Goal: Task Accomplishment & Management: Manage account settings

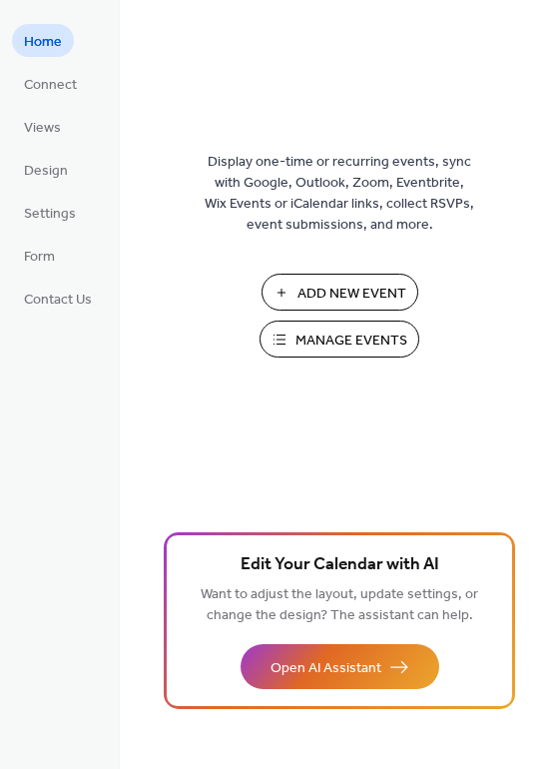
click at [305, 334] on span "Manage Events" at bounding box center [352, 341] width 112 height 21
click at [303, 334] on span "Manage Events" at bounding box center [352, 341] width 112 height 21
click at [381, 347] on span "Manage Events" at bounding box center [352, 341] width 112 height 21
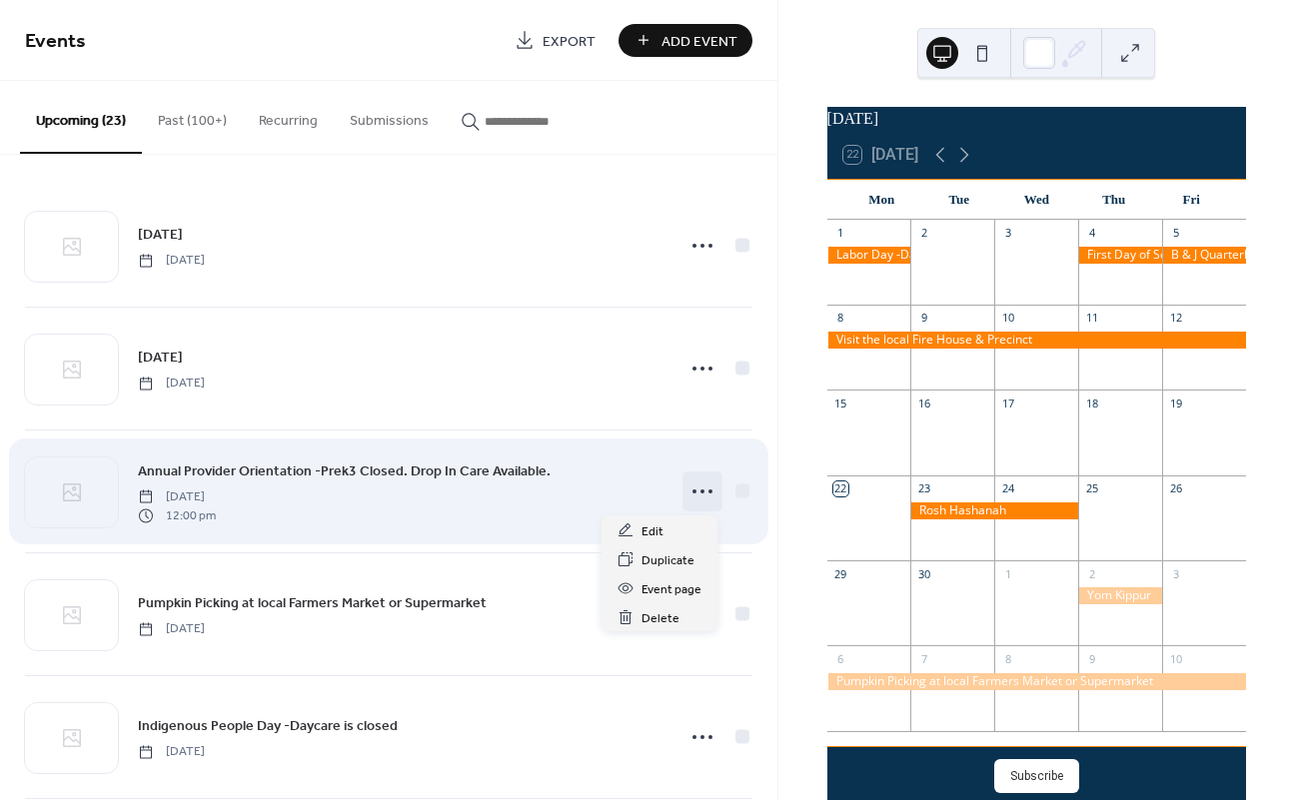
click at [692, 490] on circle at bounding box center [694, 492] width 4 height 4
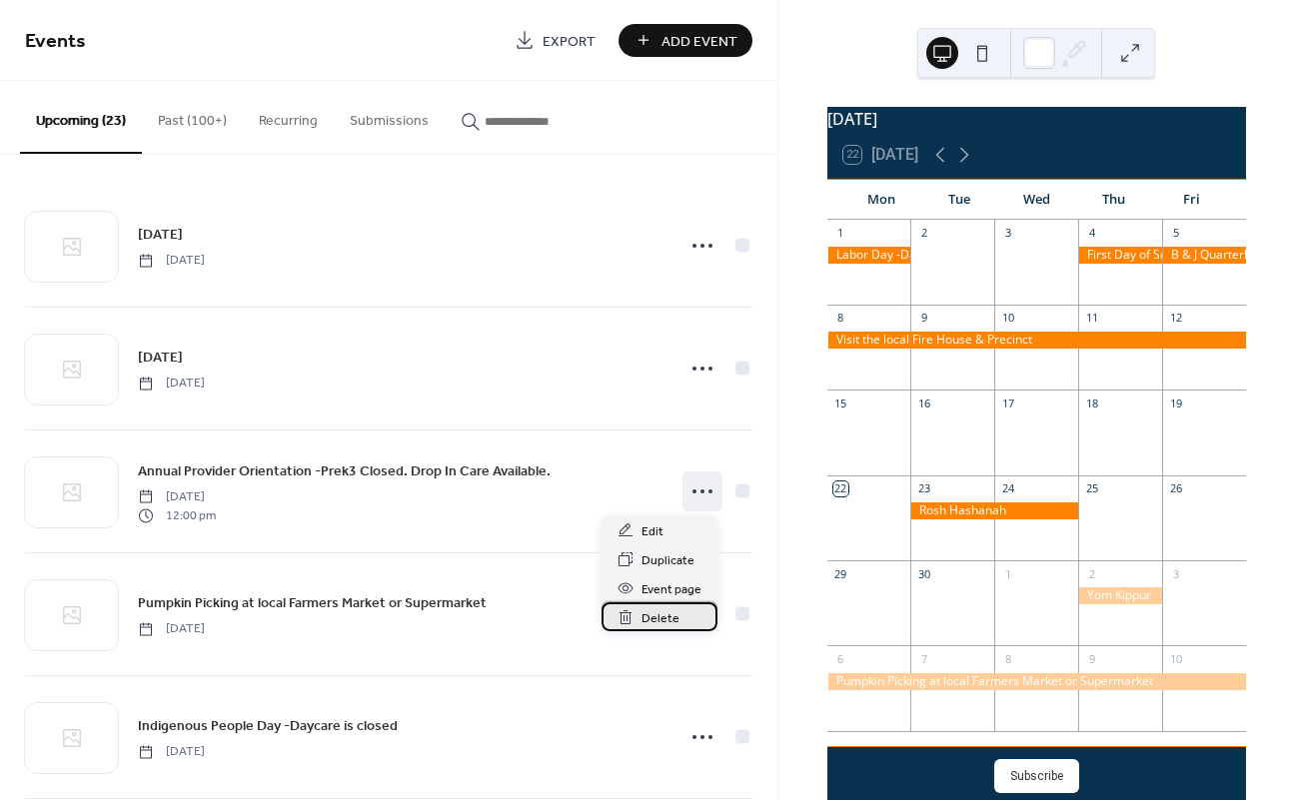
click at [651, 619] on span "Delete" at bounding box center [660, 618] width 38 height 21
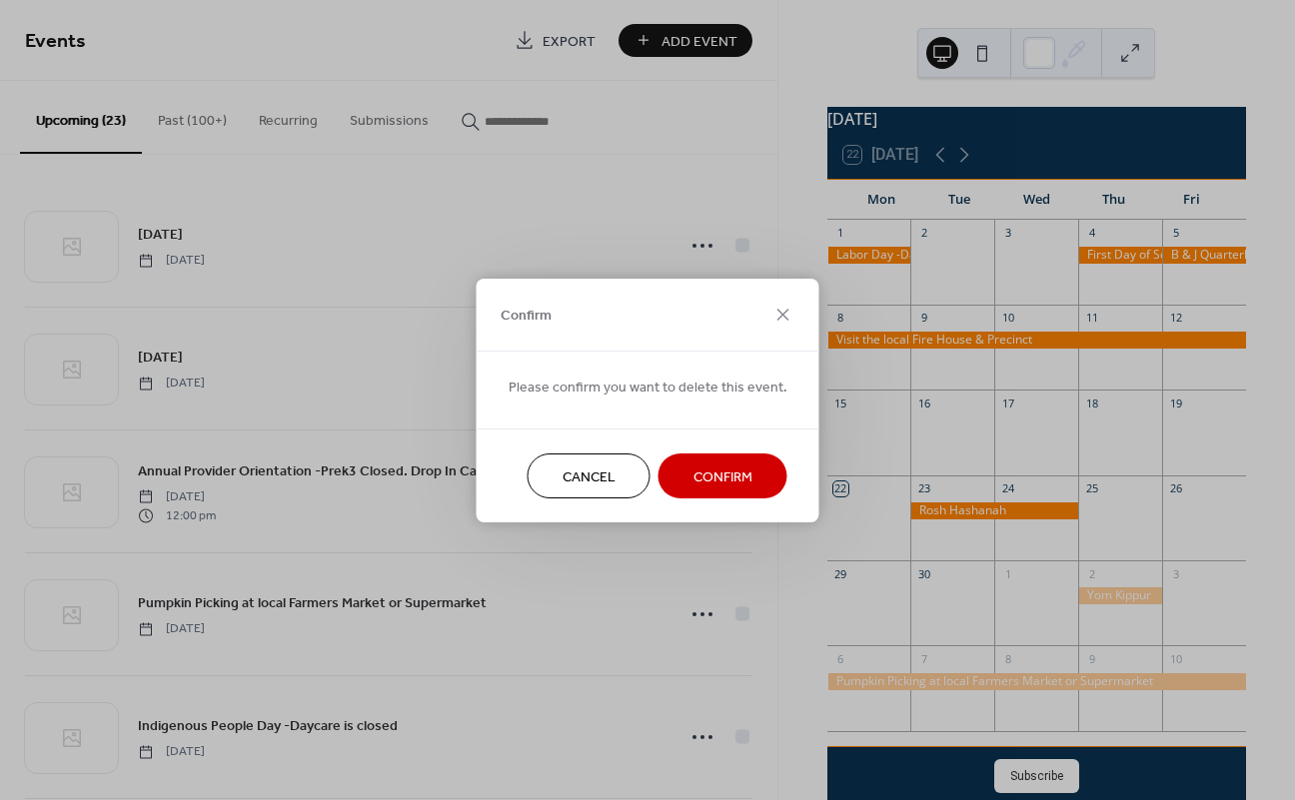
click at [725, 467] on span "Confirm" at bounding box center [722, 477] width 59 height 21
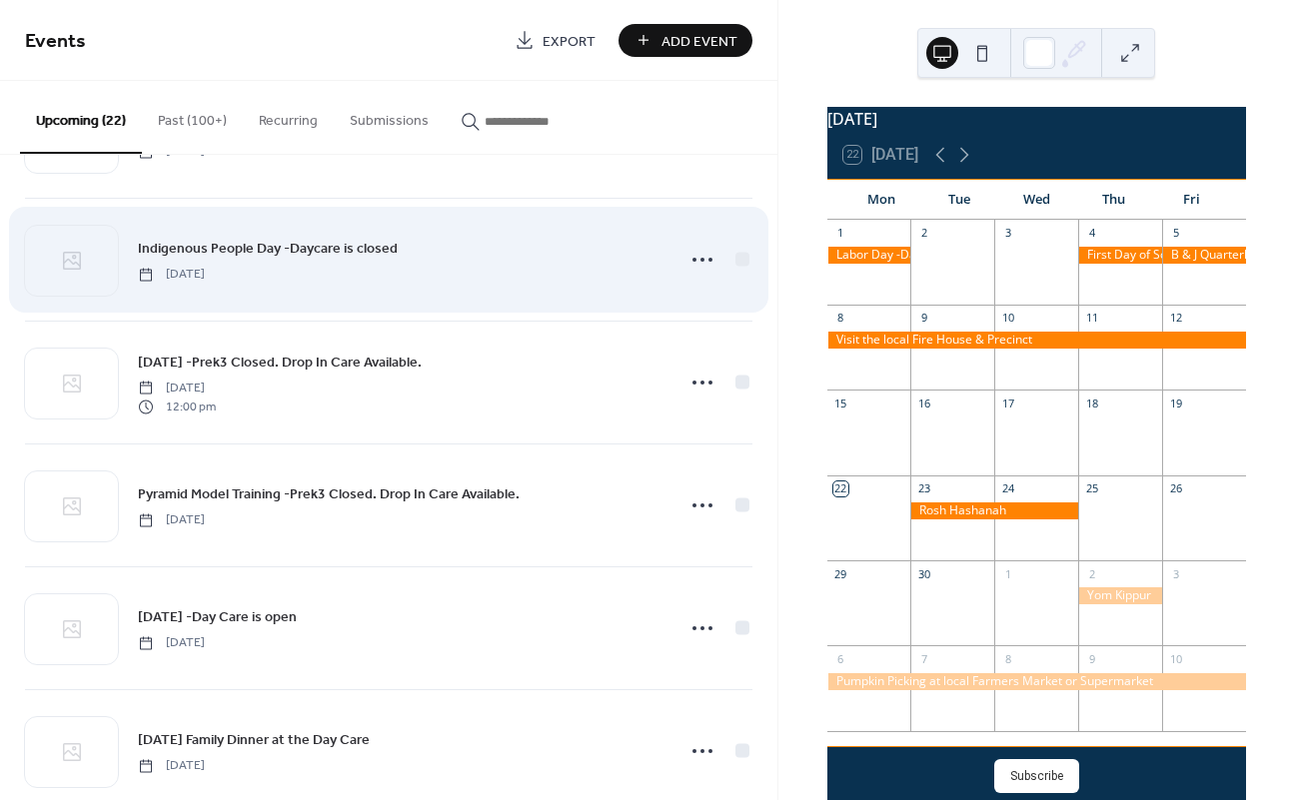
scroll to position [359, 0]
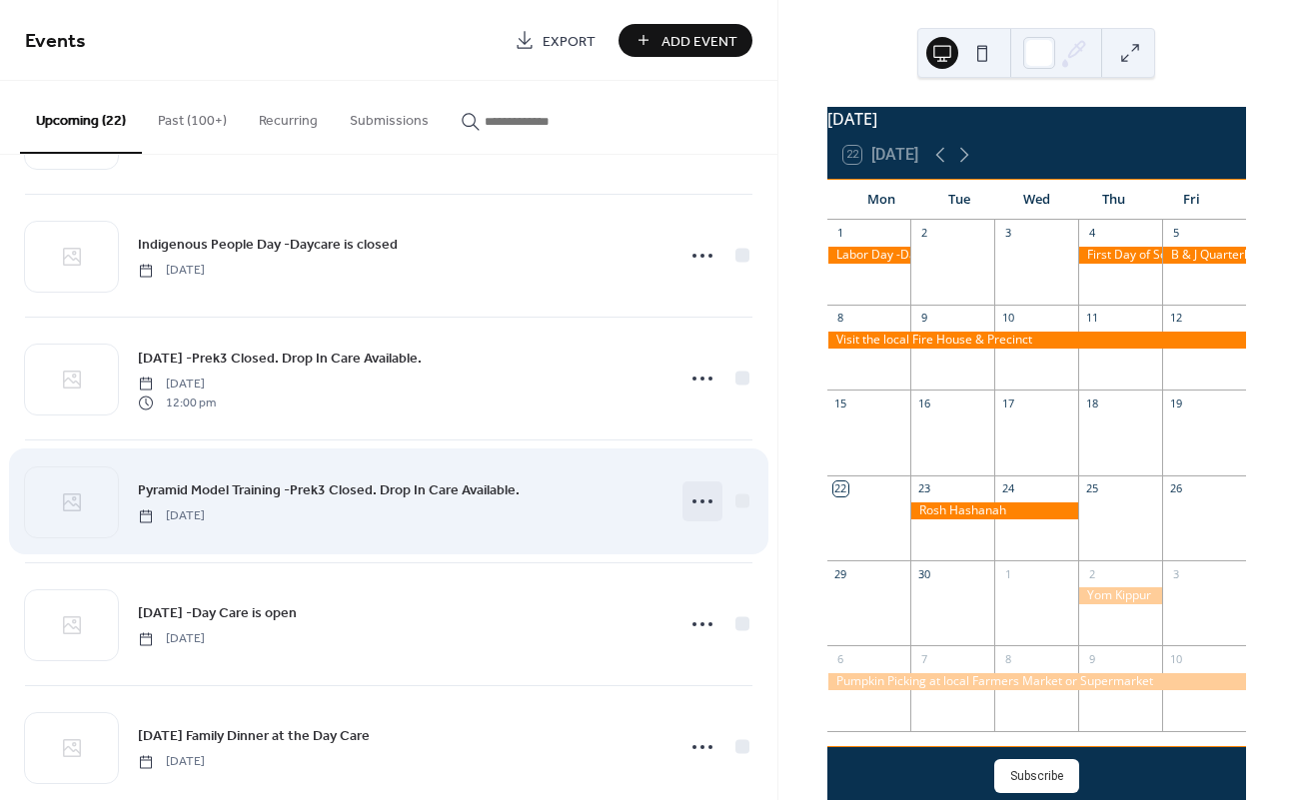
click at [701, 498] on icon at bounding box center [702, 502] width 32 height 32
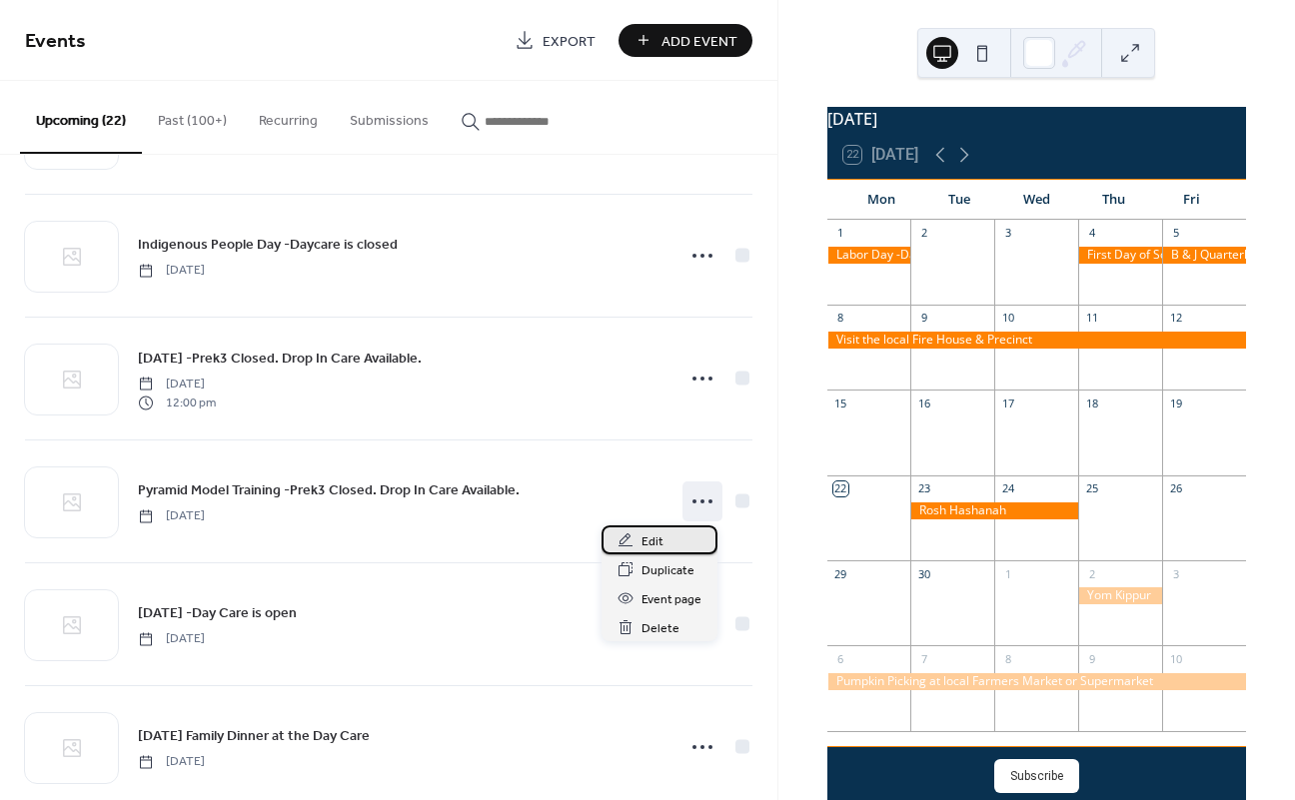
click at [666, 536] on div "Edit" at bounding box center [659, 540] width 116 height 29
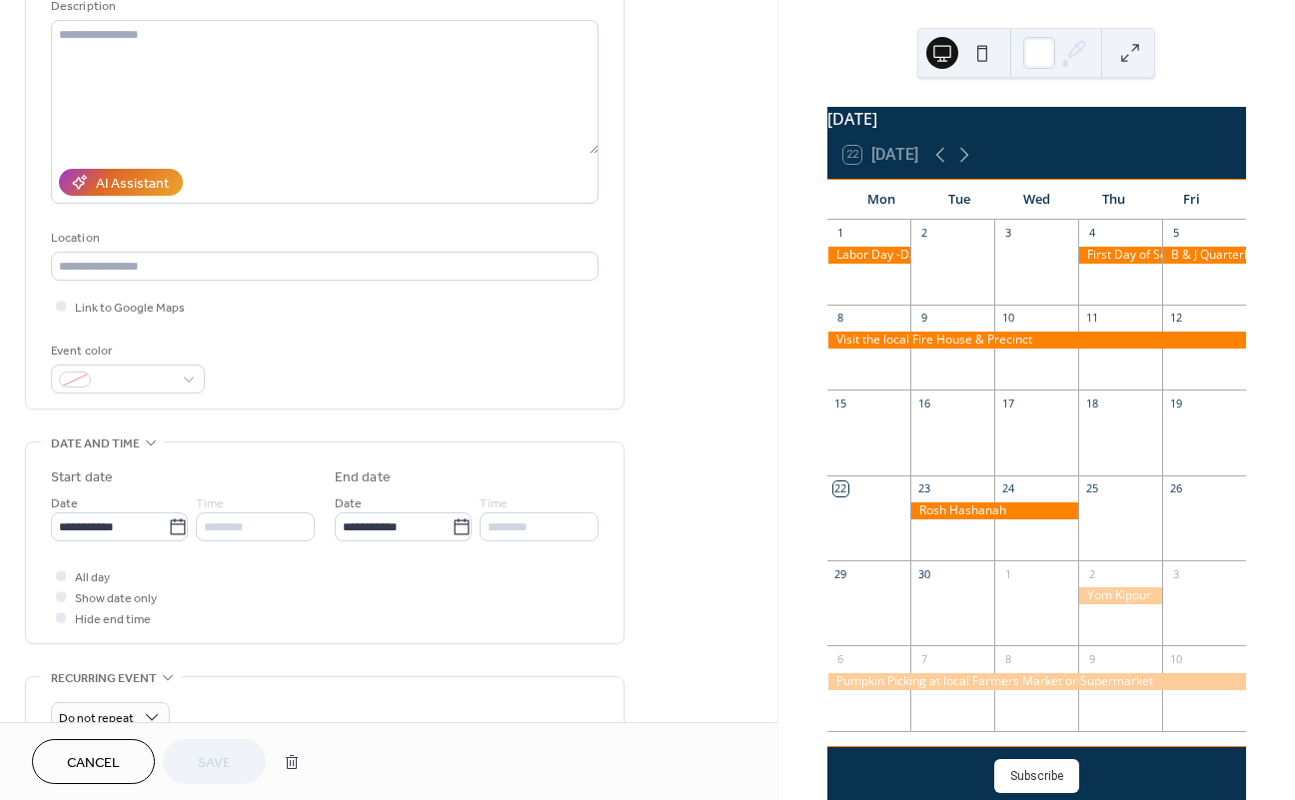
scroll to position [235, 0]
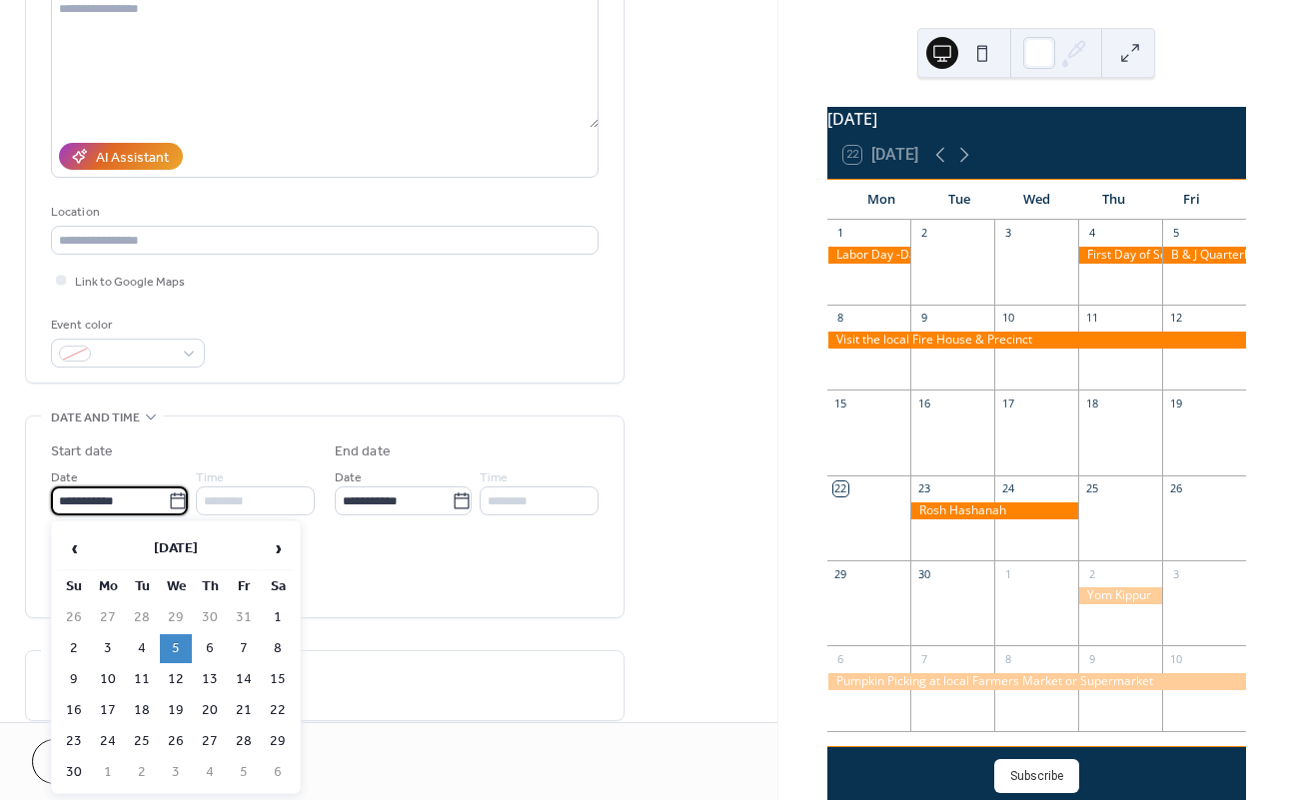
click at [98, 497] on input "**********" at bounding box center [109, 501] width 117 height 29
click at [146, 640] on td "4" at bounding box center [142, 648] width 32 height 29
type input "**********"
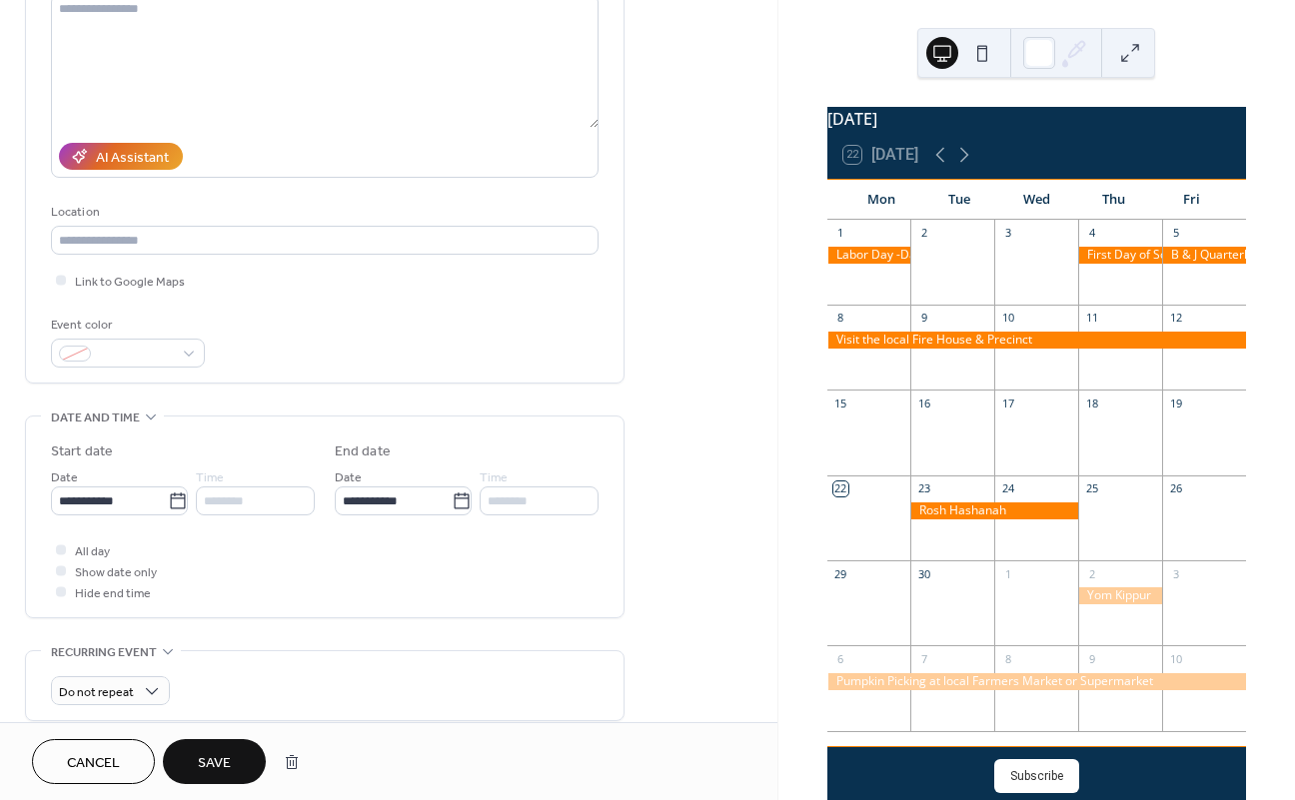
click at [209, 766] on span "Save" at bounding box center [214, 763] width 33 height 21
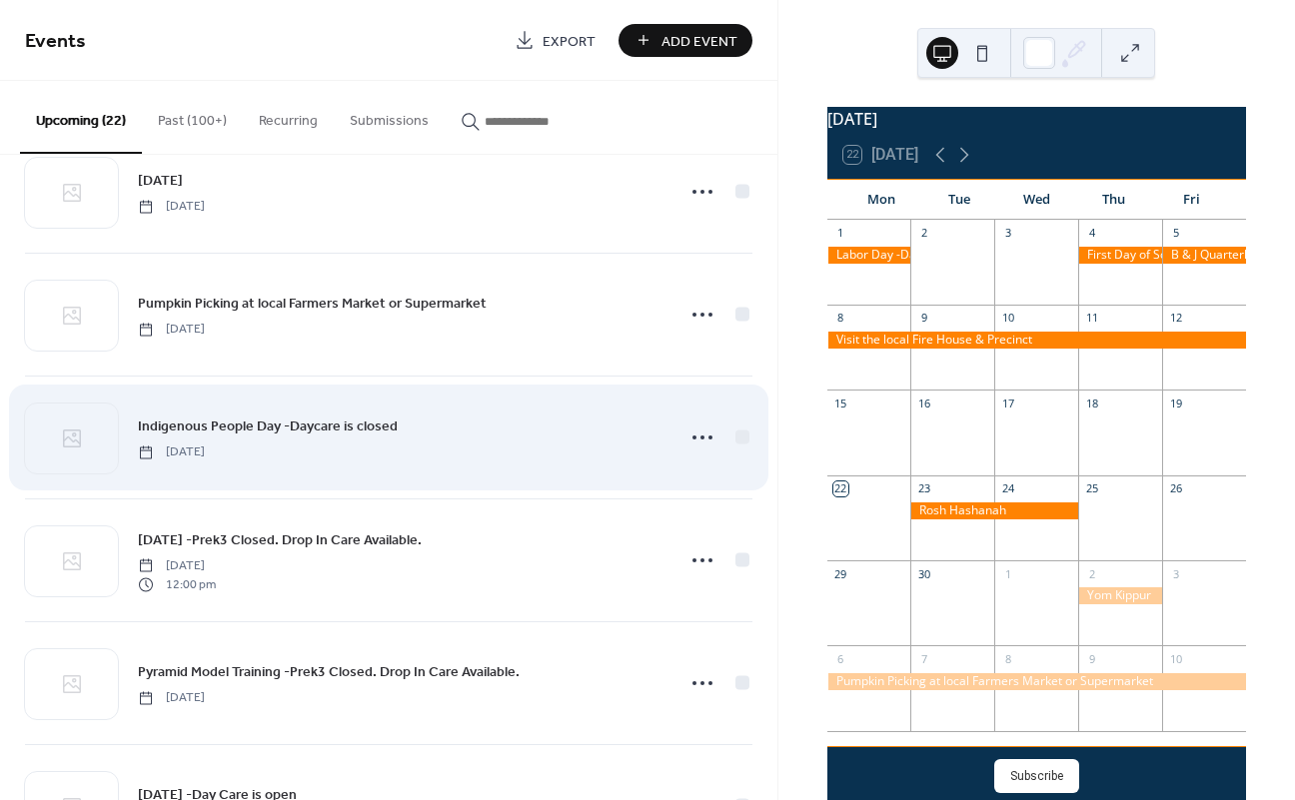
scroll to position [186, 0]
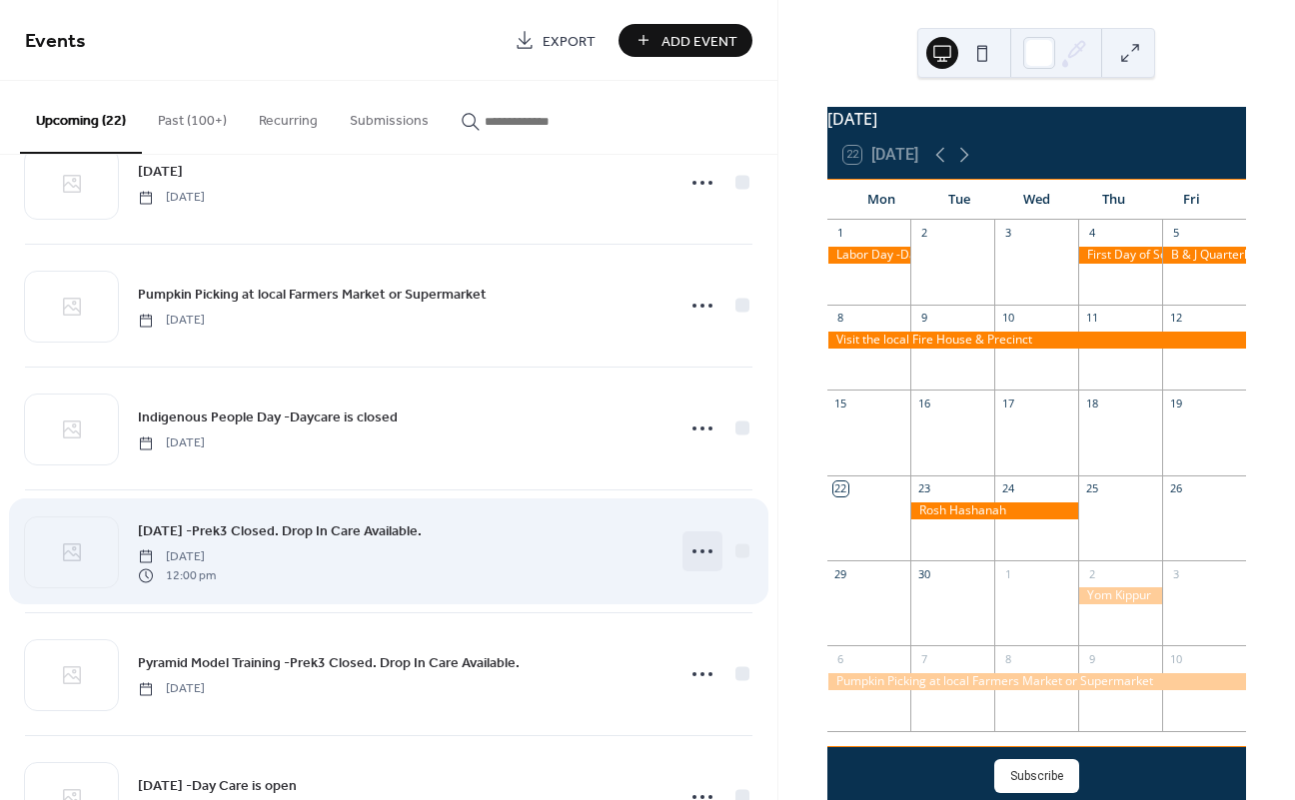
click at [698, 545] on icon at bounding box center [702, 551] width 32 height 32
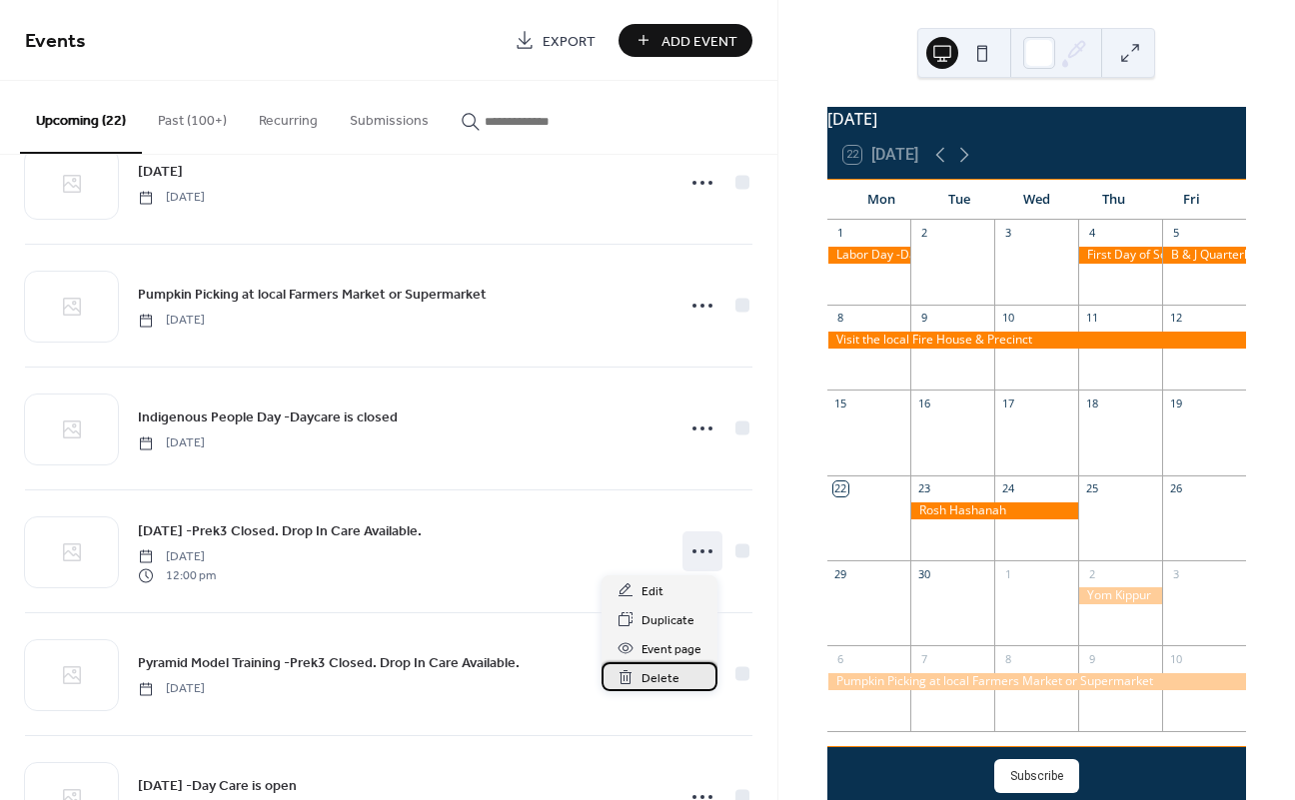
click at [655, 680] on span "Delete" at bounding box center [660, 678] width 38 height 21
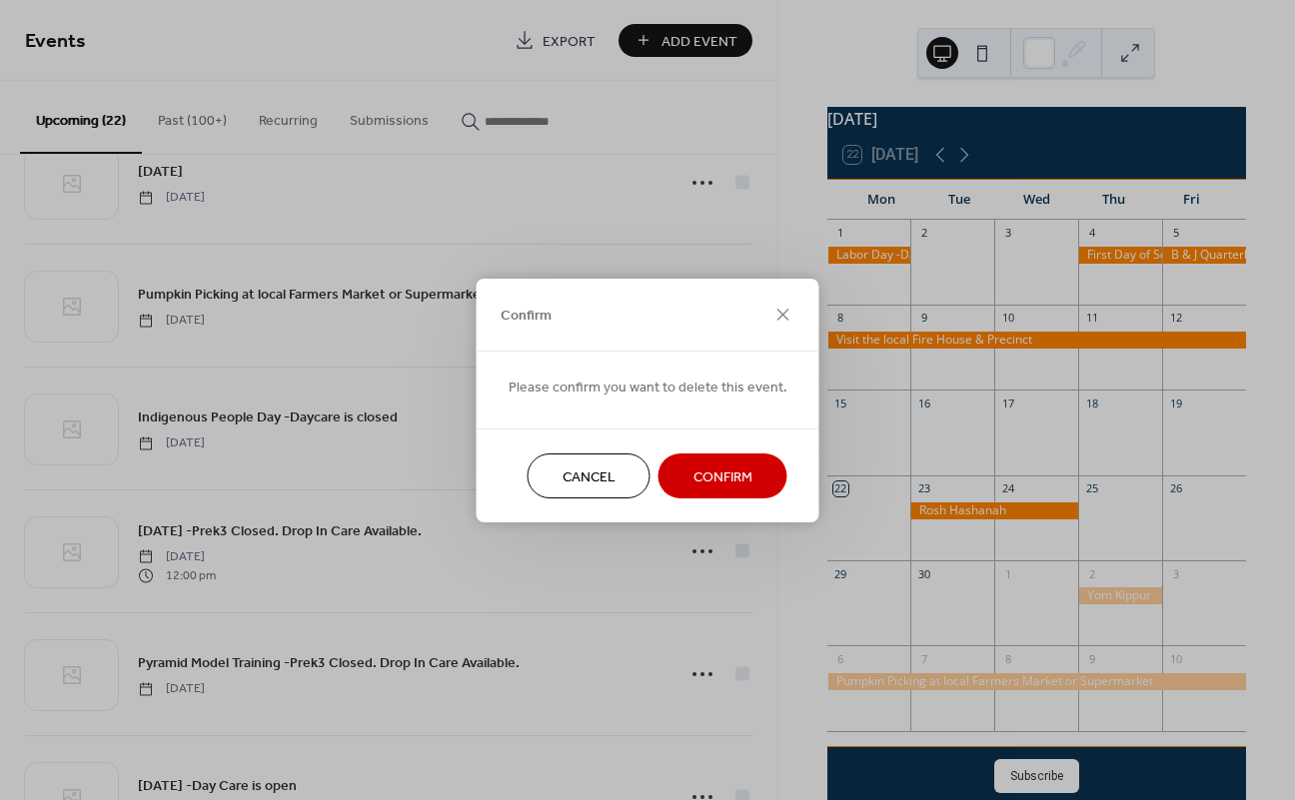
click at [710, 467] on span "Confirm" at bounding box center [722, 477] width 59 height 21
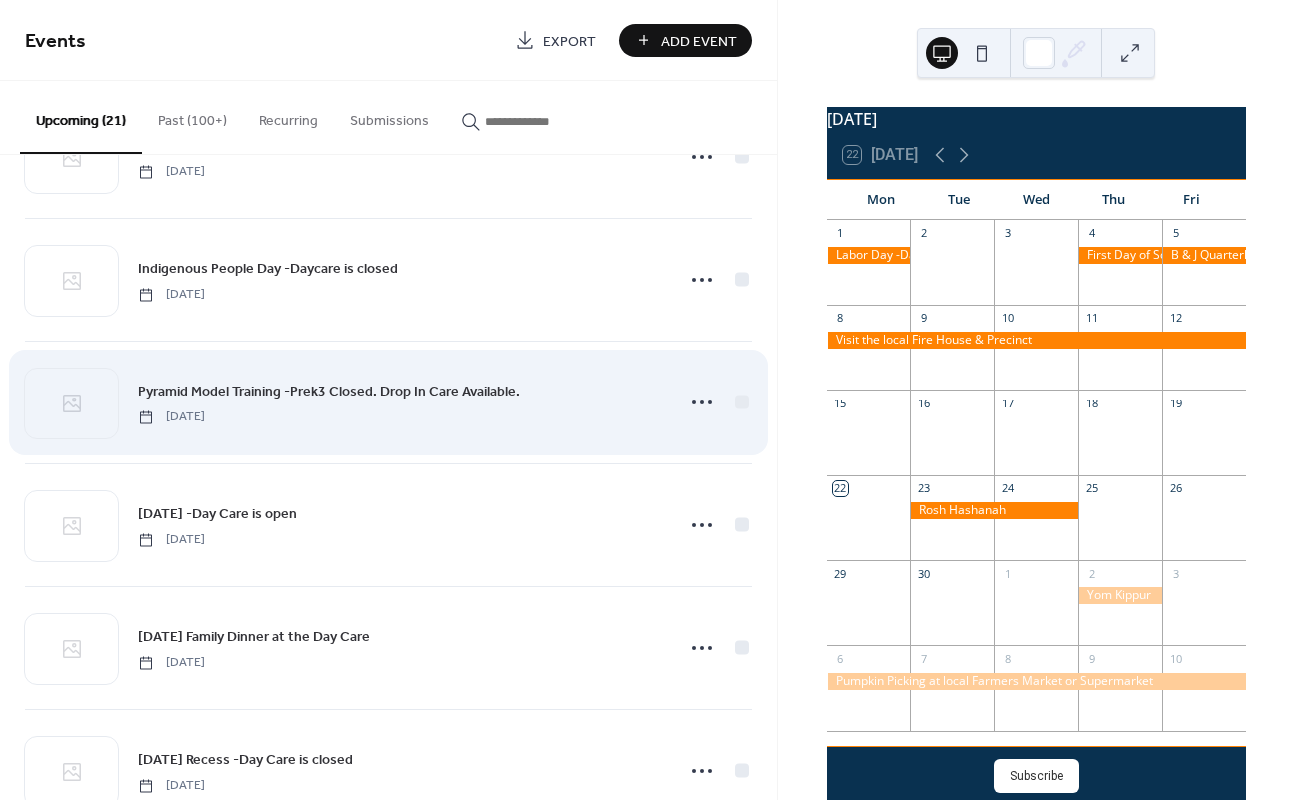
scroll to position [337, 0]
click at [702, 407] on icon at bounding box center [702, 401] width 32 height 32
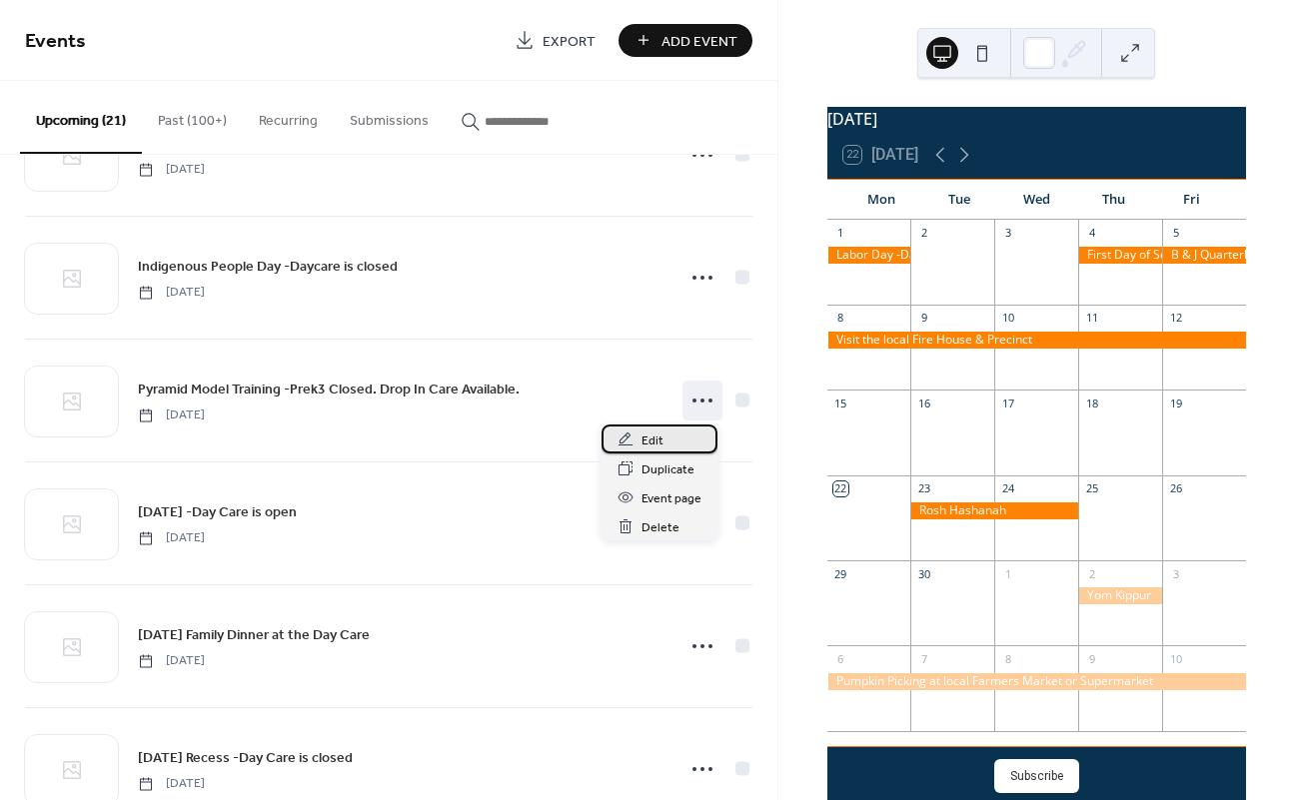
click at [684, 434] on div "Edit" at bounding box center [659, 439] width 116 height 29
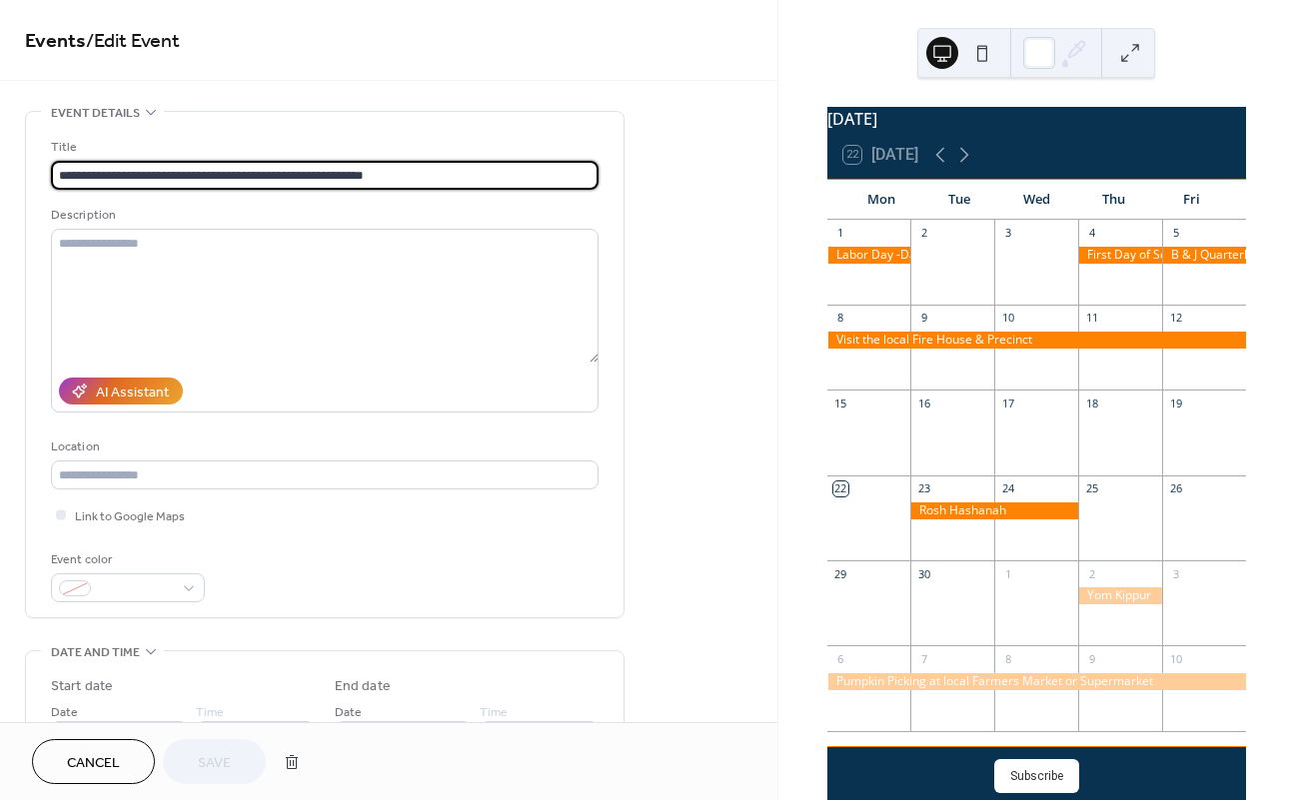
click at [90, 753] on span "Cancel" at bounding box center [93, 763] width 53 height 21
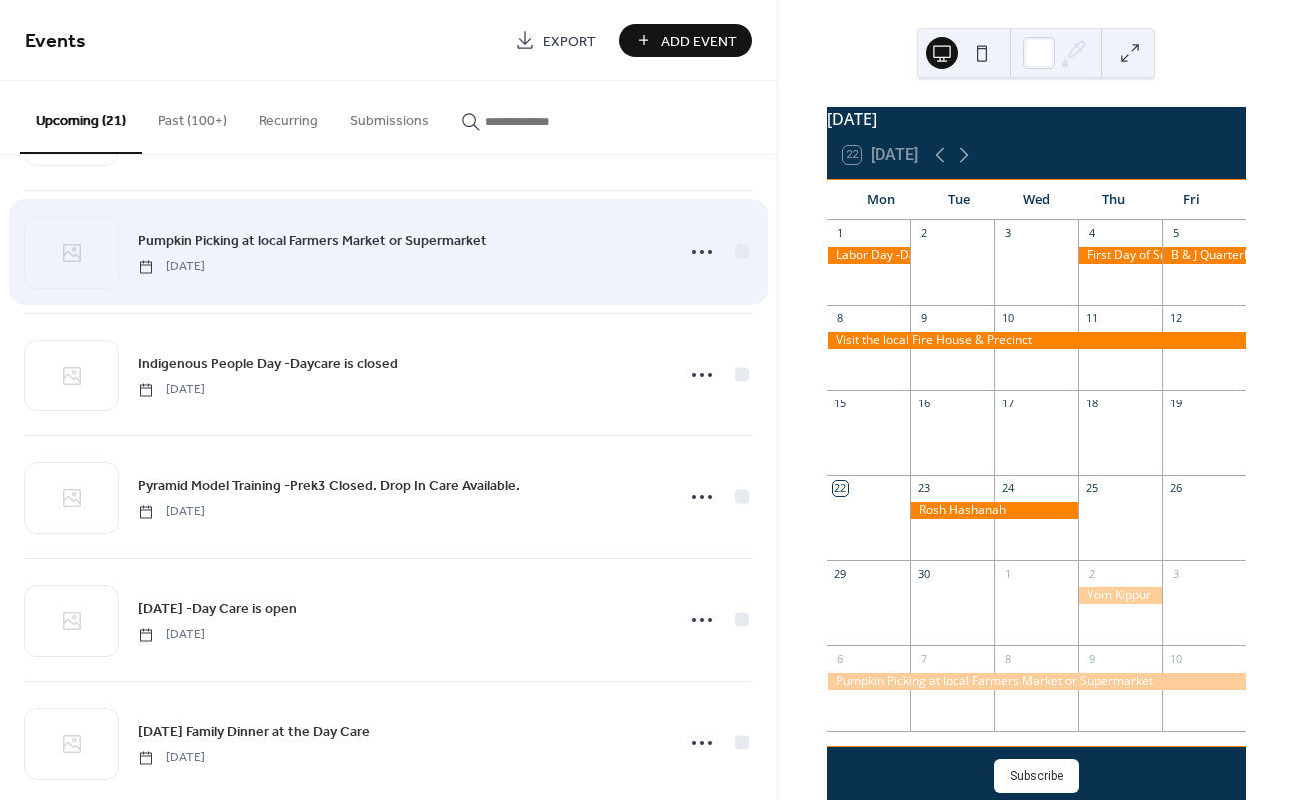
scroll to position [255, 0]
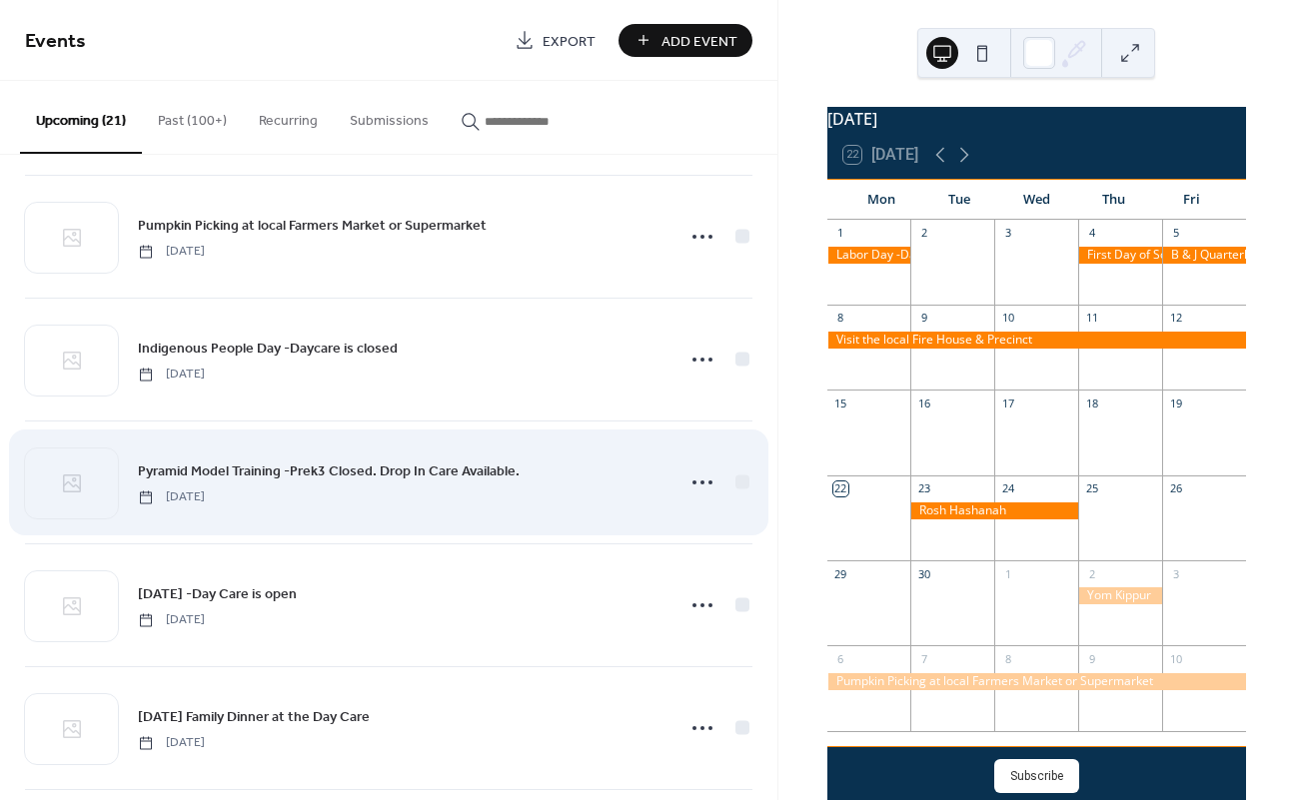
click at [315, 482] on span "Pyramid Model Training -Prek3 Closed. Drop In Care Available." at bounding box center [329, 472] width 382 height 21
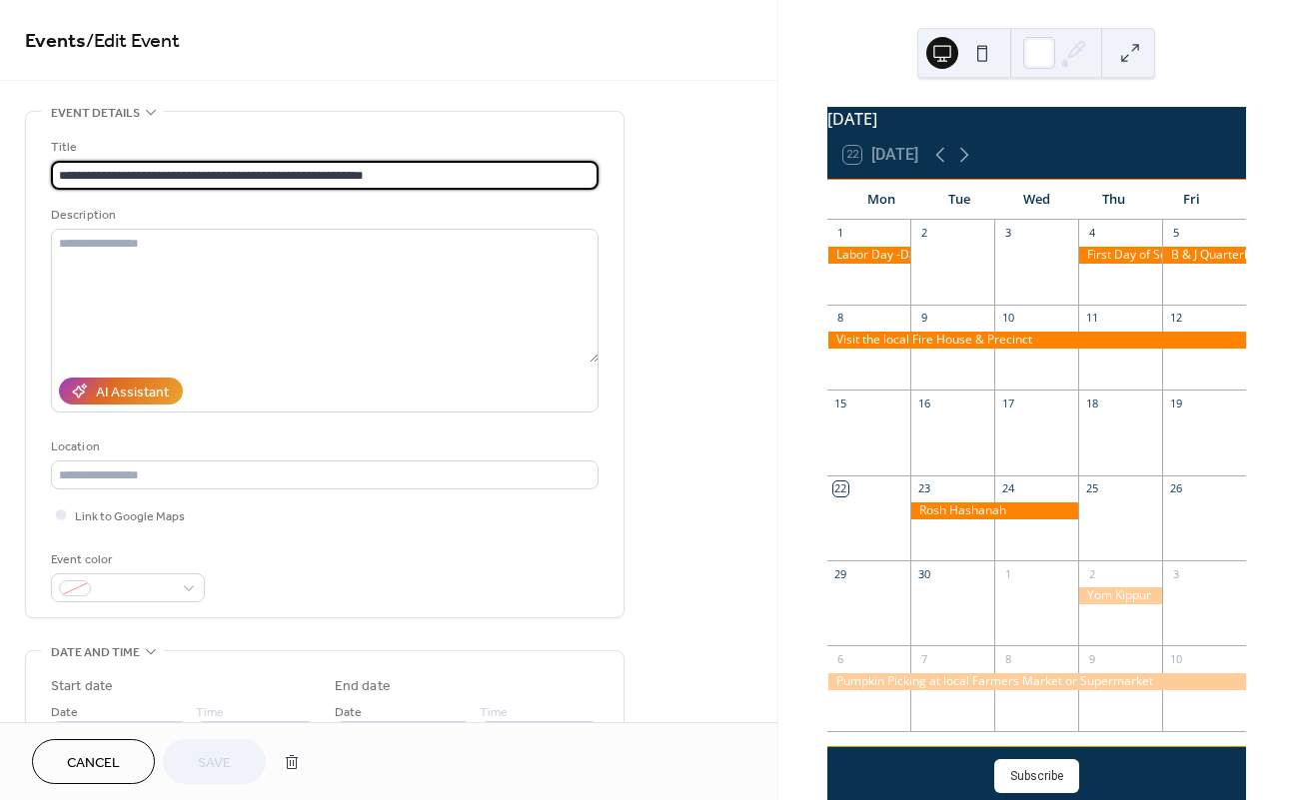
drag, startPoint x: 250, startPoint y: 177, endPoint x: 405, endPoint y: 163, distance: 155.5
click at [405, 163] on input "**********" at bounding box center [324, 175] width 547 height 29
drag, startPoint x: 395, startPoint y: 173, endPoint x: 189, endPoint y: 174, distance: 205.8
click at [189, 174] on input "**********" at bounding box center [324, 175] width 547 height 29
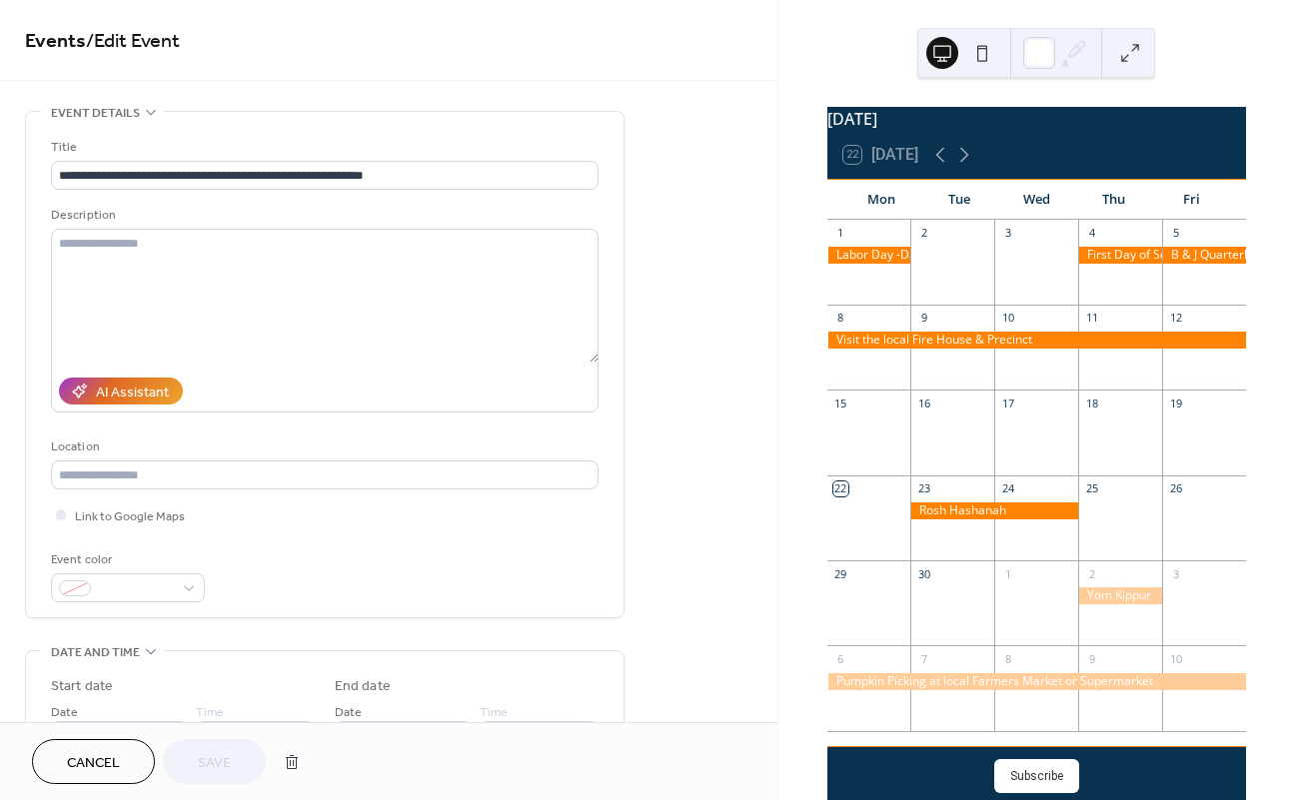
click at [111, 747] on button "Cancel" at bounding box center [93, 761] width 123 height 45
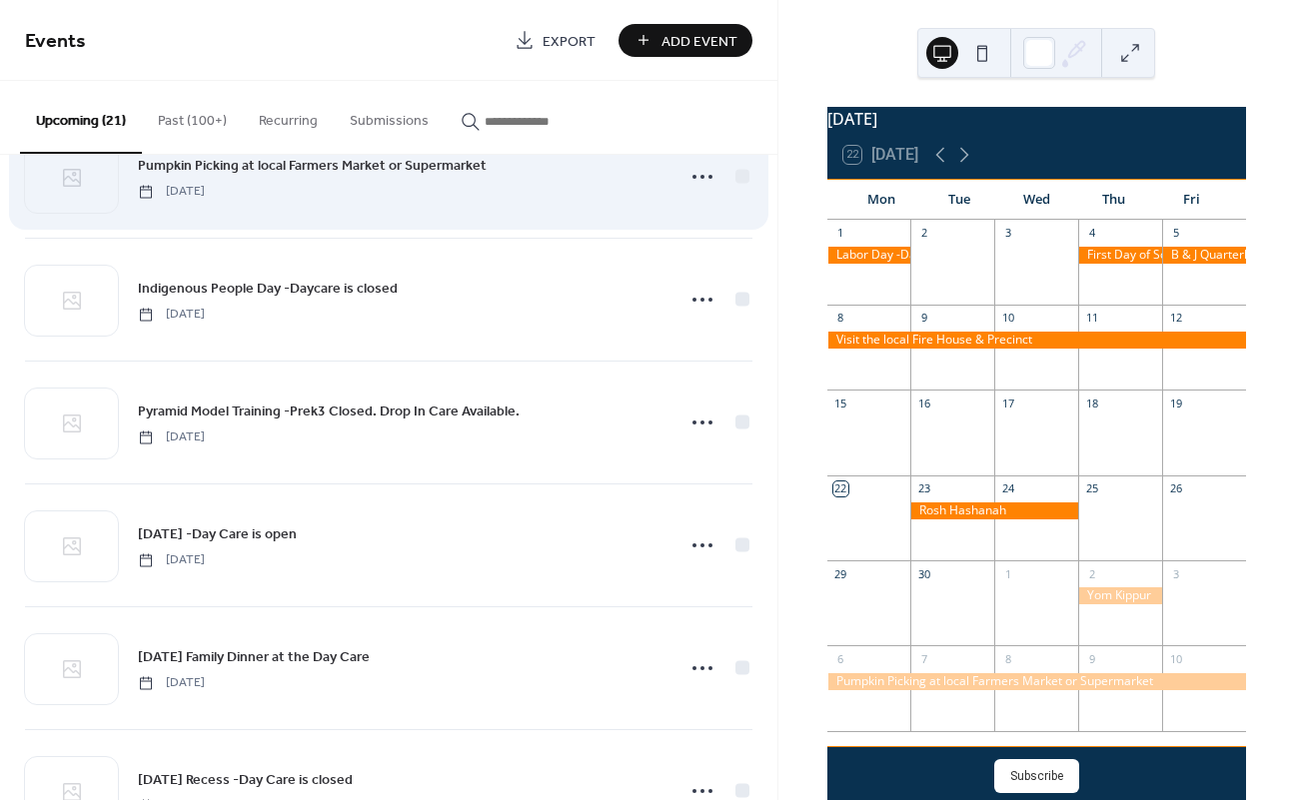
scroll to position [330, 0]
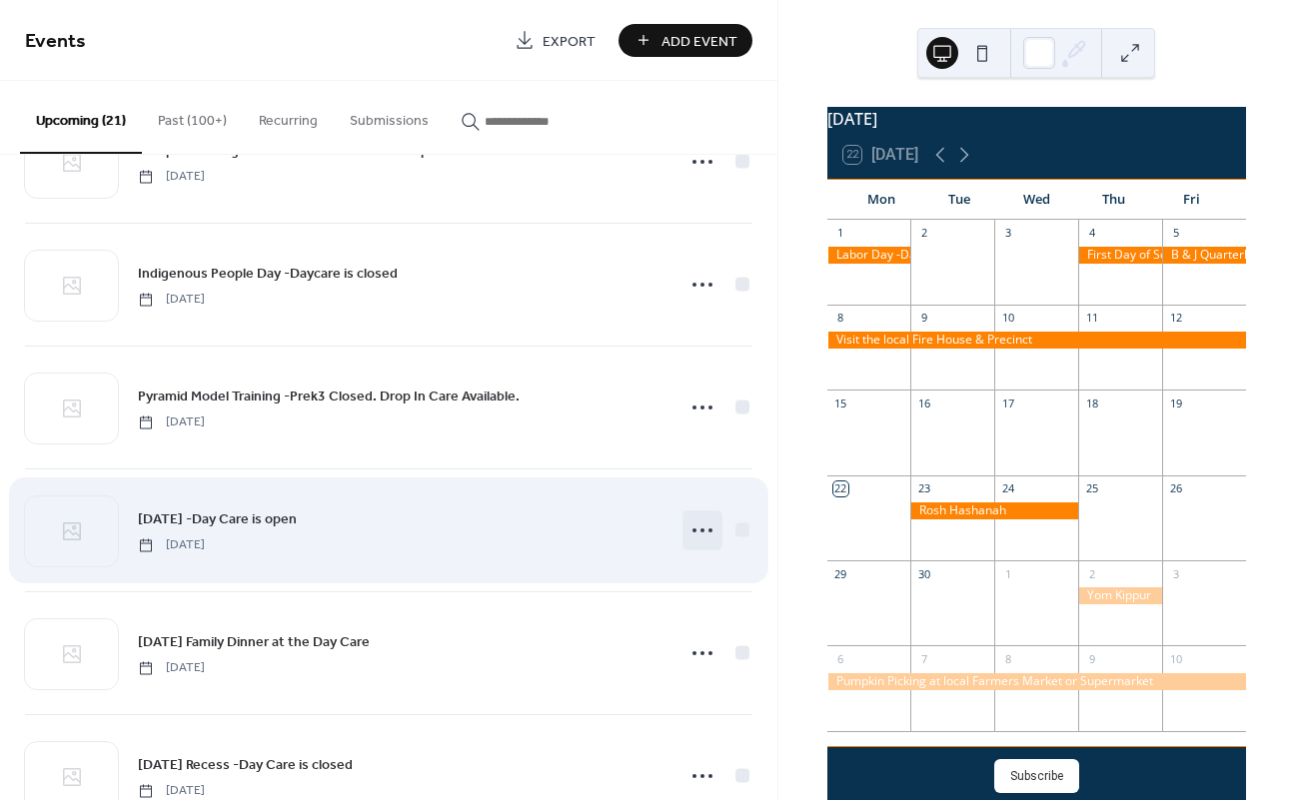
click at [700, 531] on circle at bounding box center [702, 531] width 4 height 4
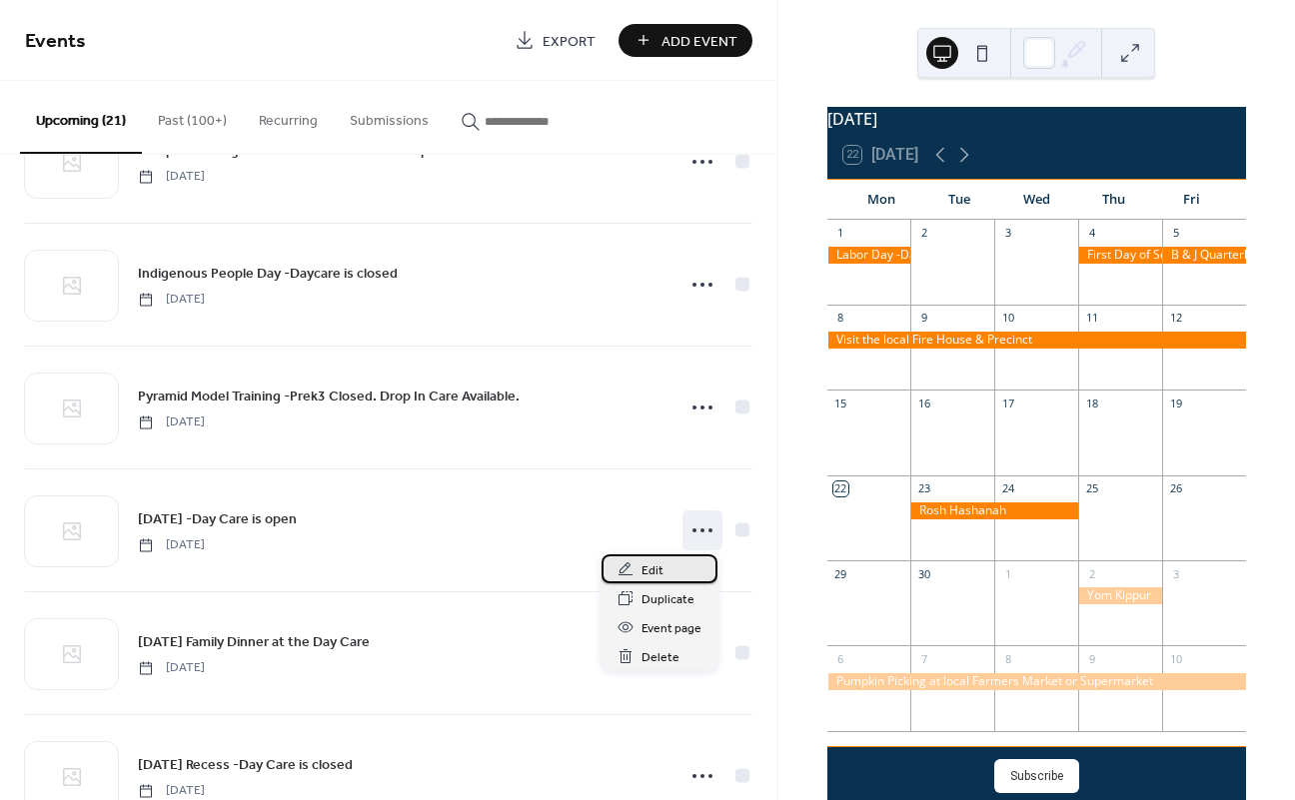
click at [663, 572] on div "Edit" at bounding box center [659, 568] width 116 height 29
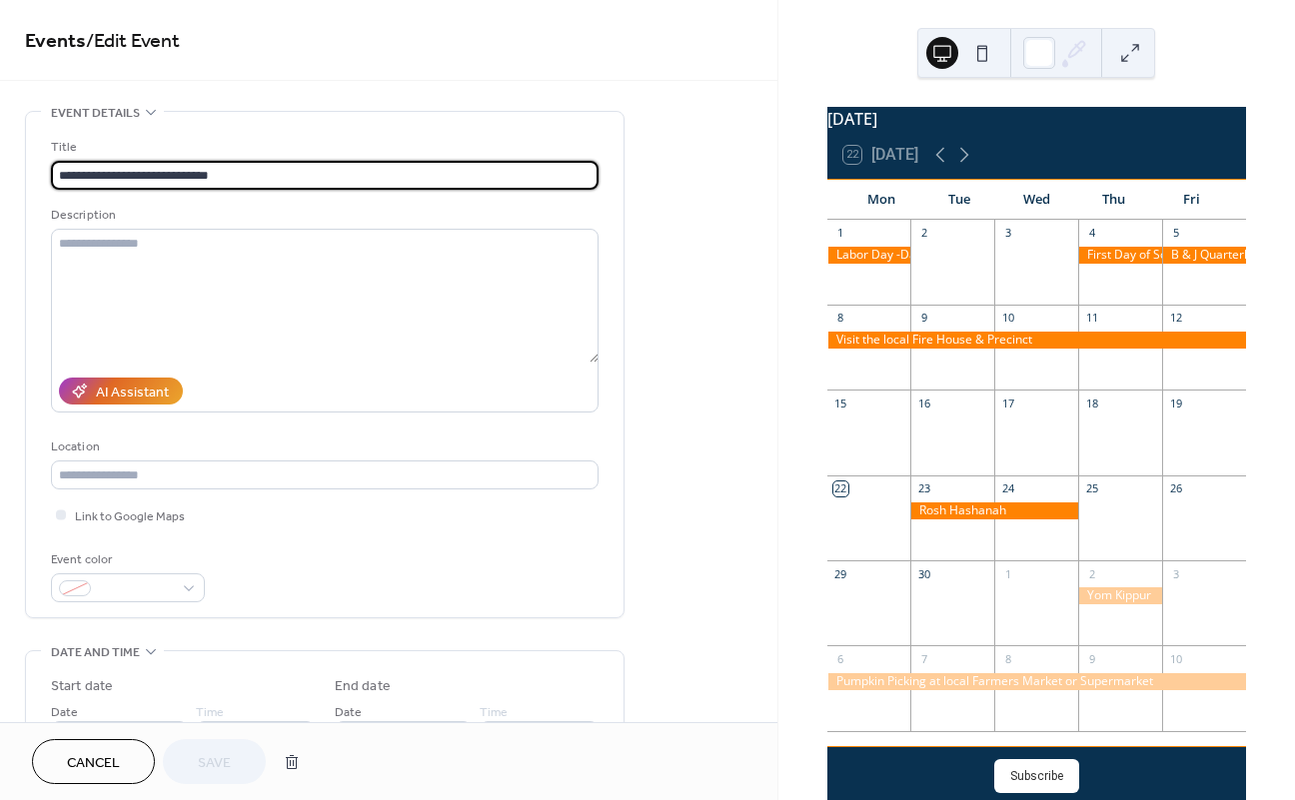
scroll to position [1, 0]
drag, startPoint x: 240, startPoint y: 179, endPoint x: 137, endPoint y: 174, distance: 103.0
click at [137, 174] on input "**********" at bounding box center [324, 175] width 547 height 29
type input "**********"
click at [194, 759] on button "Save" at bounding box center [214, 761] width 103 height 45
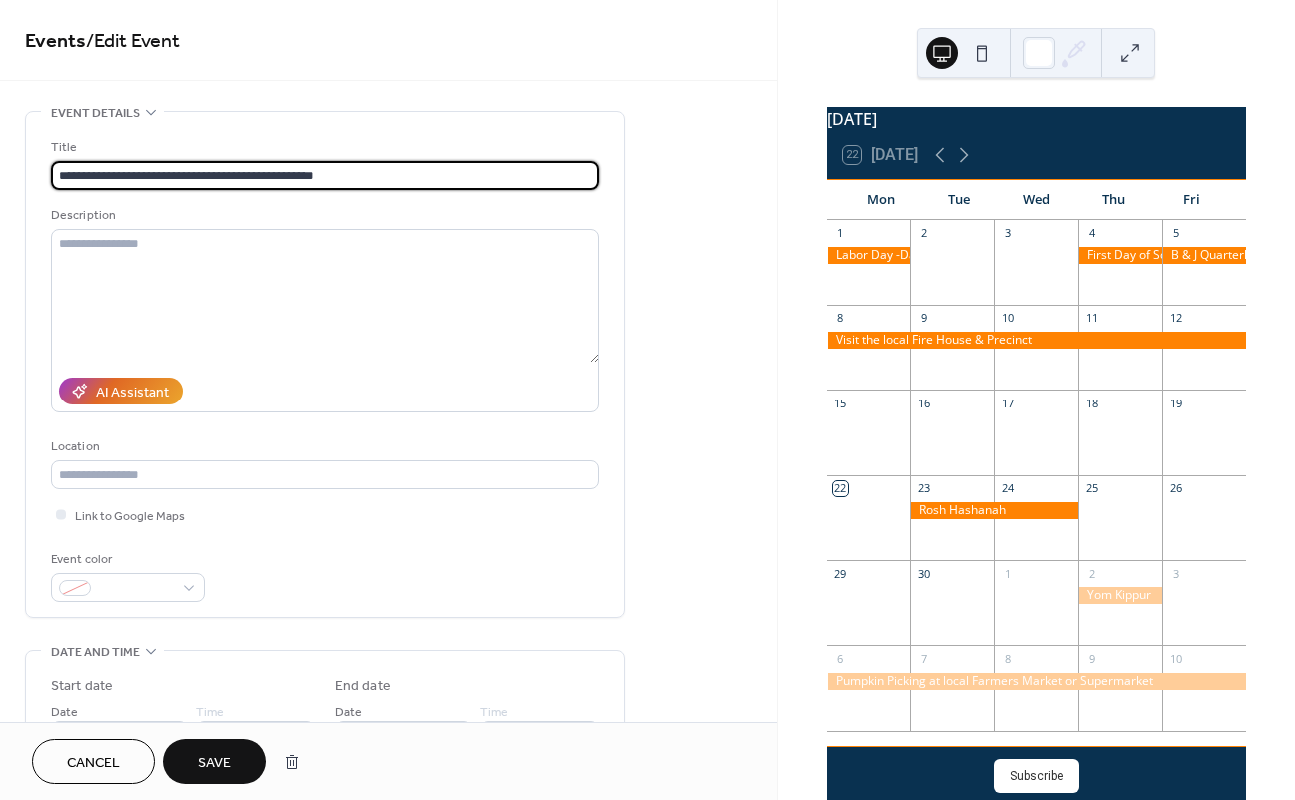
scroll to position [0, 0]
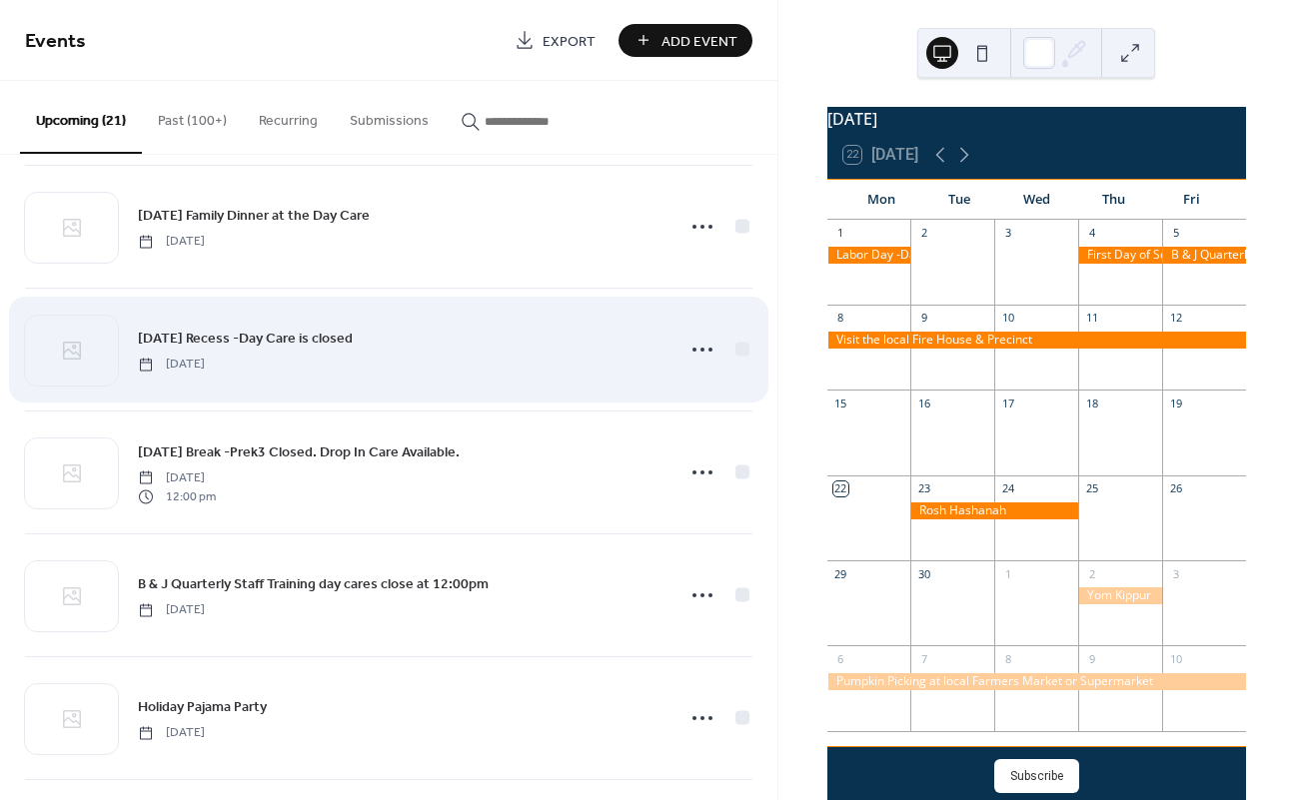
scroll to position [762, 0]
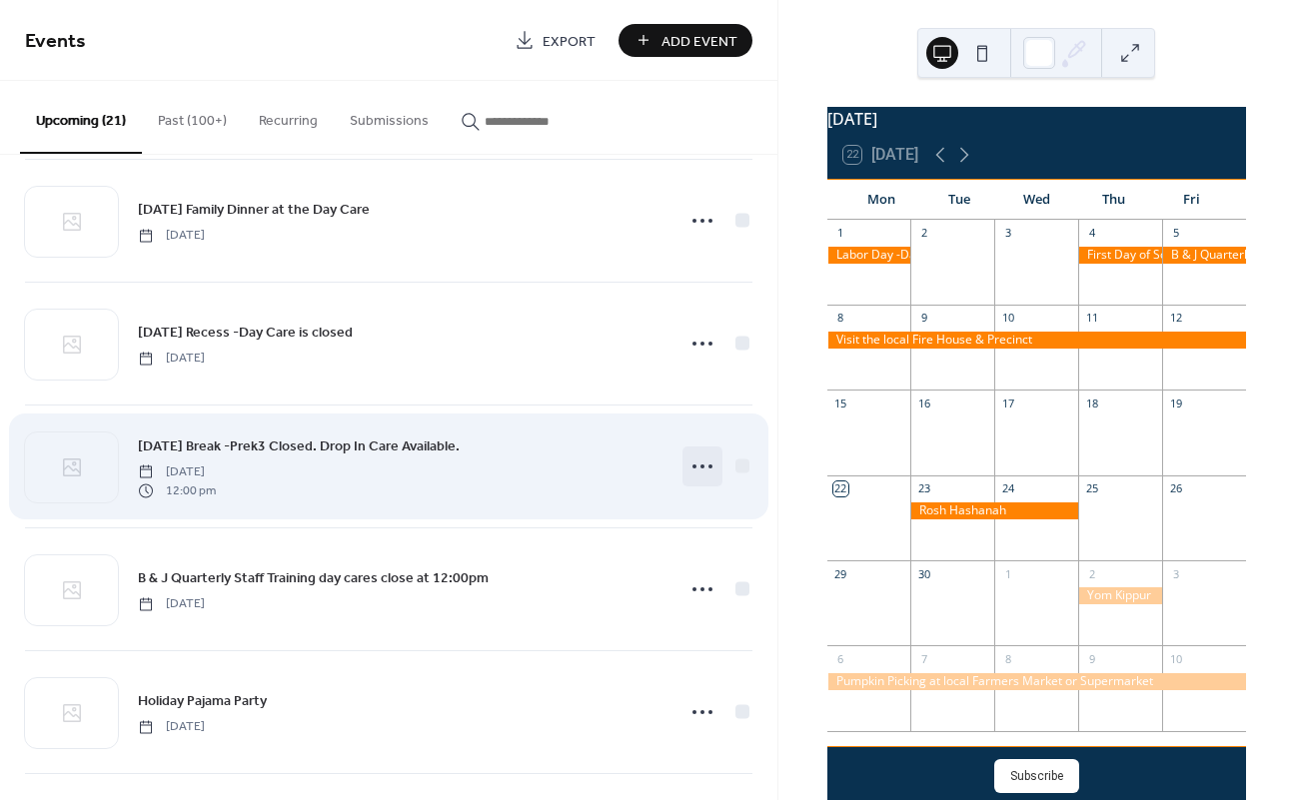
click at [695, 477] on icon at bounding box center [702, 467] width 32 height 32
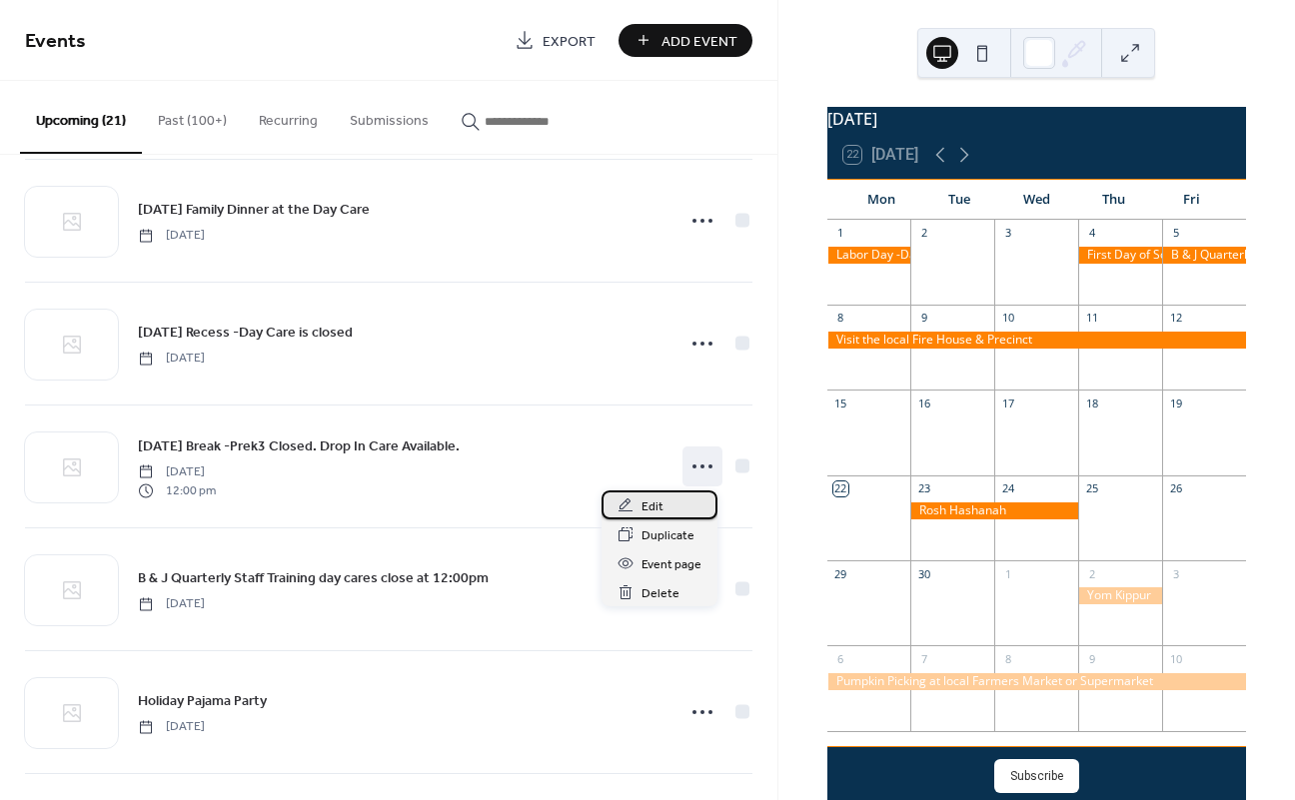
click at [663, 504] on div "Edit" at bounding box center [659, 505] width 116 height 29
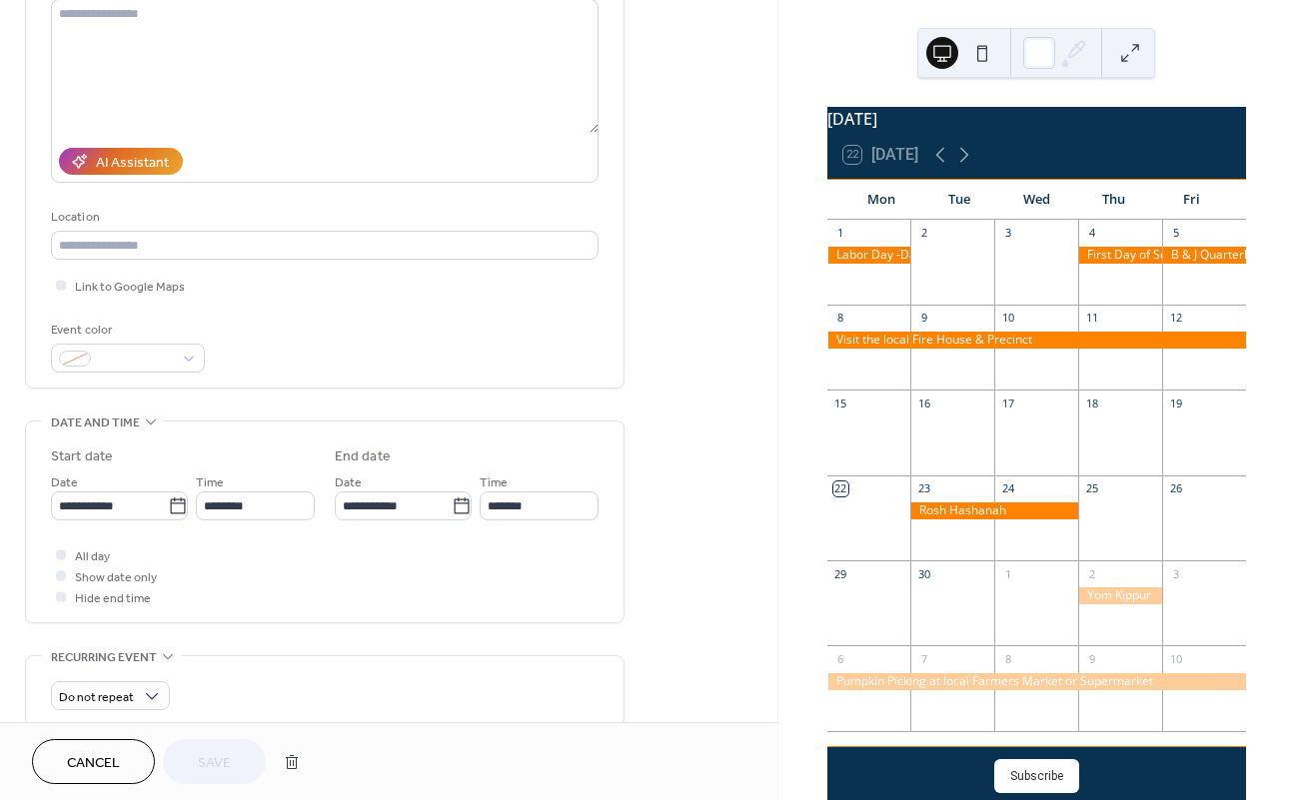
scroll to position [231, 0]
click at [129, 773] on button "Cancel" at bounding box center [93, 761] width 123 height 45
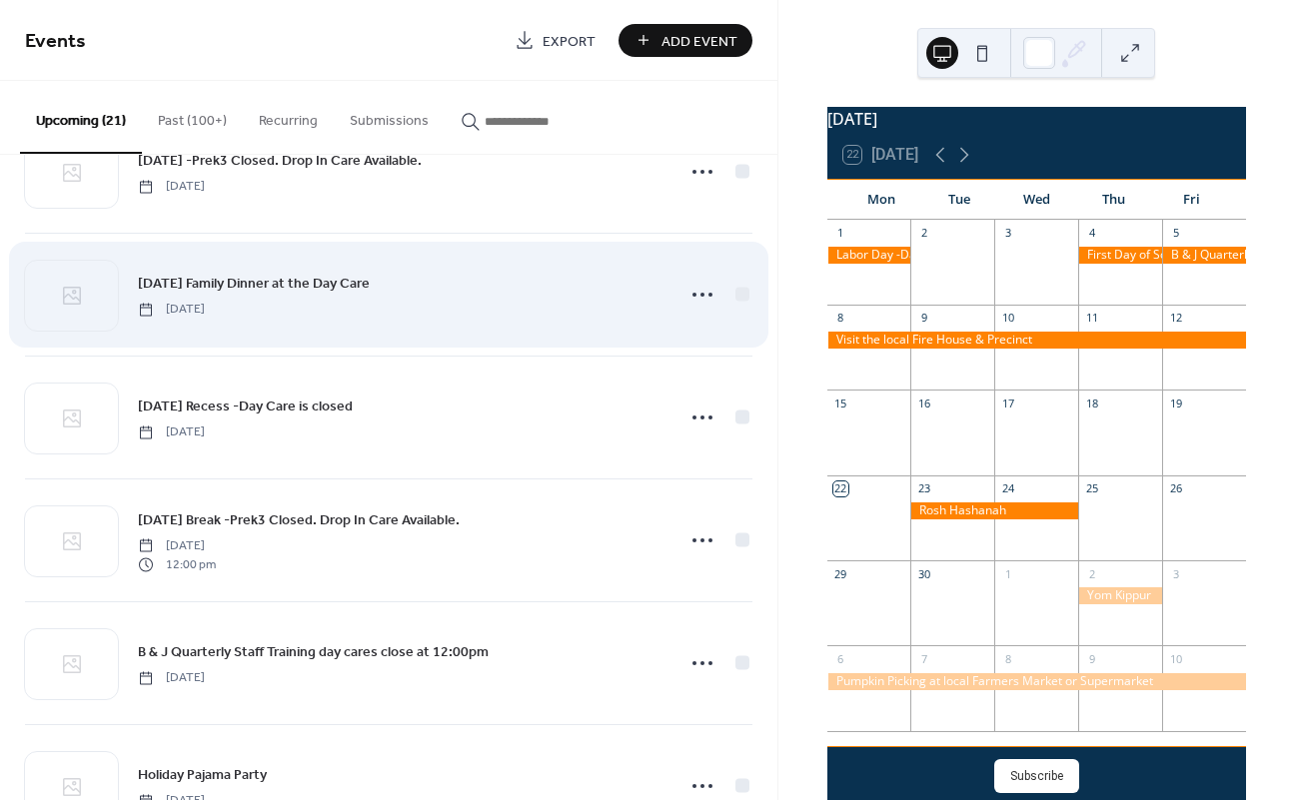
scroll to position [694, 0]
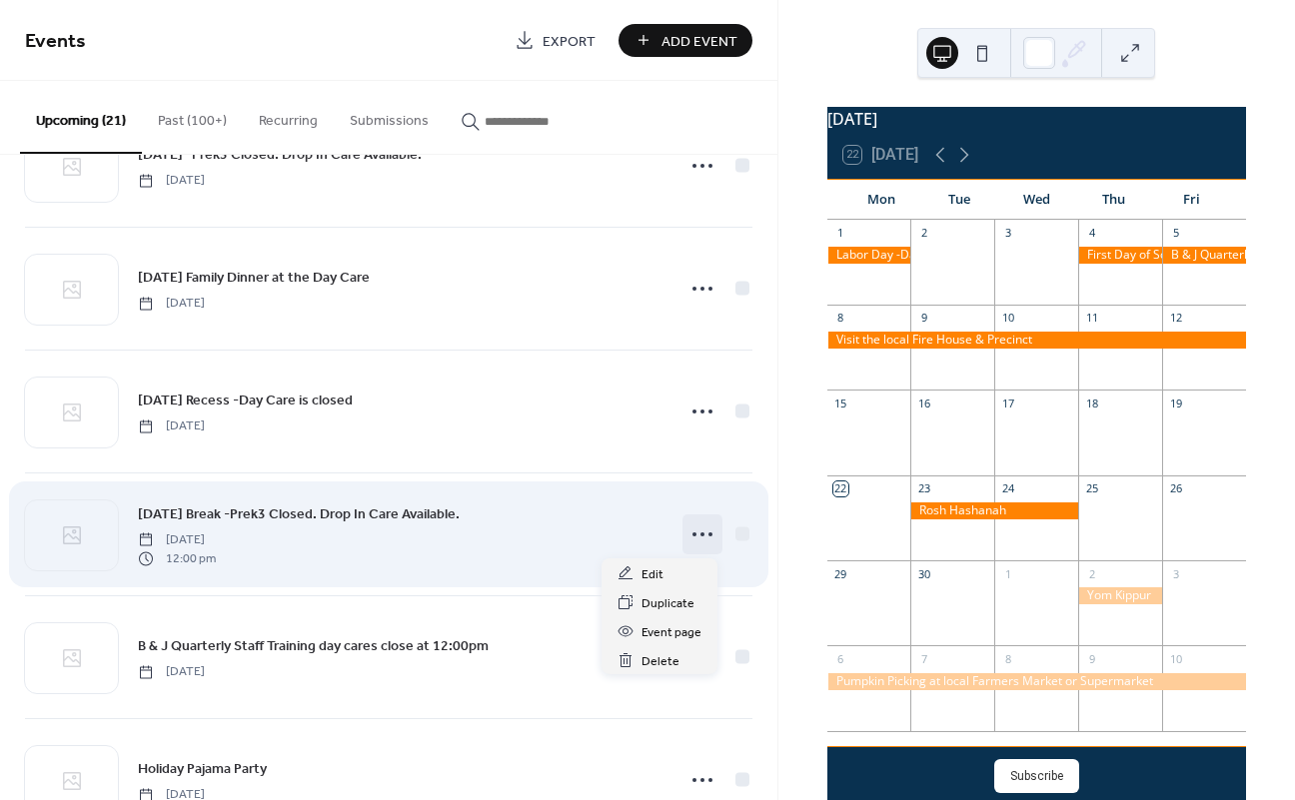
click at [700, 527] on icon at bounding box center [702, 535] width 32 height 32
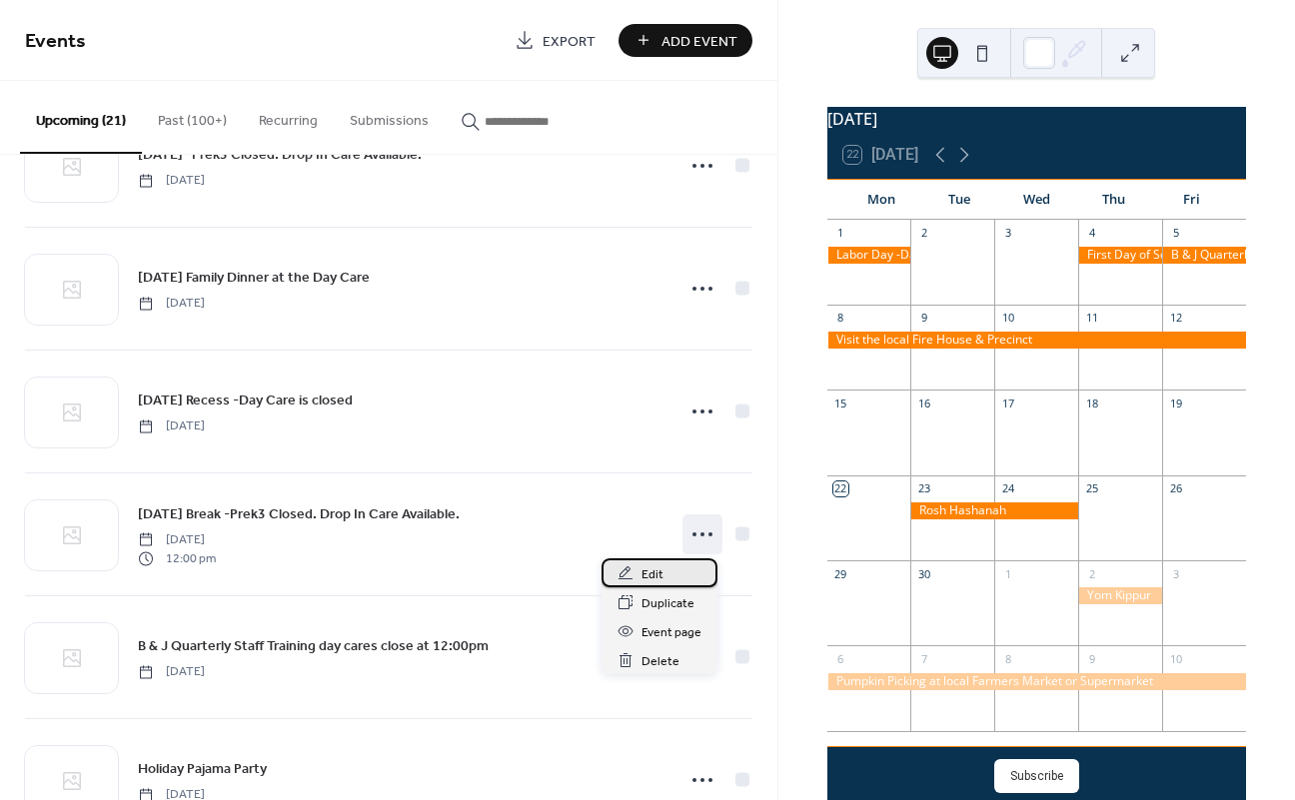
click at [690, 566] on div "Edit" at bounding box center [659, 572] width 116 height 29
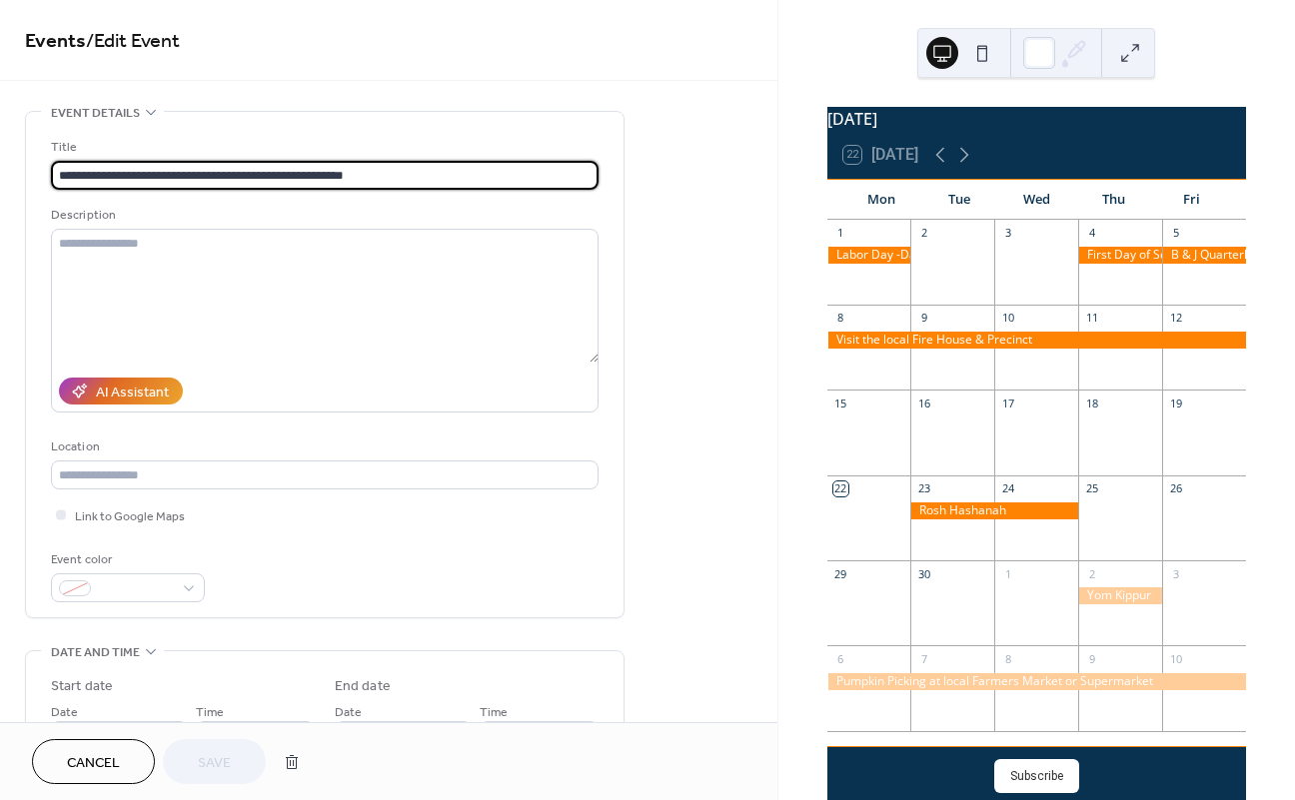
click at [84, 766] on span "Cancel" at bounding box center [93, 763] width 53 height 21
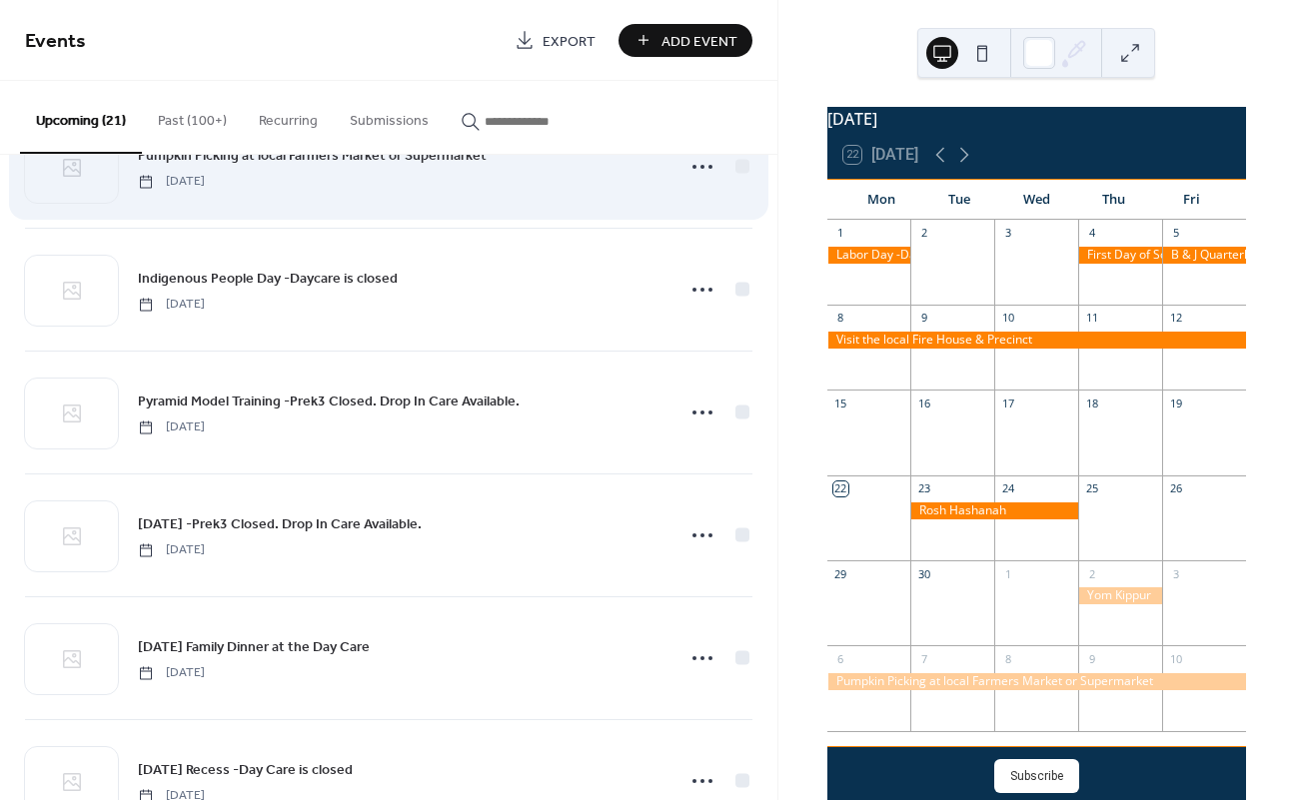
scroll to position [330, 0]
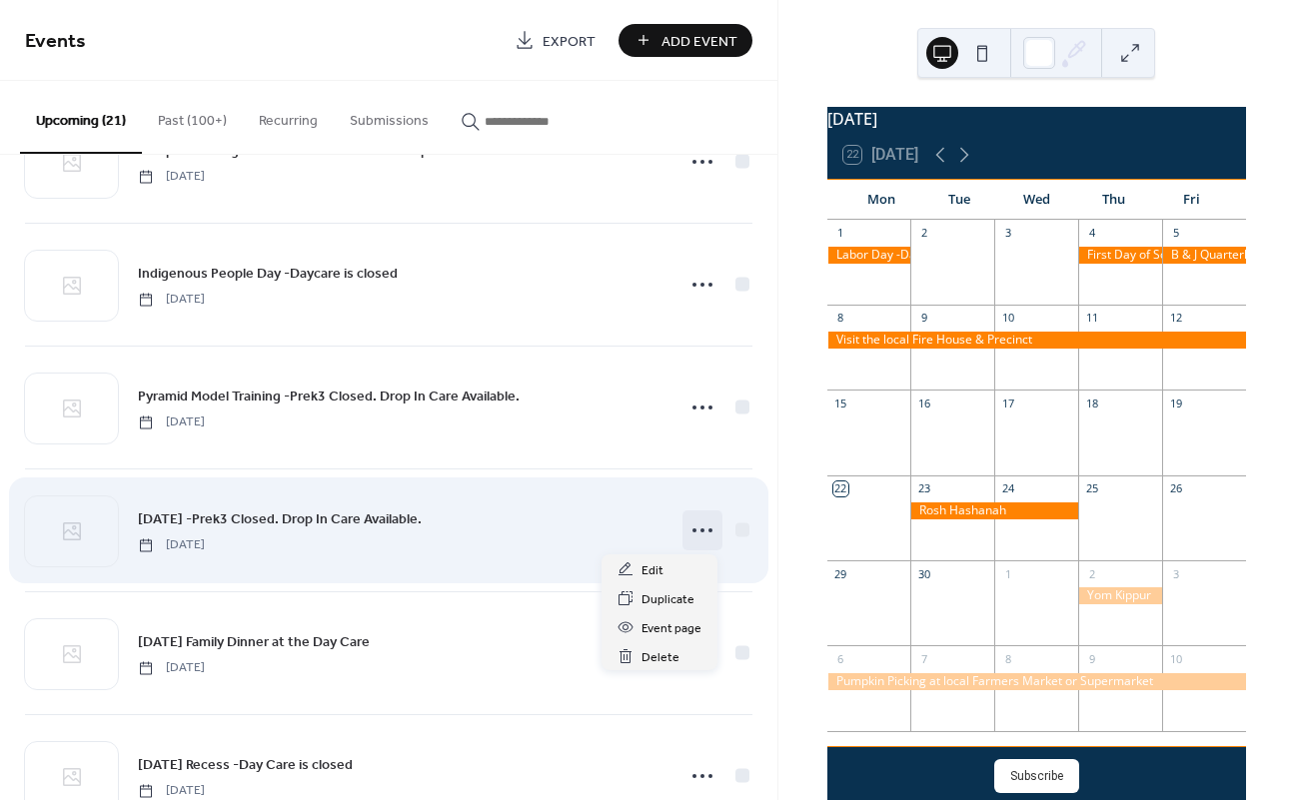
click at [702, 529] on icon at bounding box center [702, 531] width 32 height 32
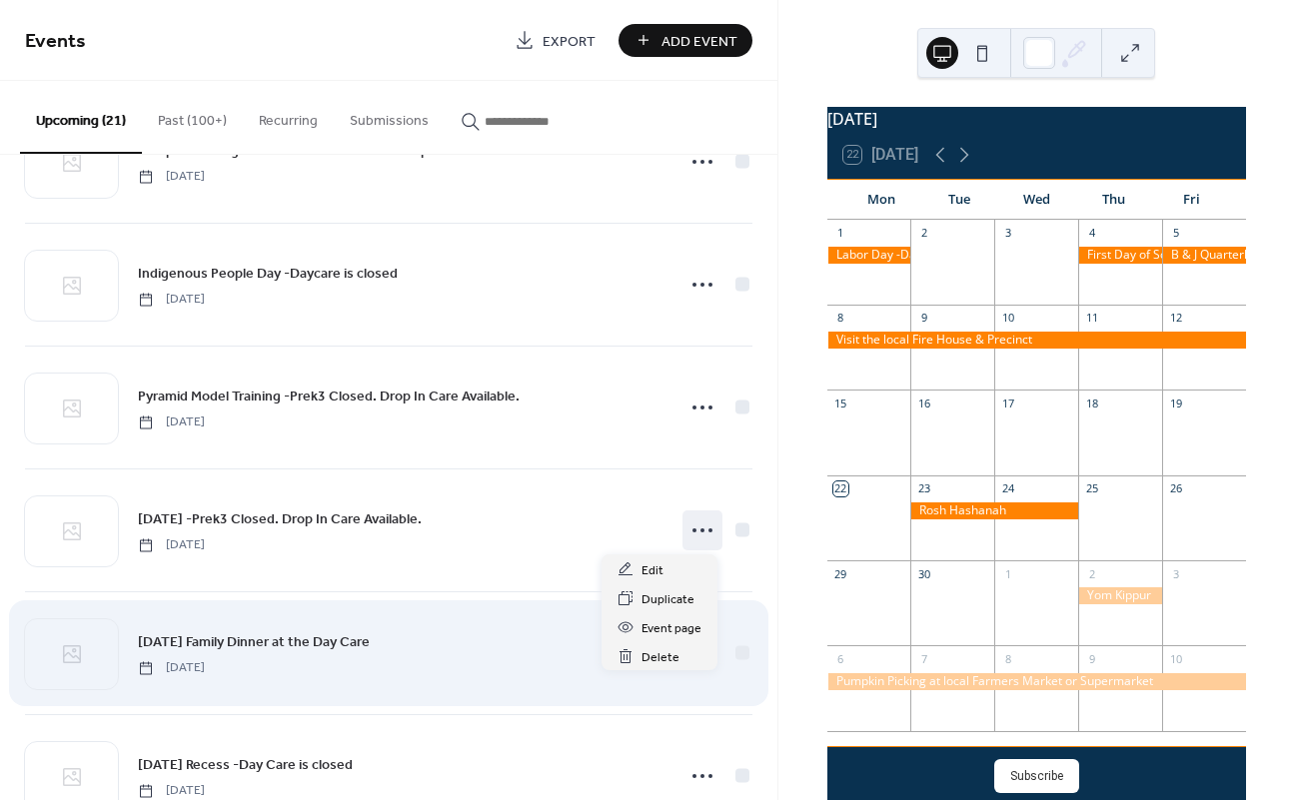
click at [562, 602] on div "Thanksgiving Family Dinner at the Day Care Wednesday, November 26, 2025" at bounding box center [388, 653] width 727 height 122
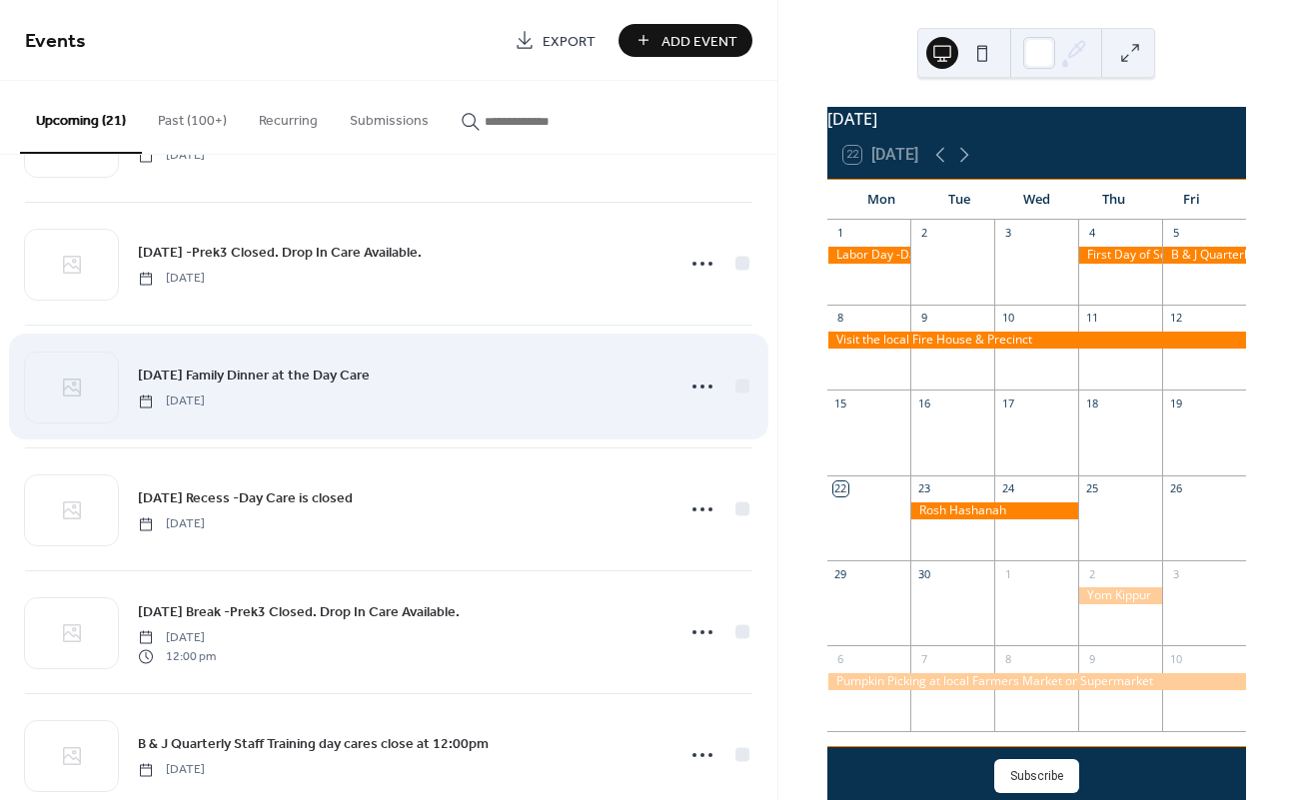
scroll to position [597, 0]
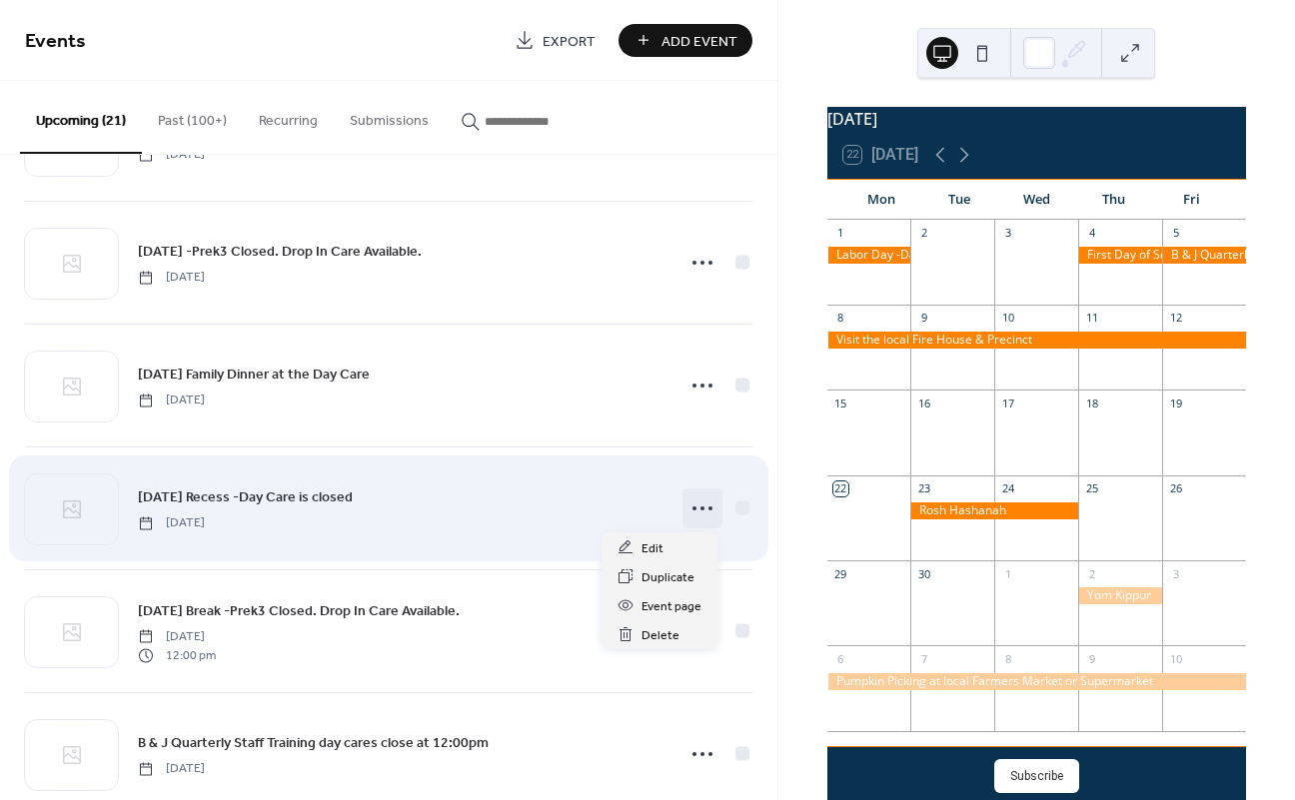
click at [694, 506] on icon at bounding box center [702, 509] width 32 height 32
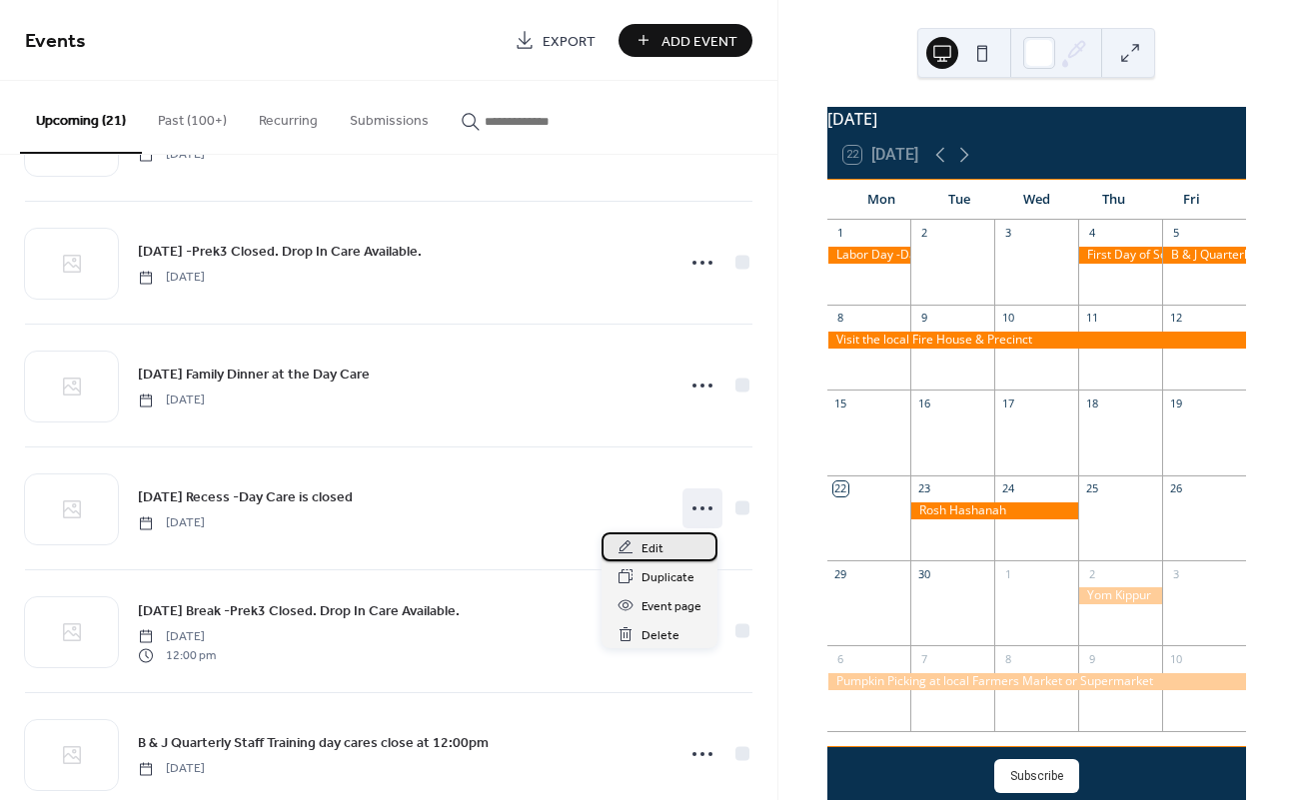
click at [679, 546] on div "Edit" at bounding box center [659, 546] width 116 height 29
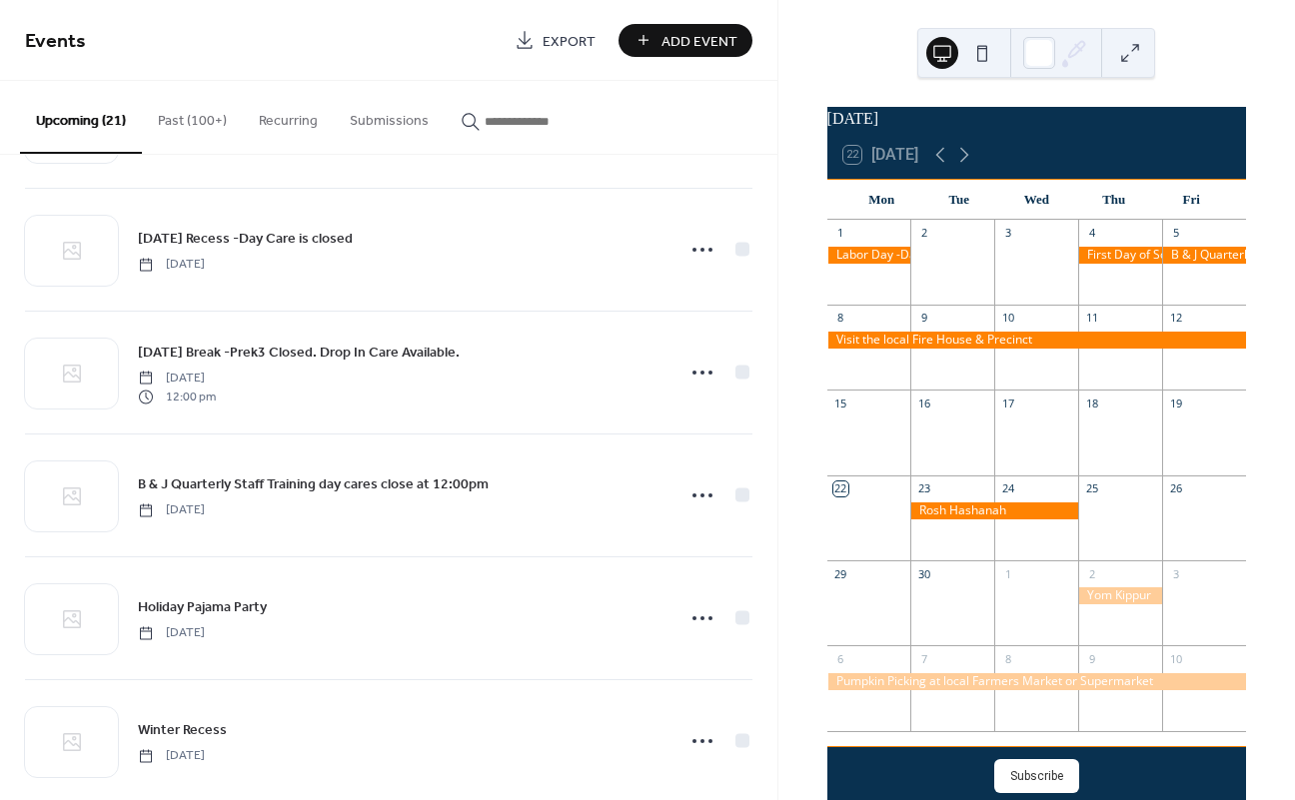
scroll to position [879, 0]
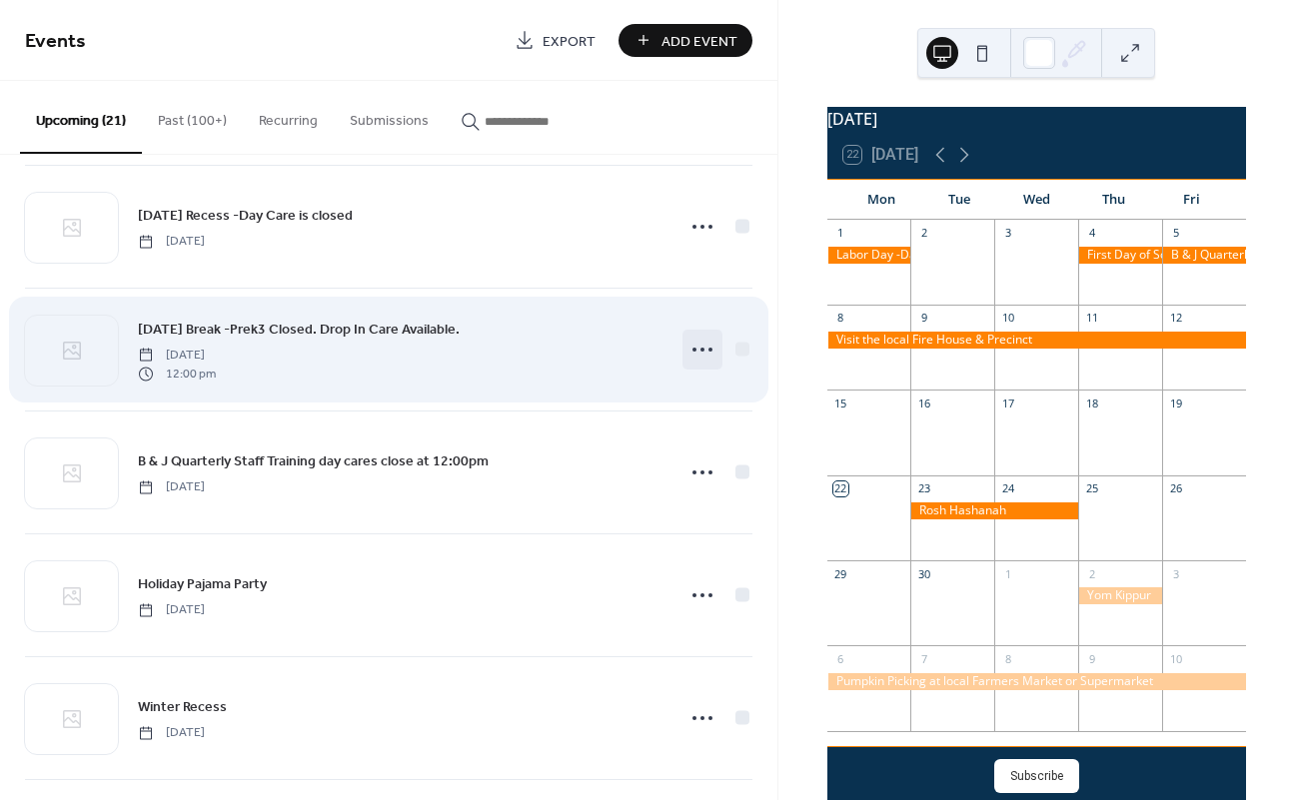
click at [696, 354] on icon at bounding box center [702, 350] width 32 height 32
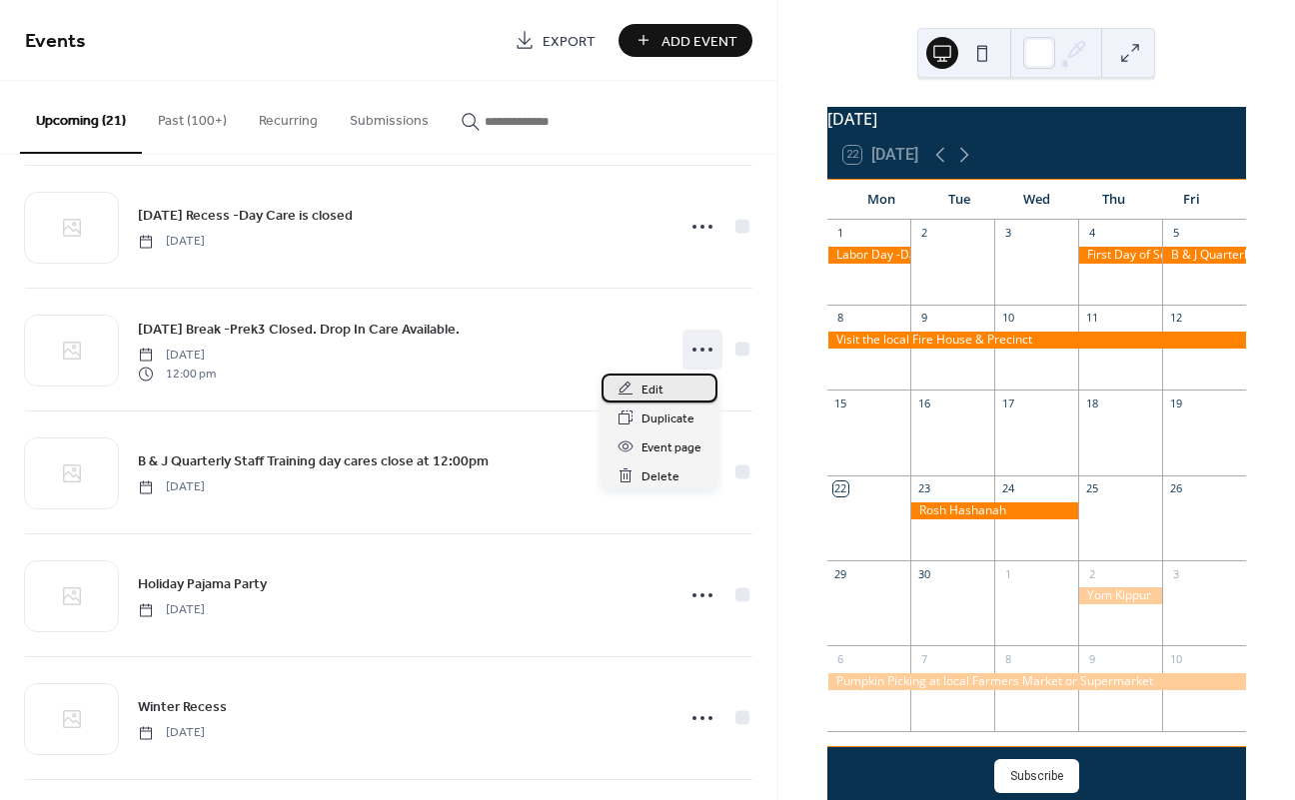
click at [686, 387] on div "Edit" at bounding box center [659, 388] width 116 height 29
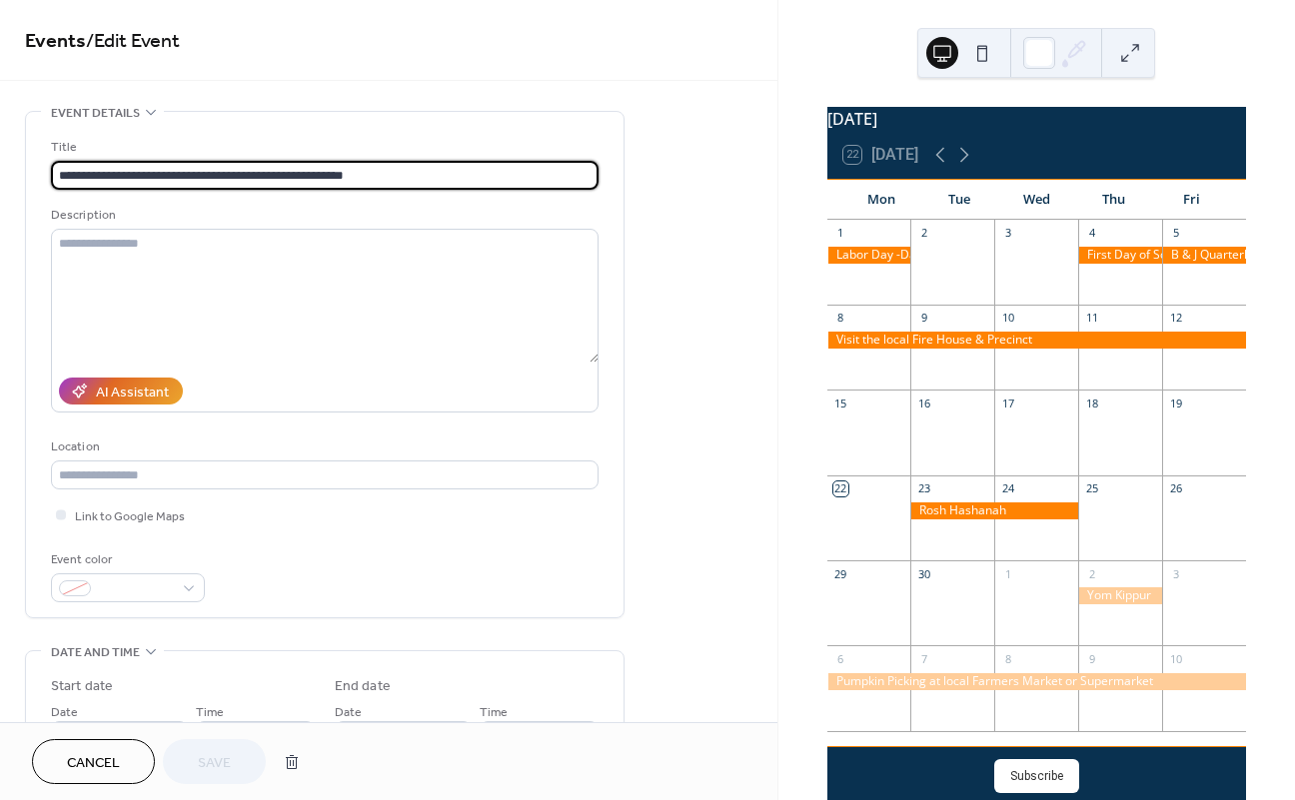
drag, startPoint x: 365, startPoint y: 178, endPoint x: 169, endPoint y: 174, distance: 195.9
click at [169, 174] on input "**********" at bounding box center [324, 175] width 547 height 29
type input "**********"
click at [192, 764] on button "Save" at bounding box center [214, 761] width 103 height 45
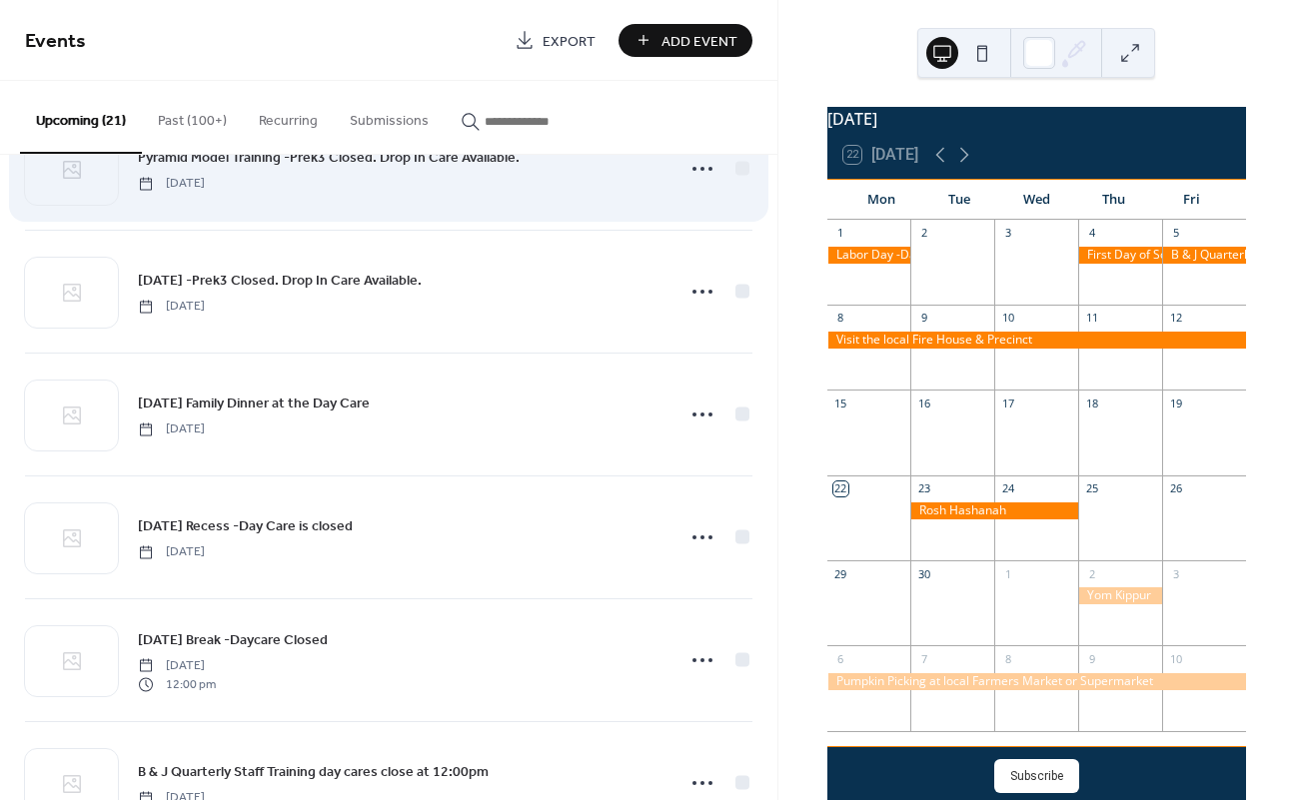
scroll to position [575, 0]
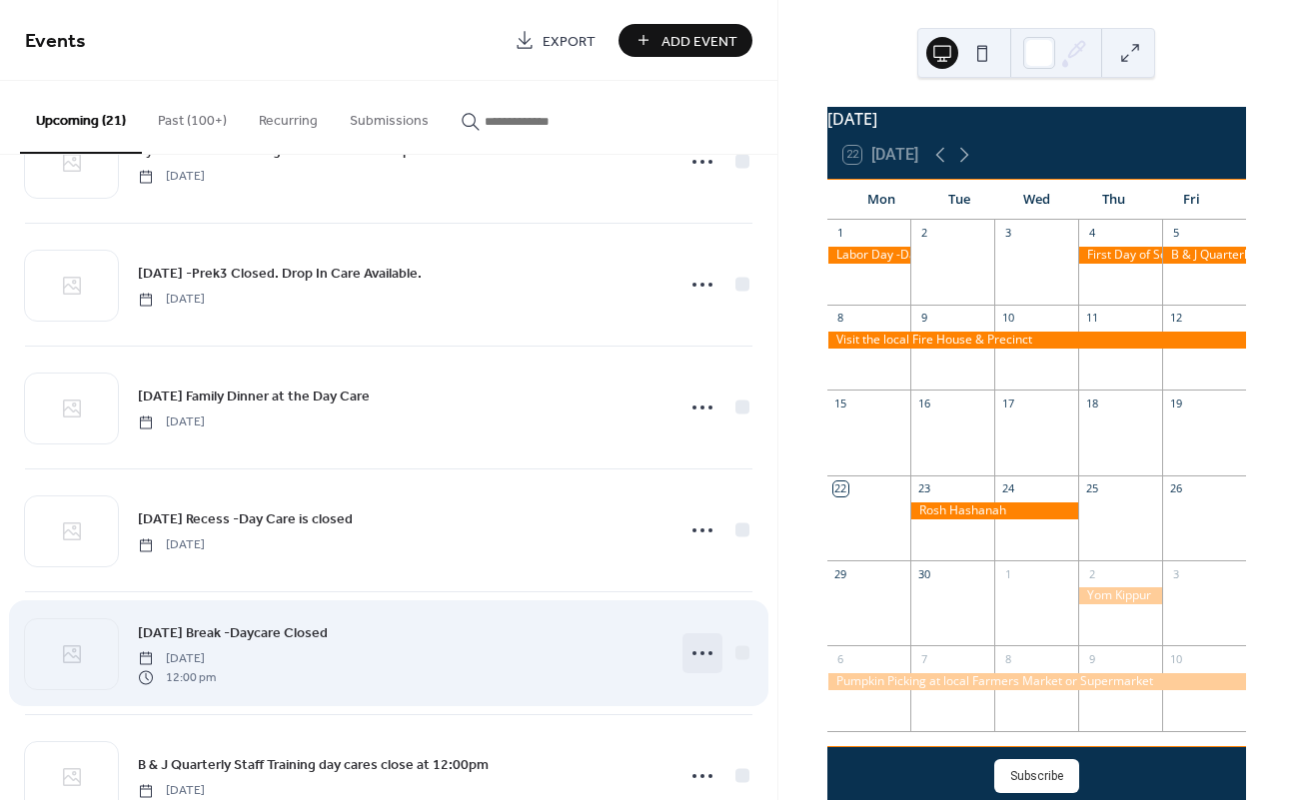
click at [700, 653] on circle at bounding box center [702, 653] width 4 height 4
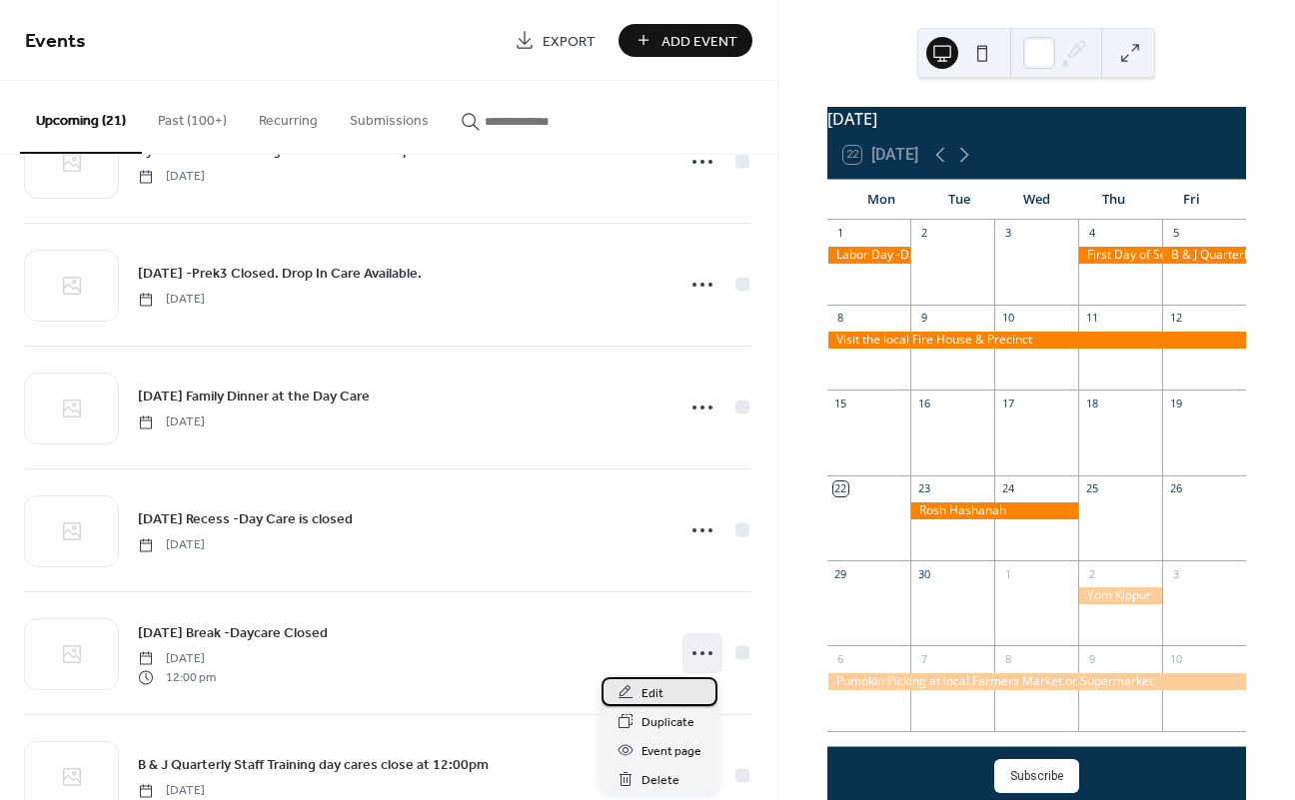
click at [667, 692] on div "Edit" at bounding box center [659, 691] width 116 height 29
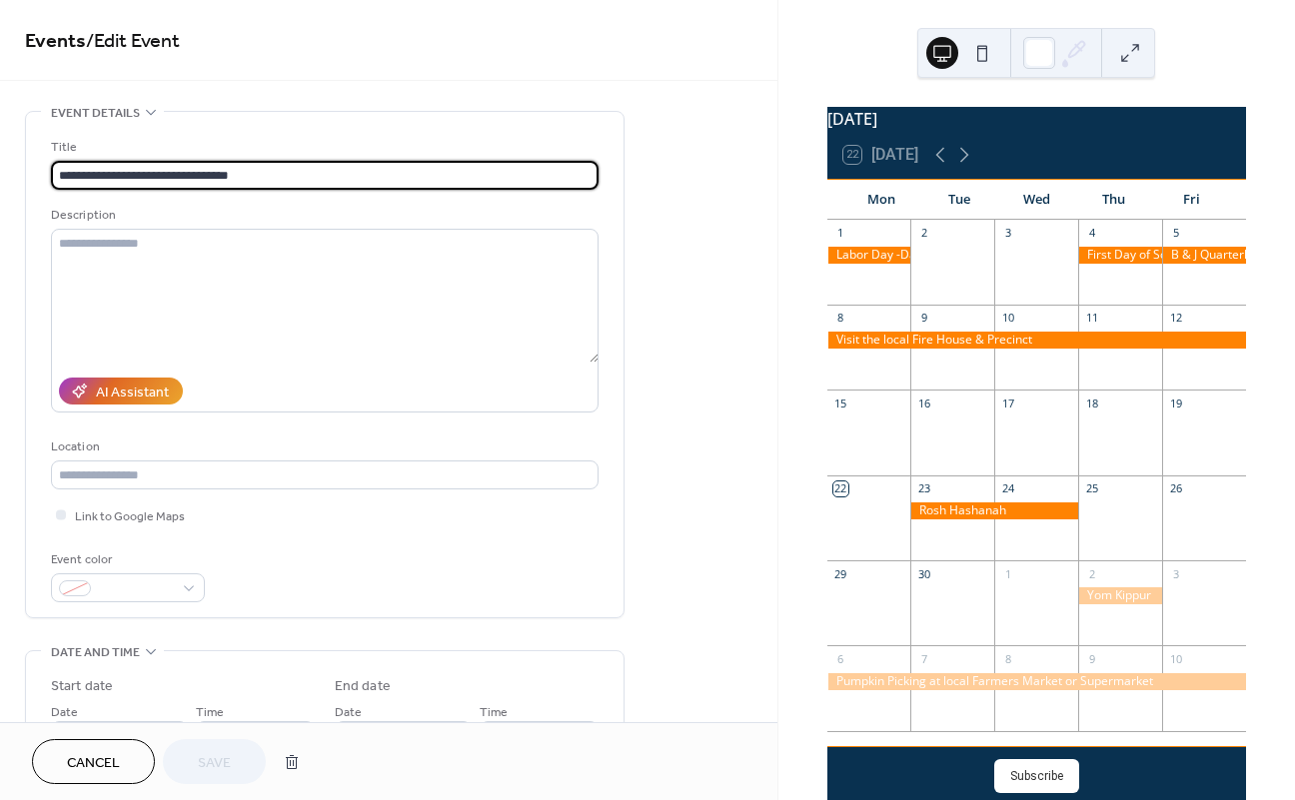
click at [216, 176] on input "**********" at bounding box center [324, 175] width 547 height 29
type input "**********"
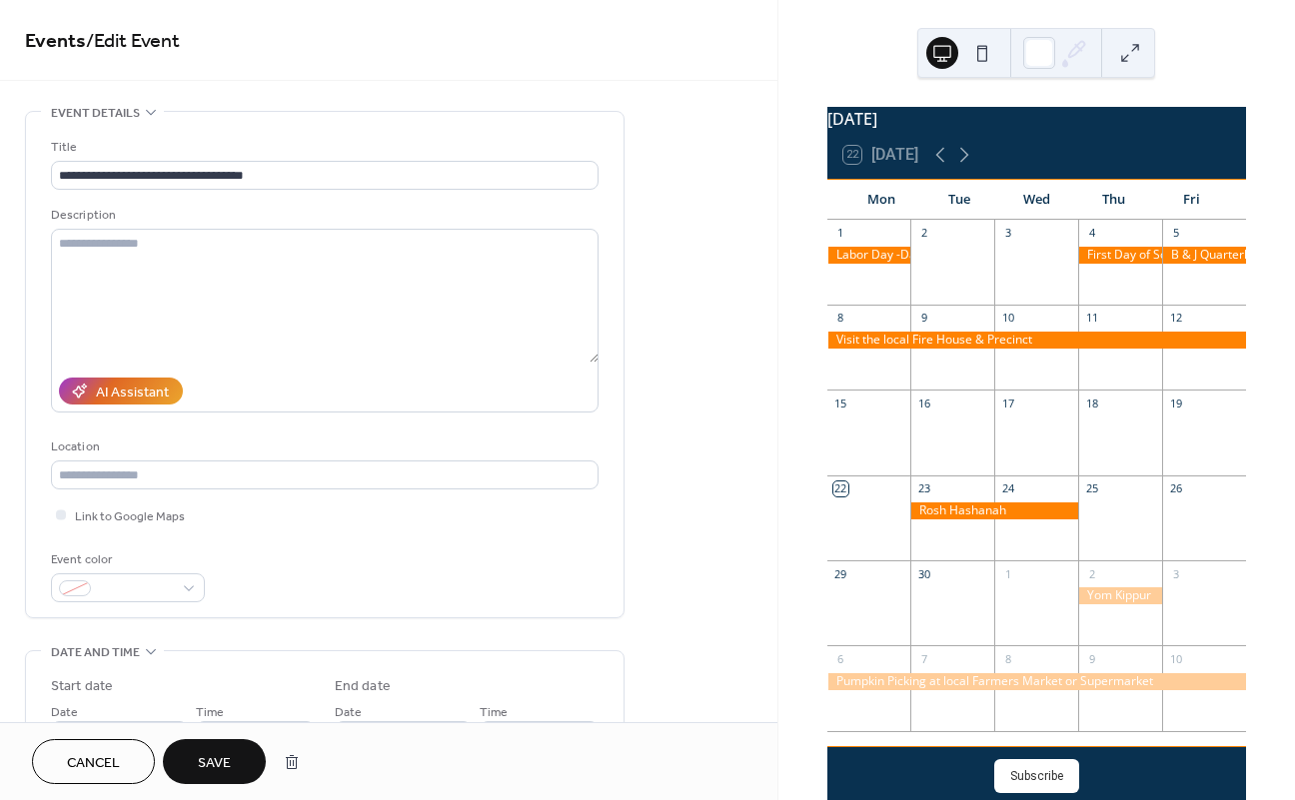
click at [202, 774] on span "Save" at bounding box center [214, 763] width 33 height 21
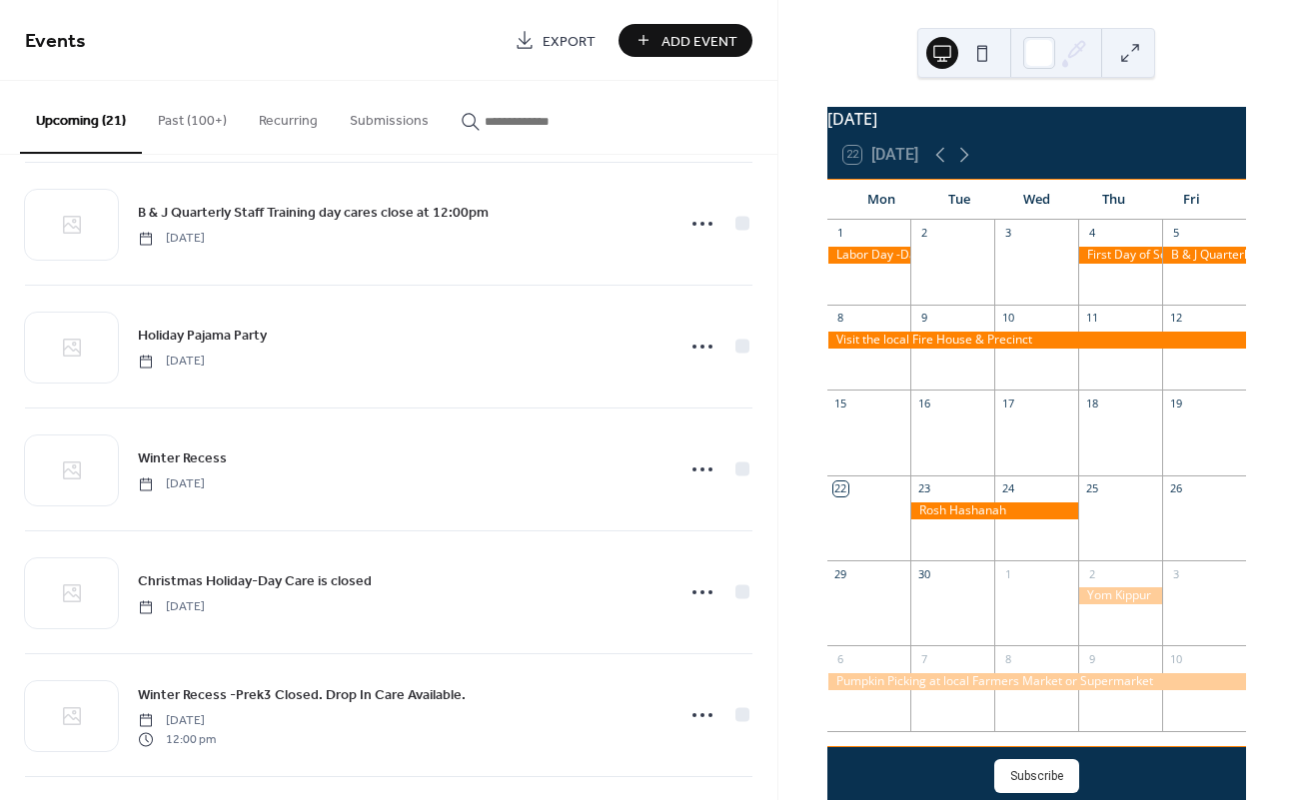
scroll to position [1145, 0]
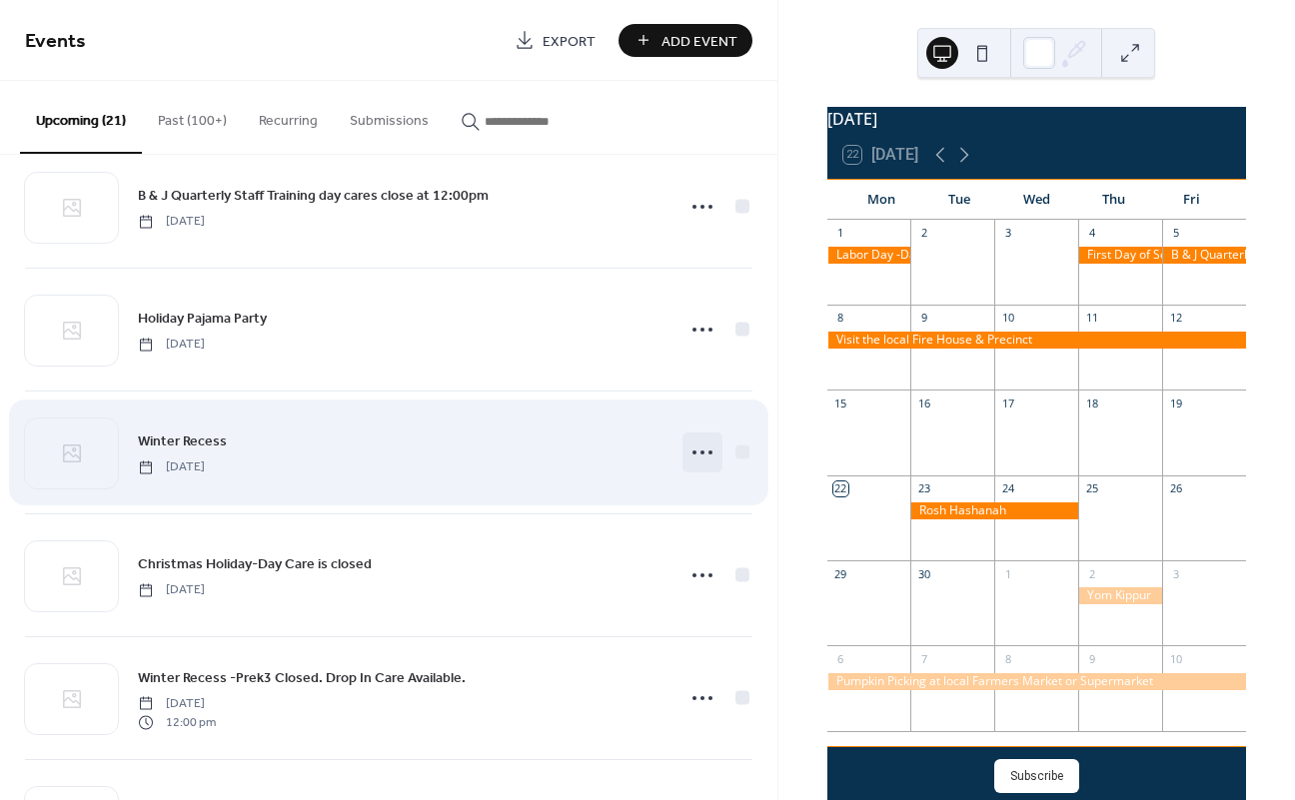
click at [700, 454] on circle at bounding box center [702, 453] width 4 height 4
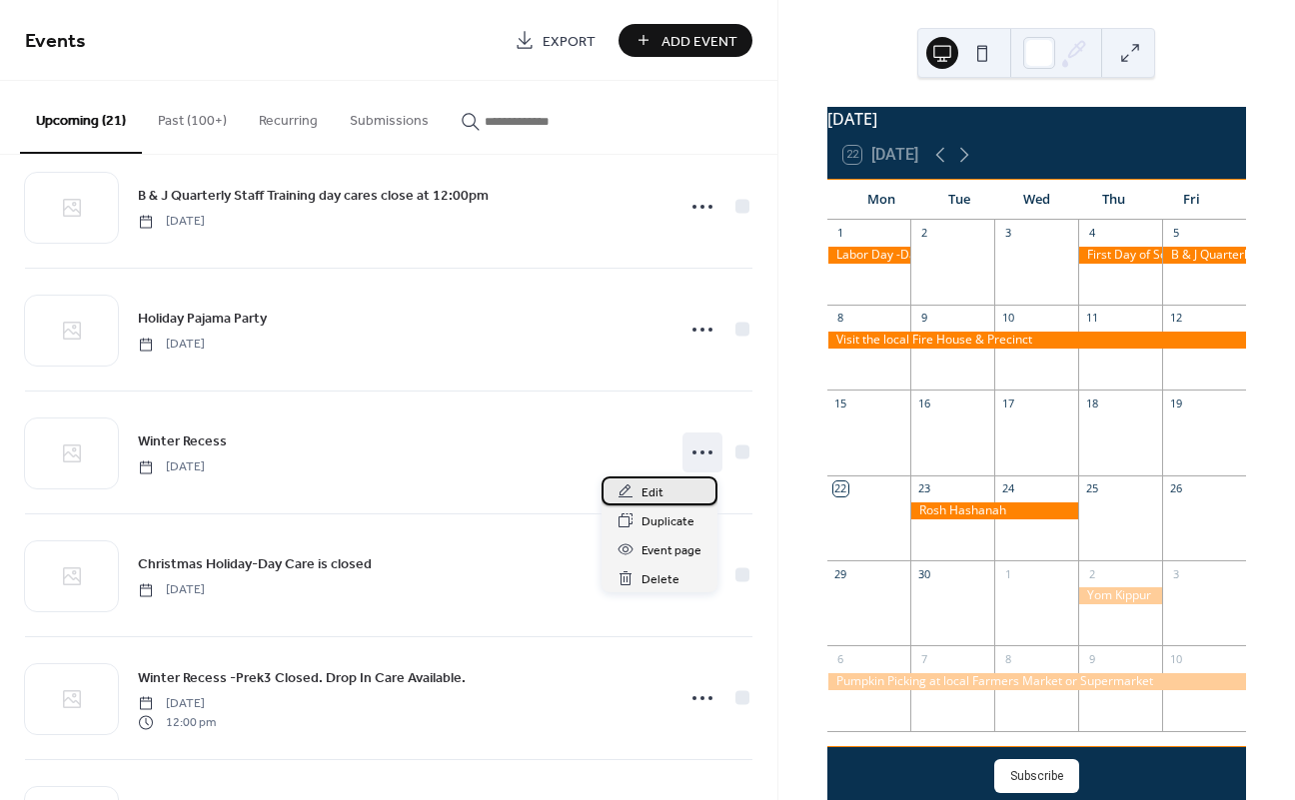
click at [671, 495] on div "Edit" at bounding box center [659, 491] width 116 height 29
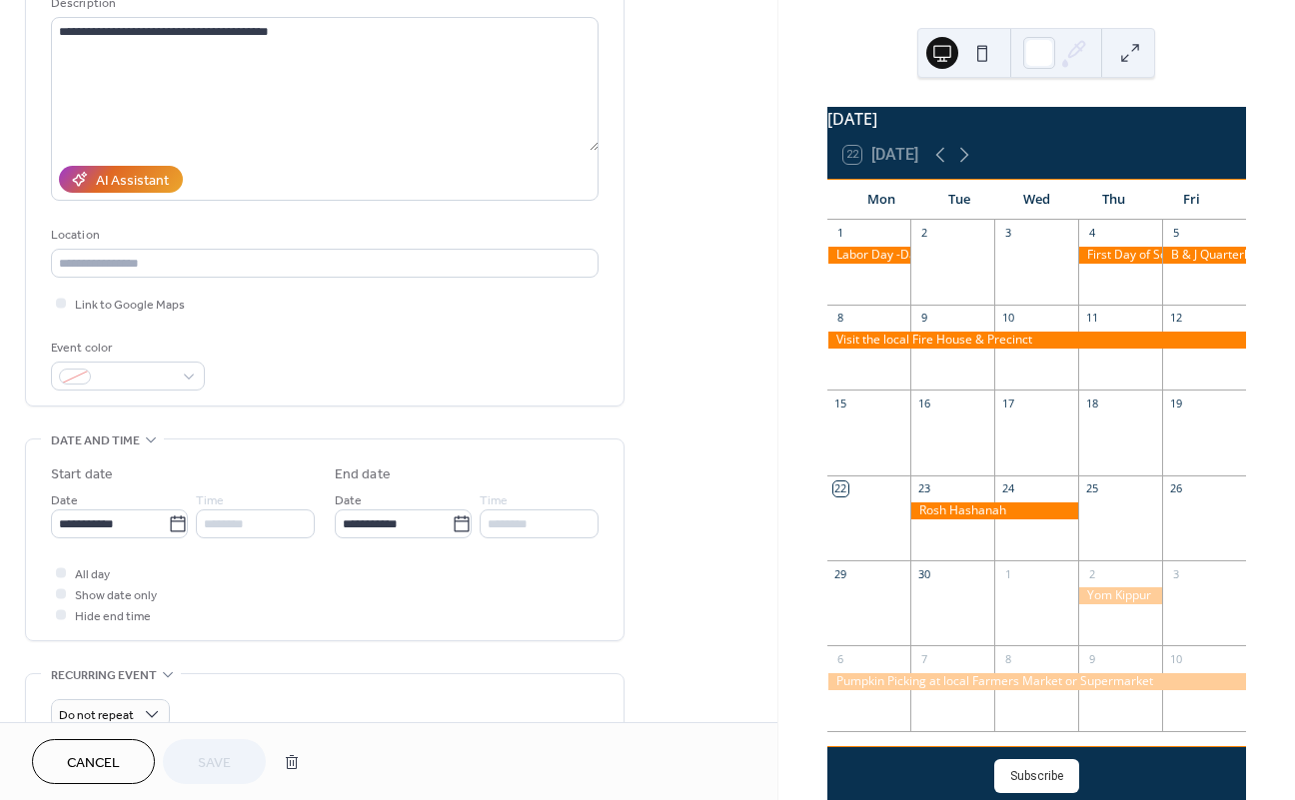
scroll to position [211, 0]
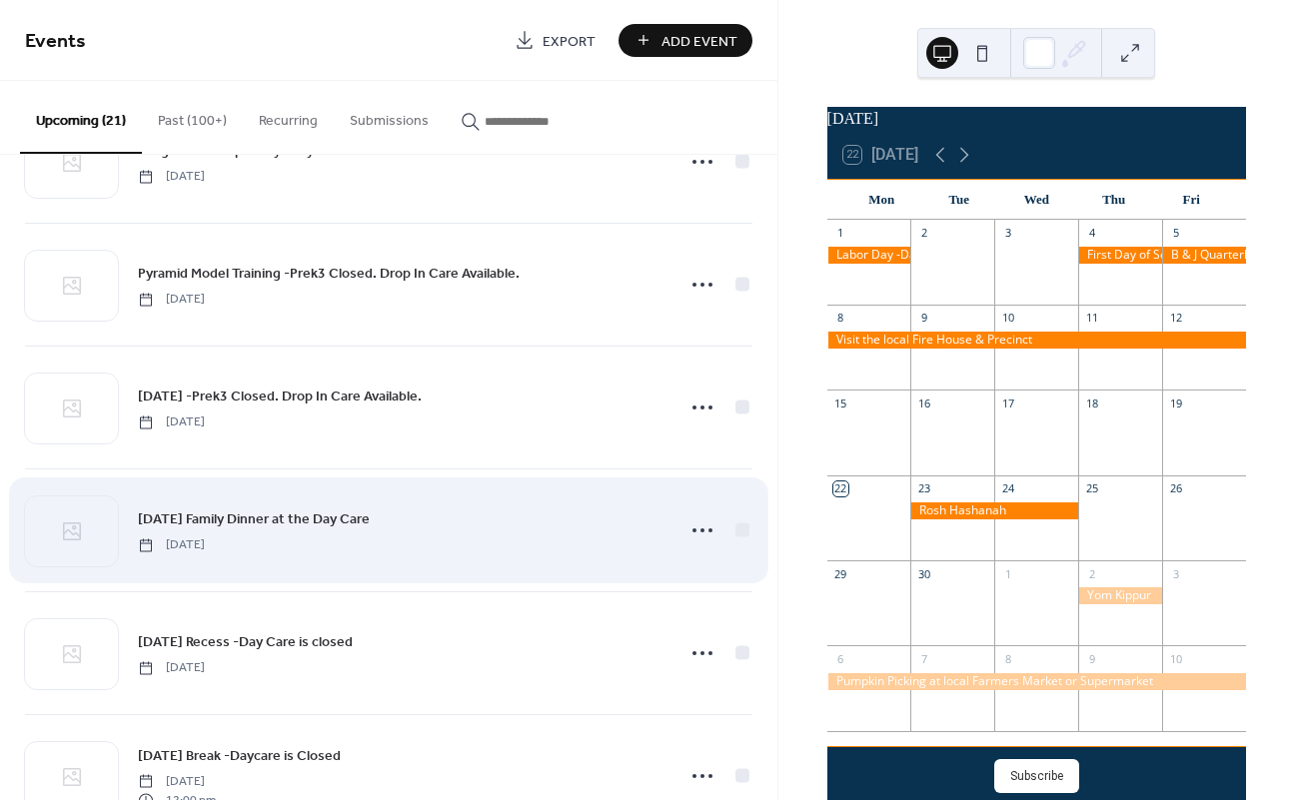
scroll to position [451, 0]
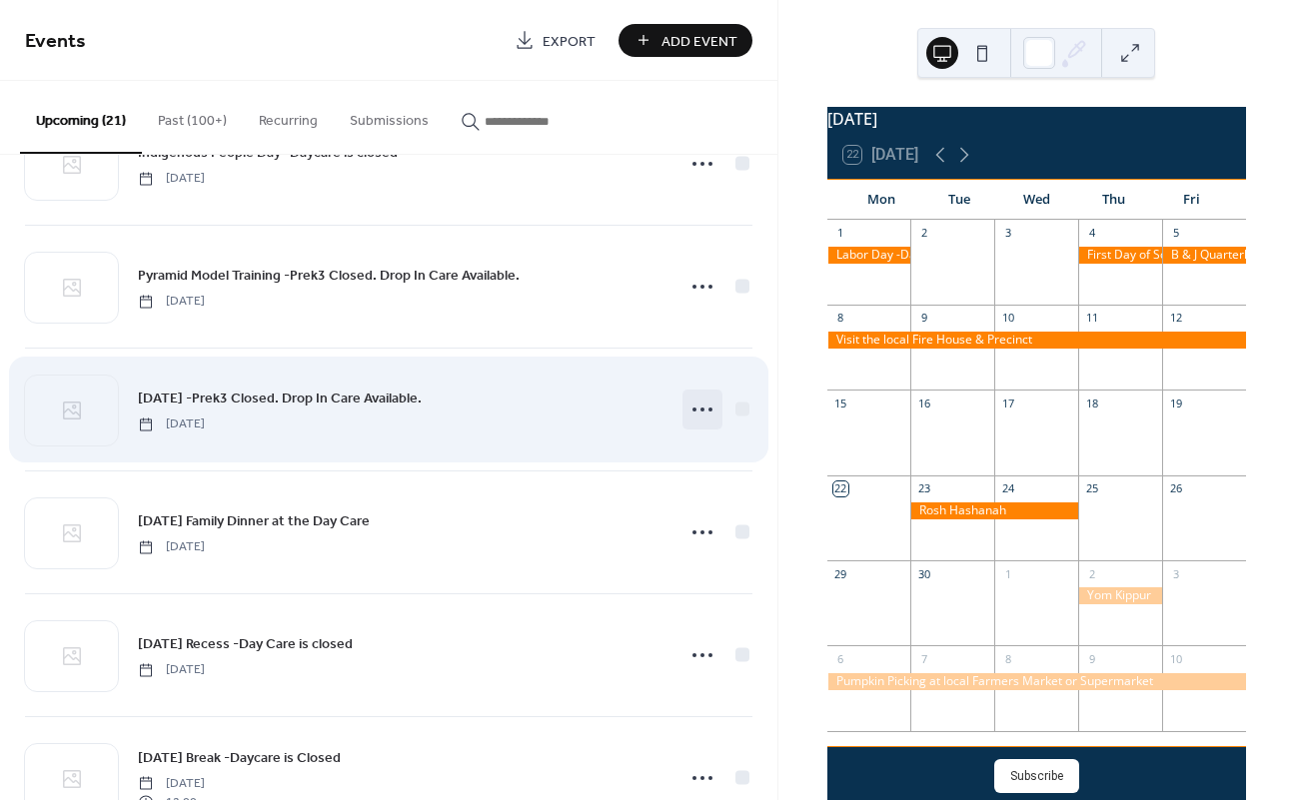
click at [695, 413] on icon at bounding box center [702, 410] width 32 height 32
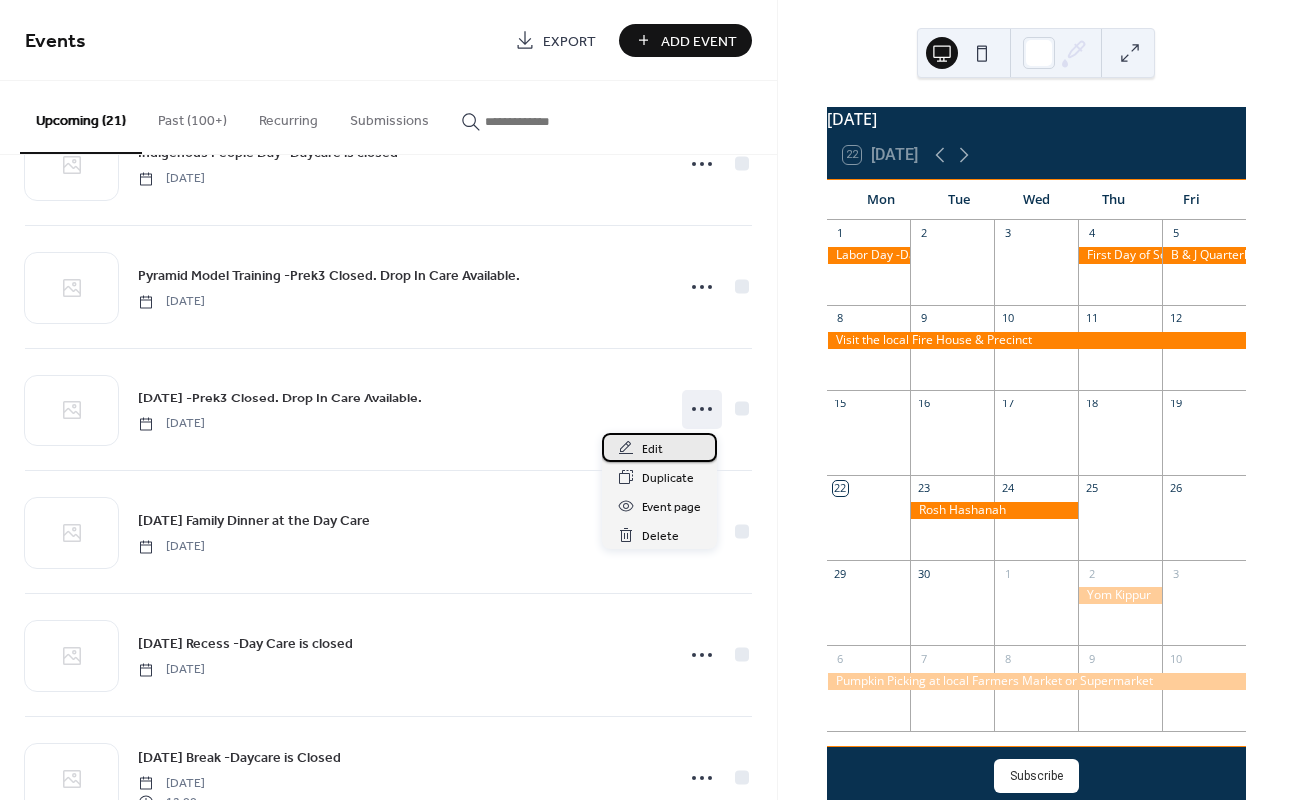
click at [656, 449] on span "Edit" at bounding box center [652, 450] width 22 height 21
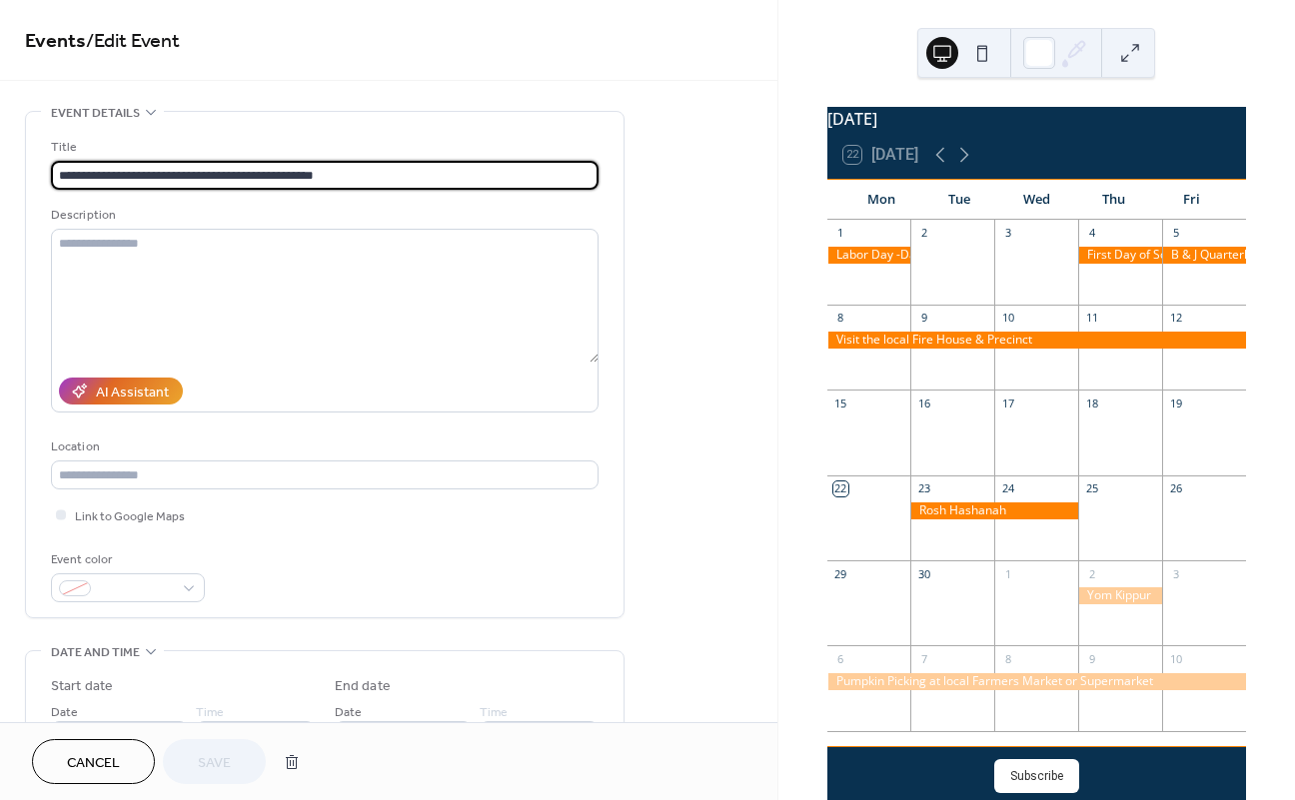
scroll to position [1, 0]
drag, startPoint x: 356, startPoint y: 171, endPoint x: 136, endPoint y: 175, distance: 219.8
click at [137, 175] on input "**********" at bounding box center [324, 175] width 547 height 29
click at [117, 766] on span "Cancel" at bounding box center [93, 763] width 53 height 21
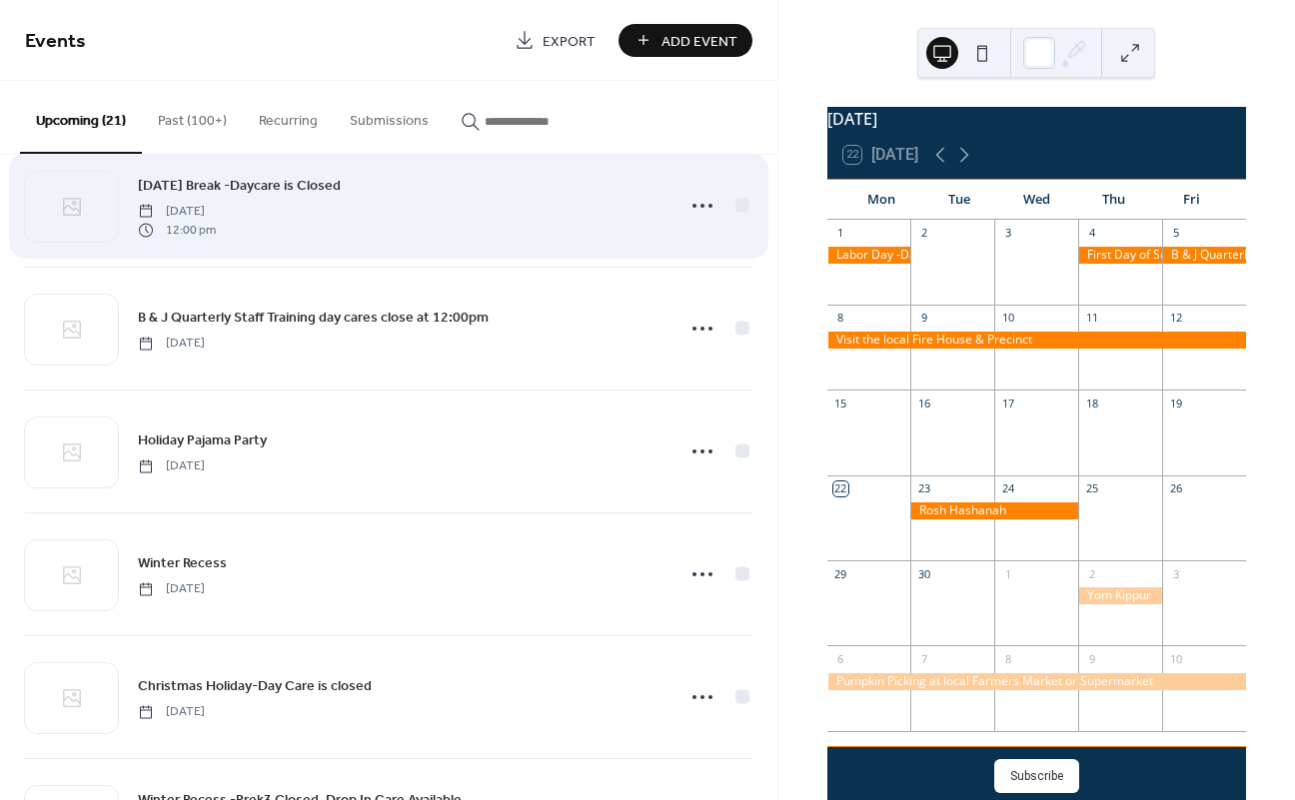
scroll to position [1073, 0]
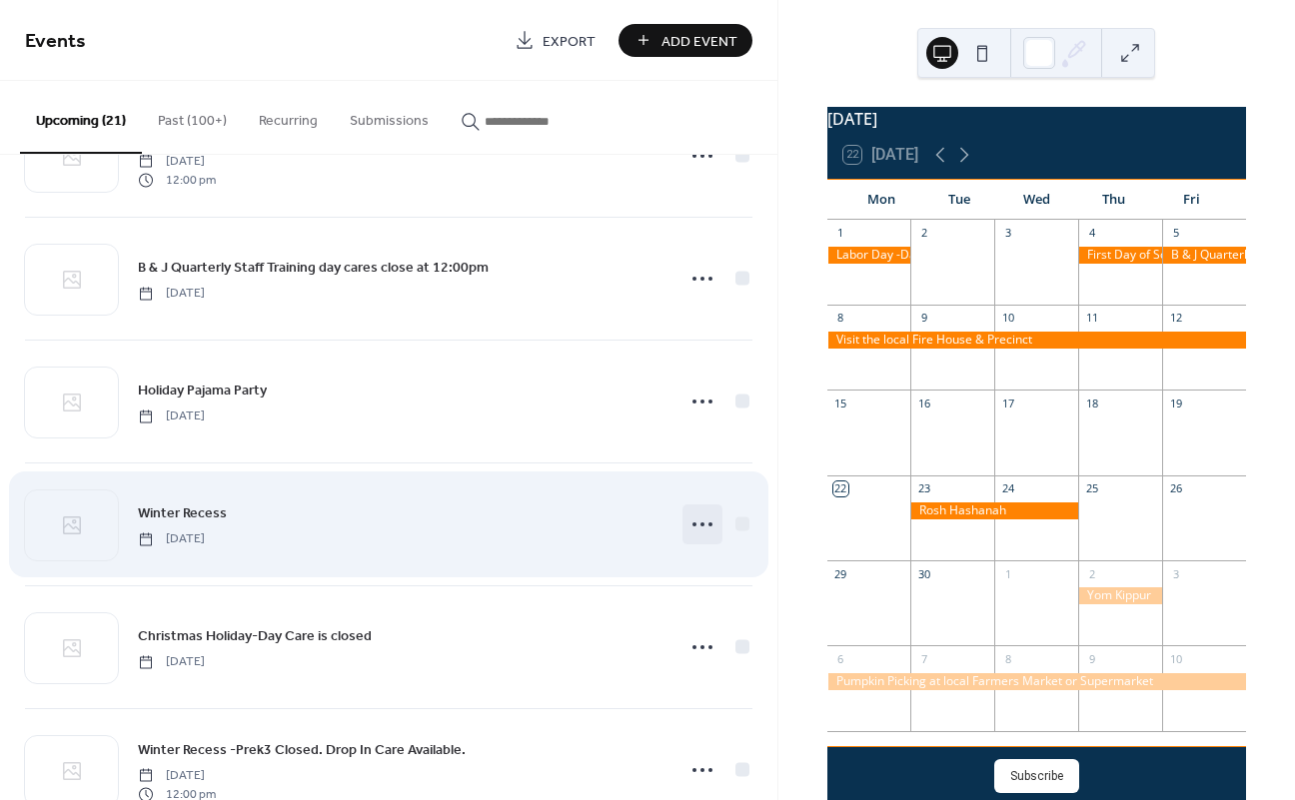
click at [700, 525] on circle at bounding box center [702, 525] width 4 height 4
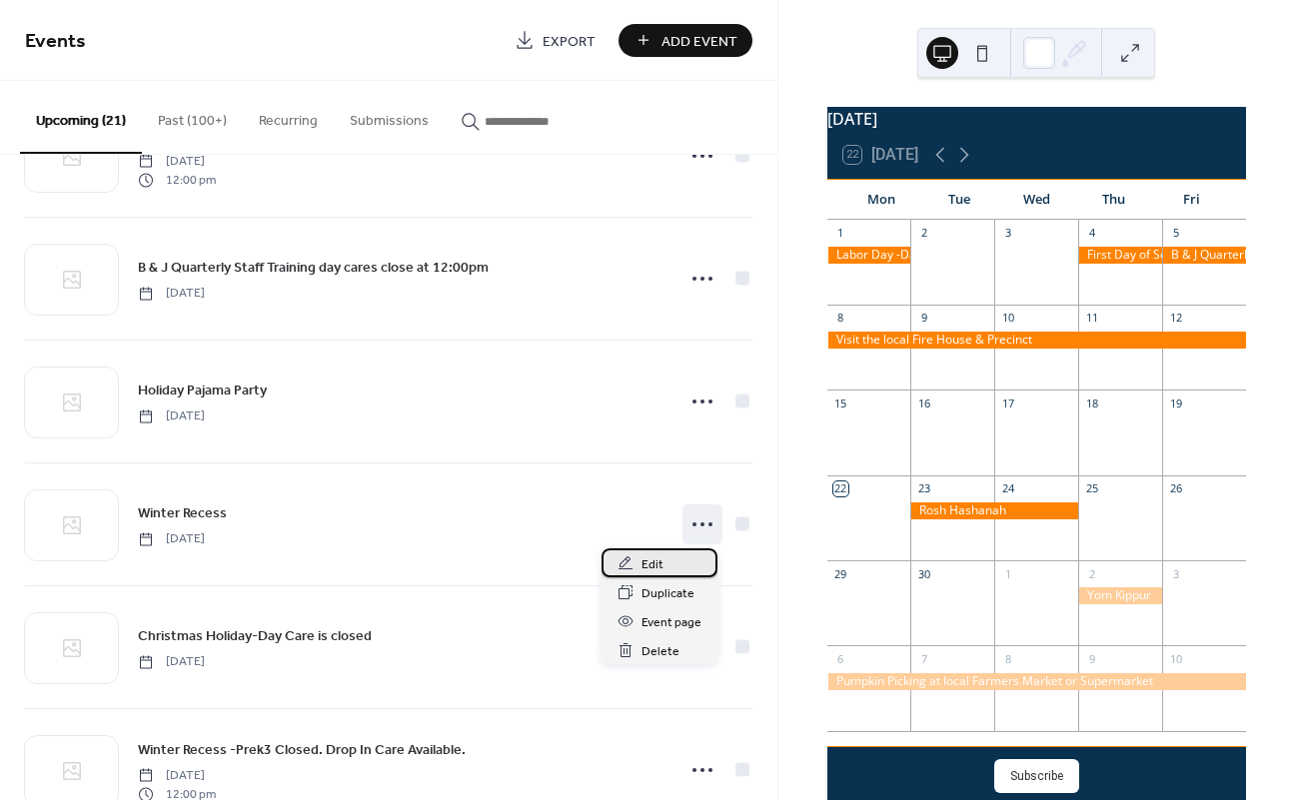
click at [684, 567] on div "Edit" at bounding box center [659, 562] width 116 height 29
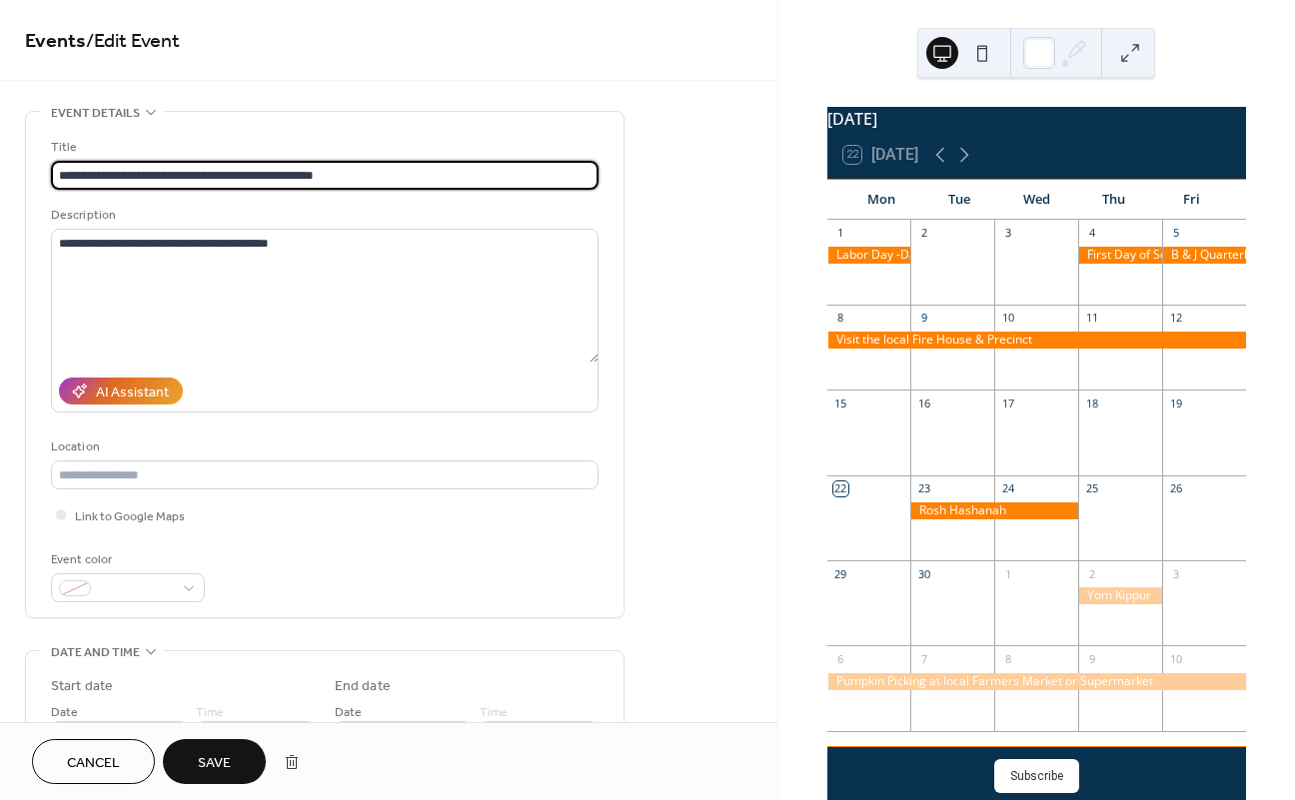
type input "**********"
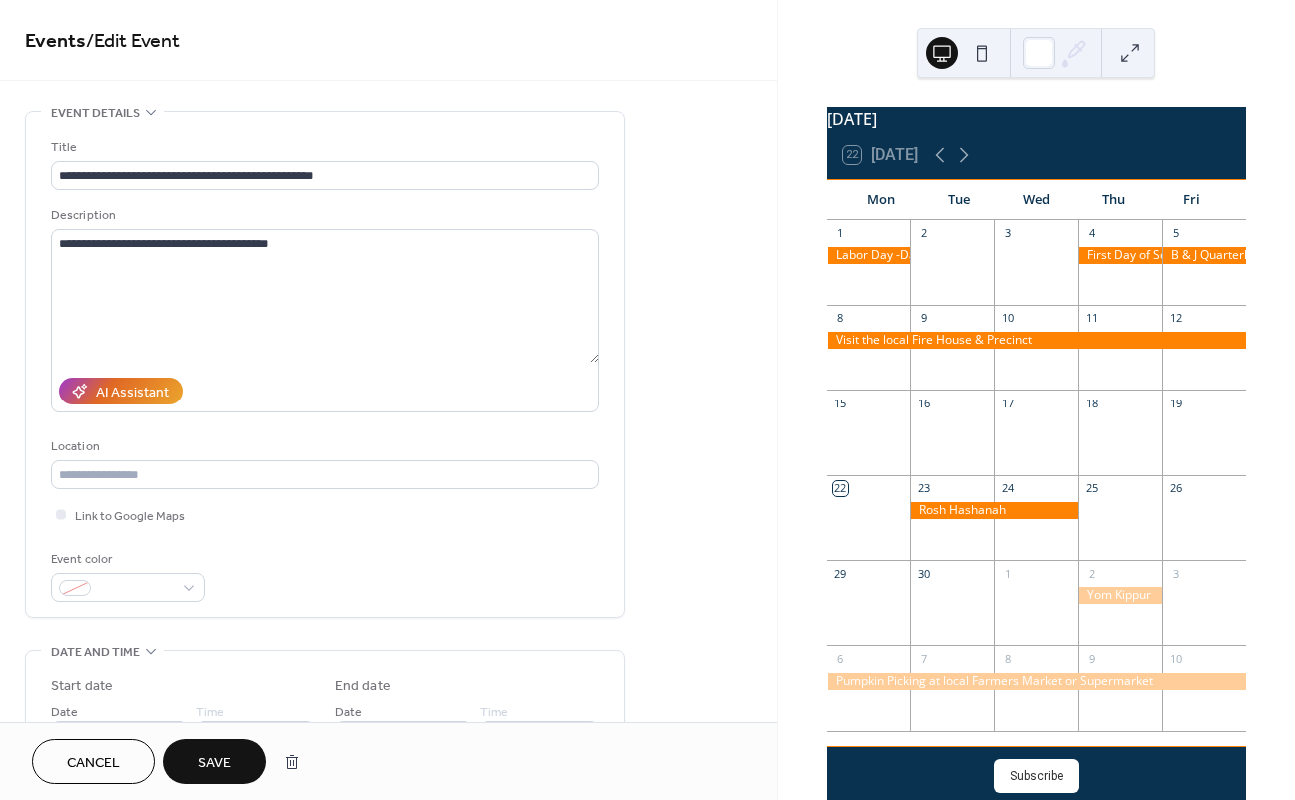
click at [221, 772] on span "Save" at bounding box center [214, 763] width 33 height 21
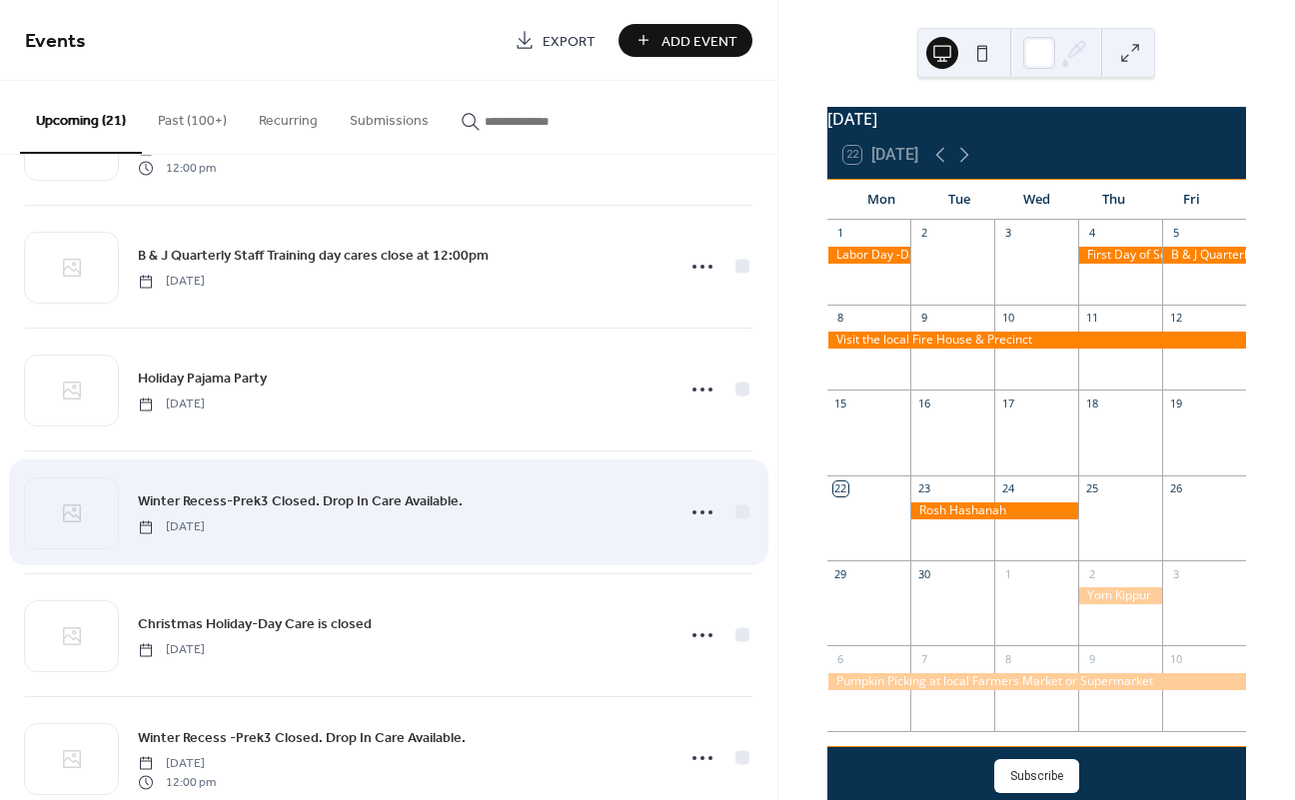
scroll to position [1107, 0]
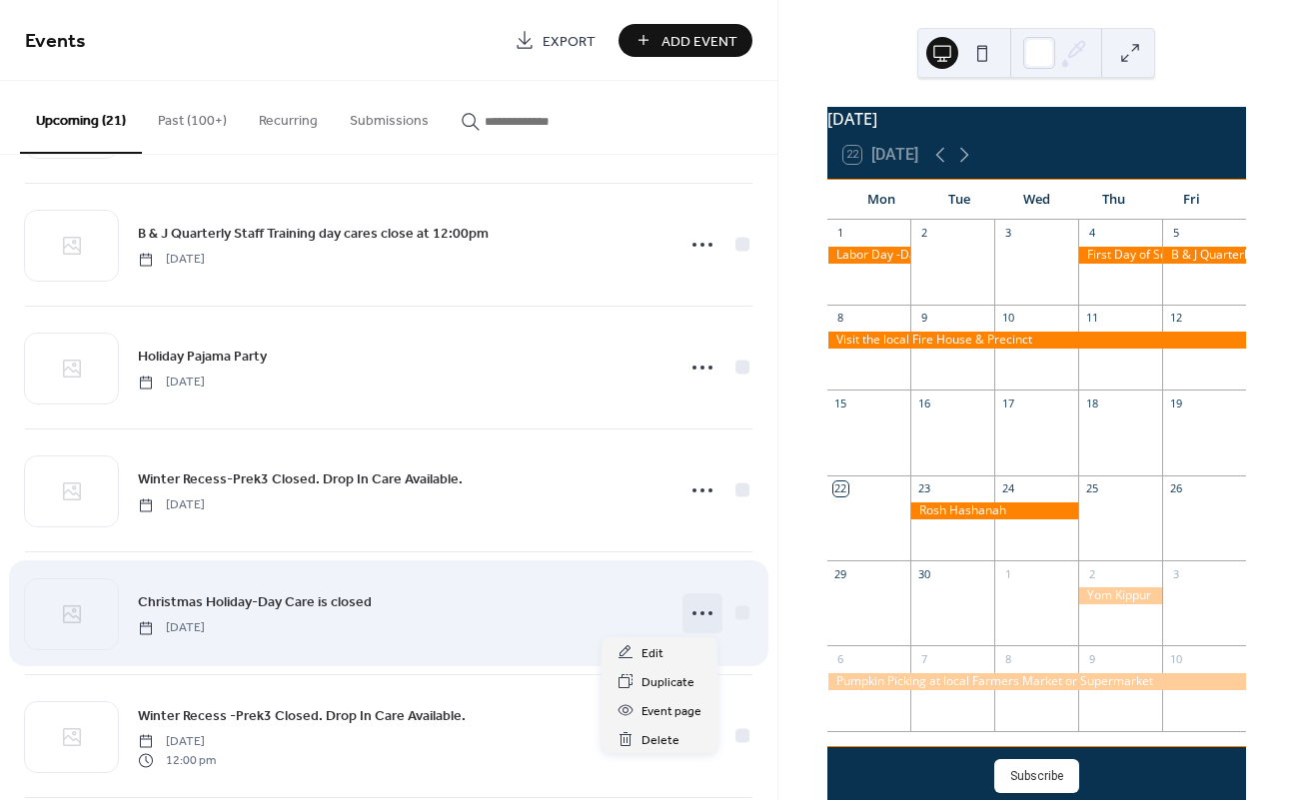
click at [699, 618] on icon at bounding box center [702, 613] width 32 height 32
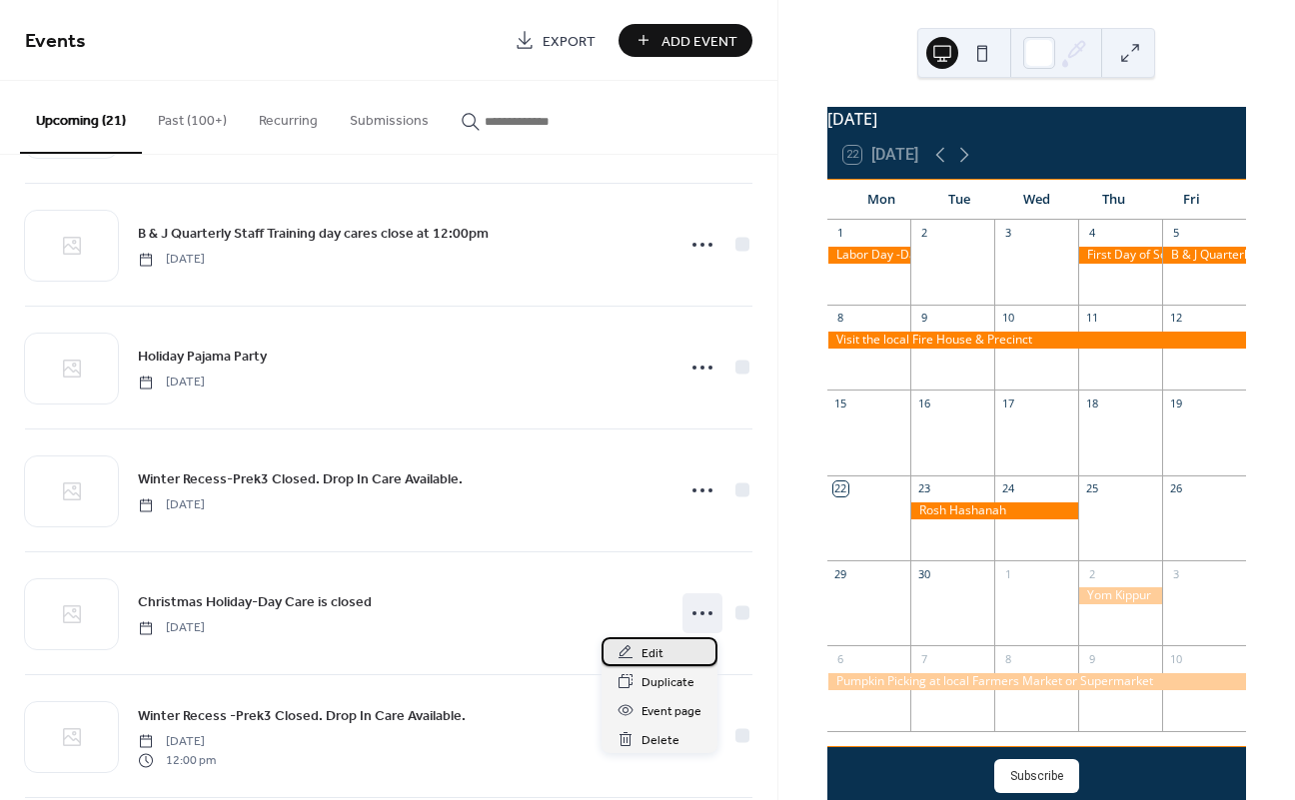
click at [665, 653] on div "Edit" at bounding box center [659, 651] width 116 height 29
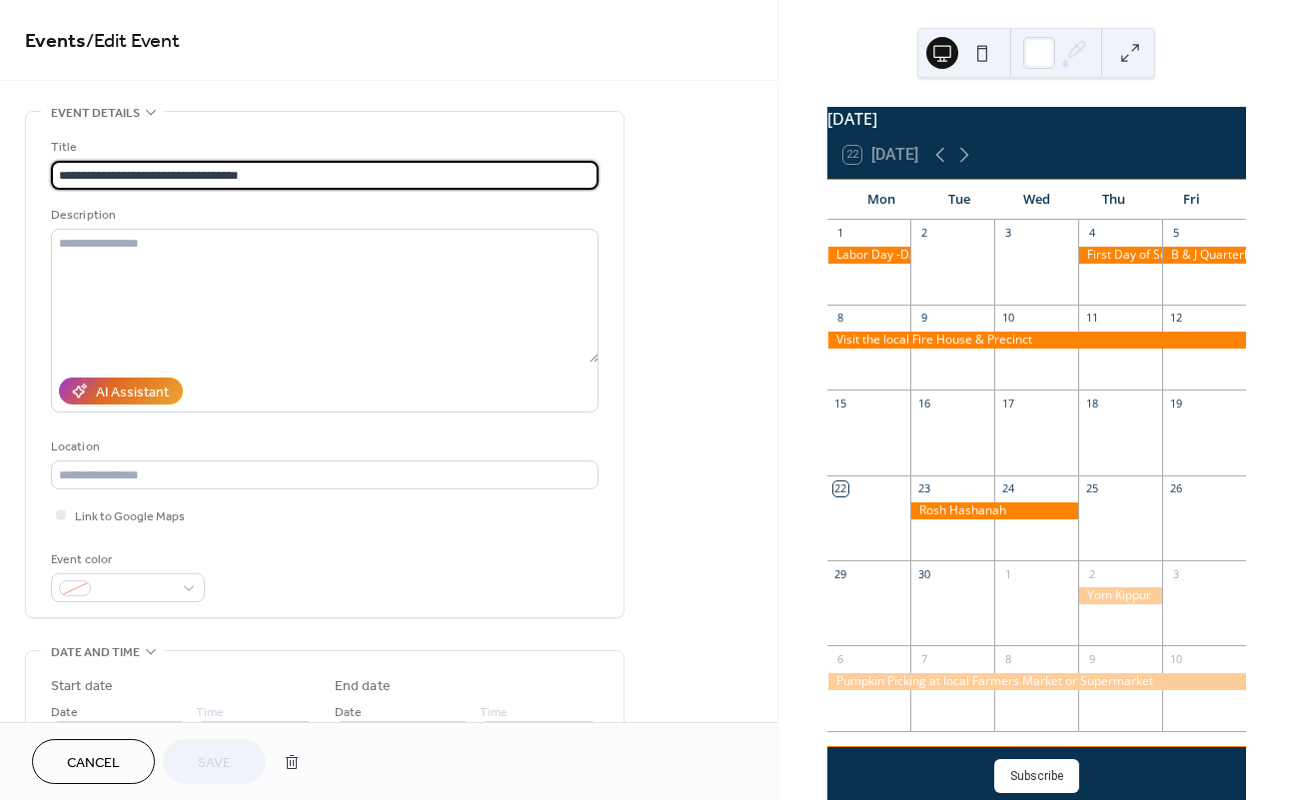
scroll to position [218, 0]
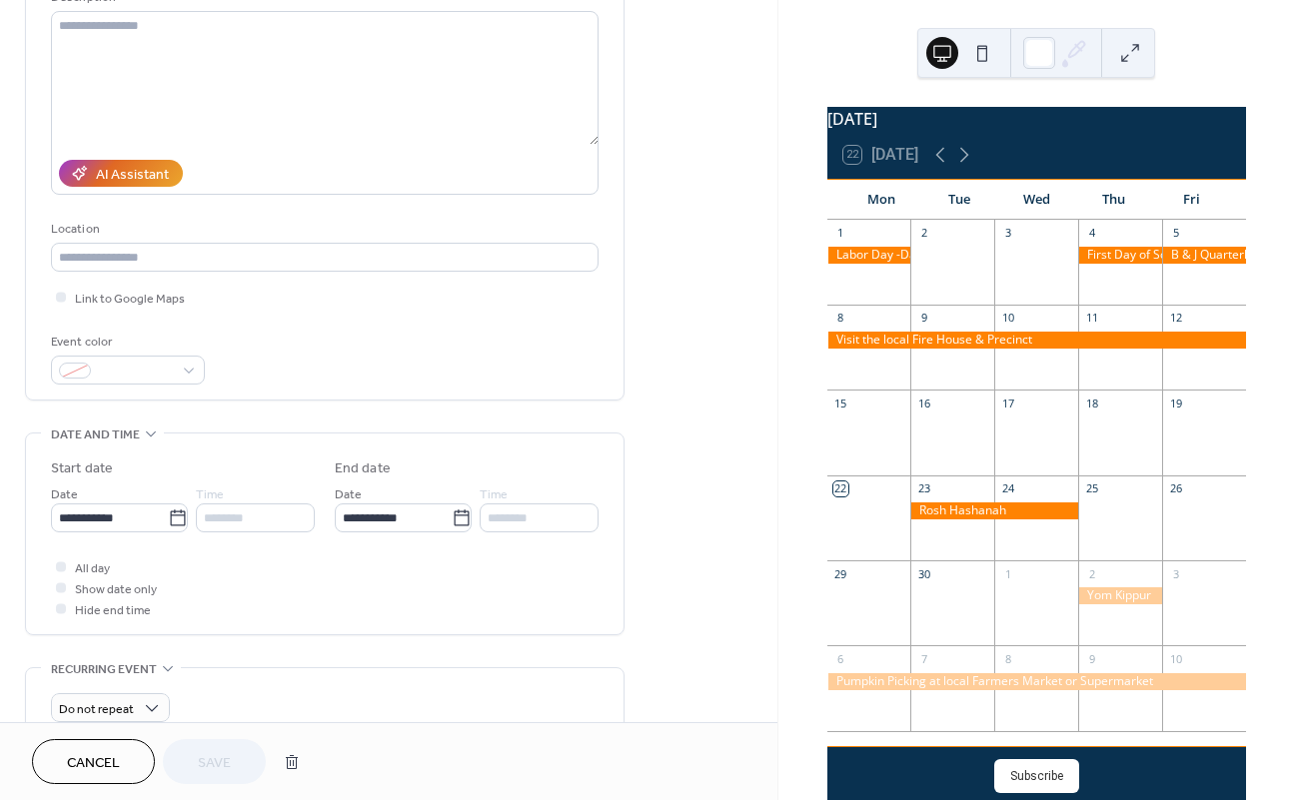
click at [78, 764] on span "Cancel" at bounding box center [93, 763] width 53 height 21
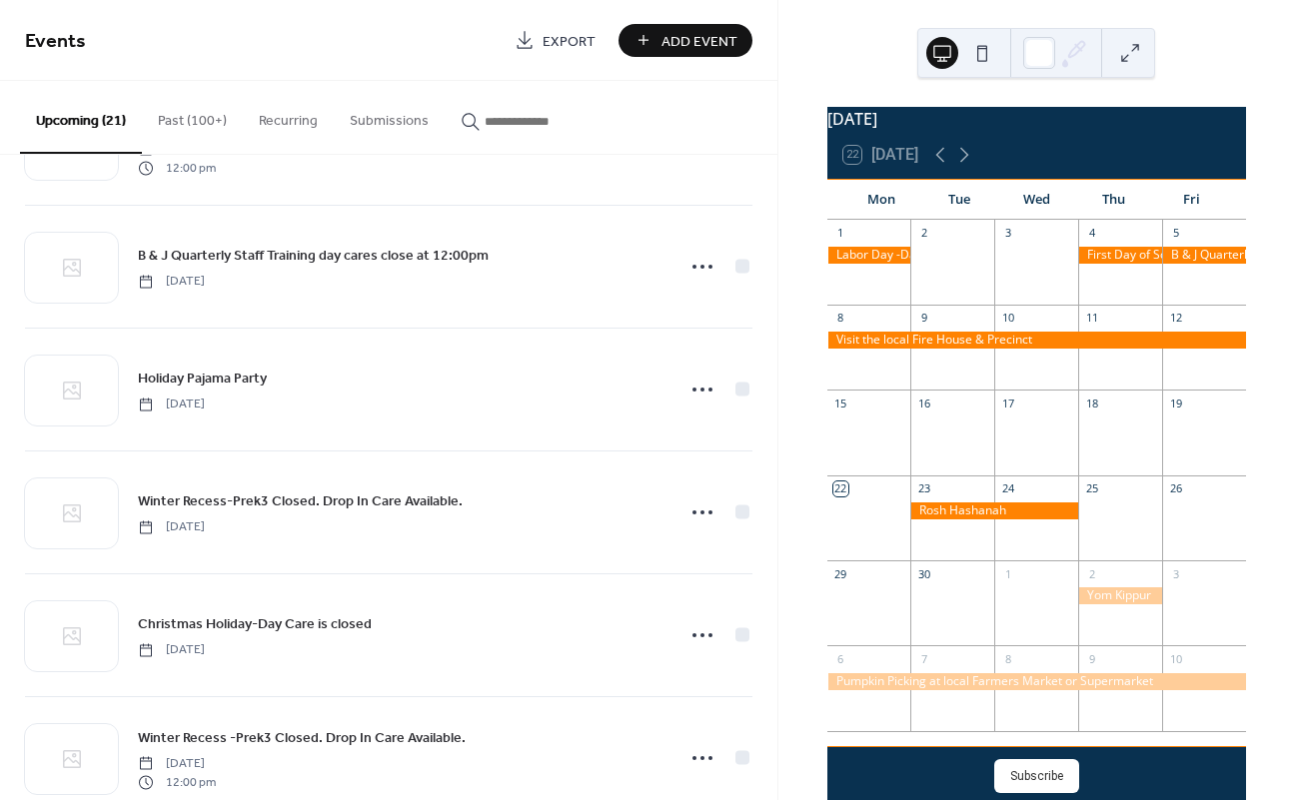
scroll to position [1116, 0]
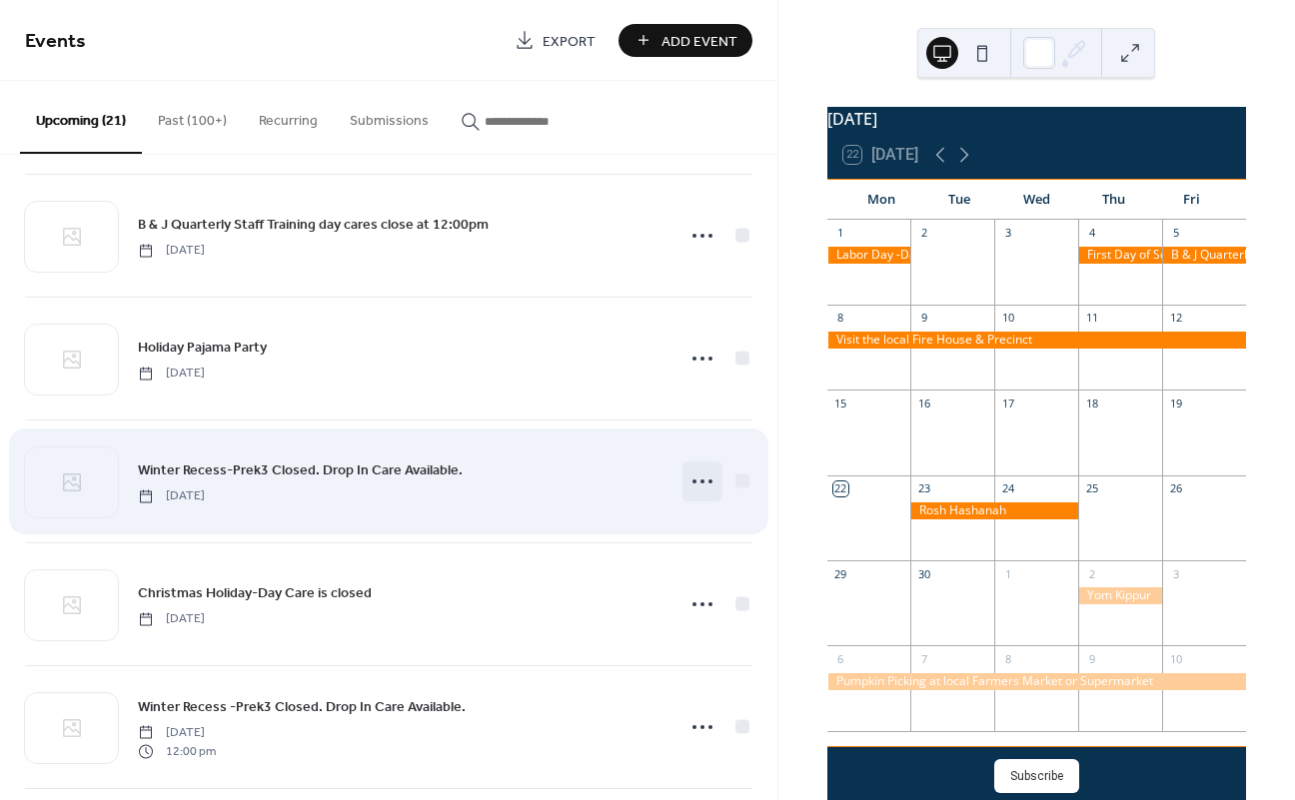
click at [693, 482] on icon at bounding box center [702, 482] width 32 height 32
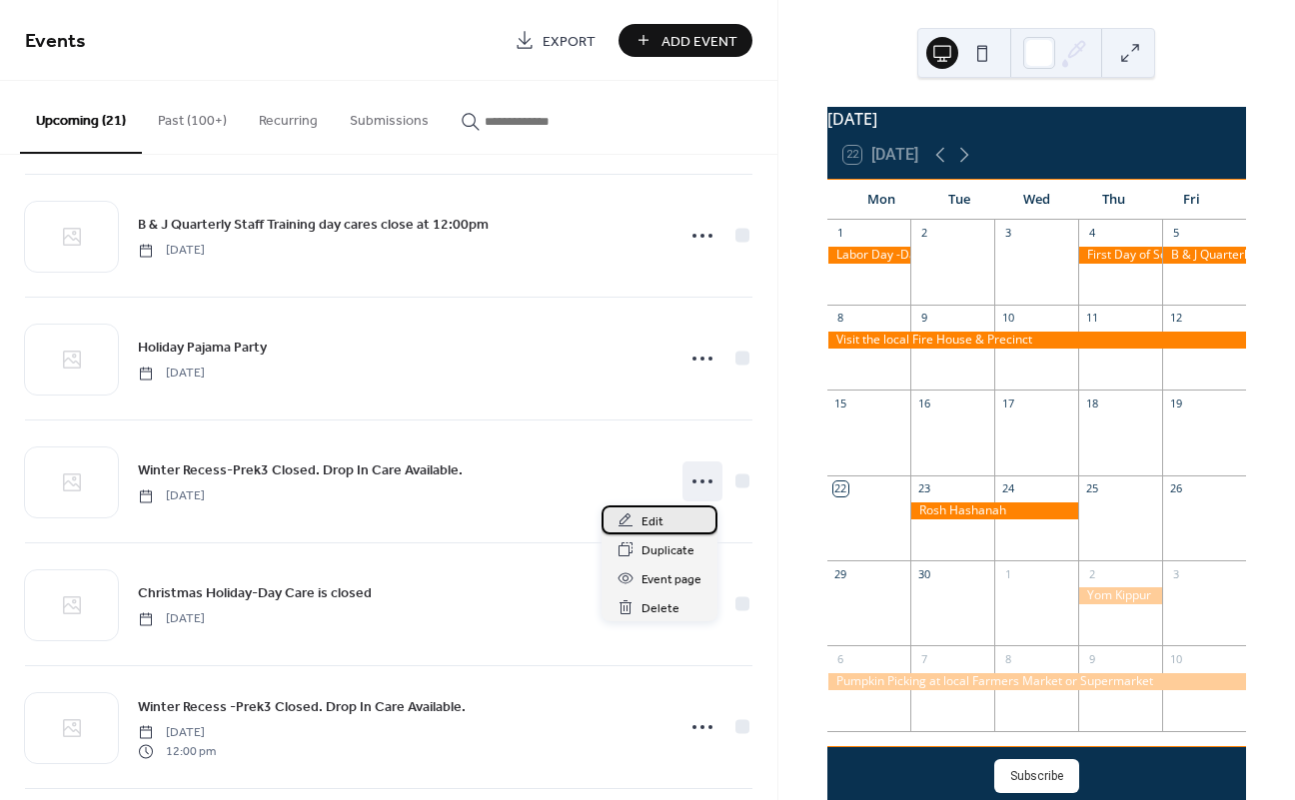
click at [674, 516] on div "Edit" at bounding box center [659, 520] width 116 height 29
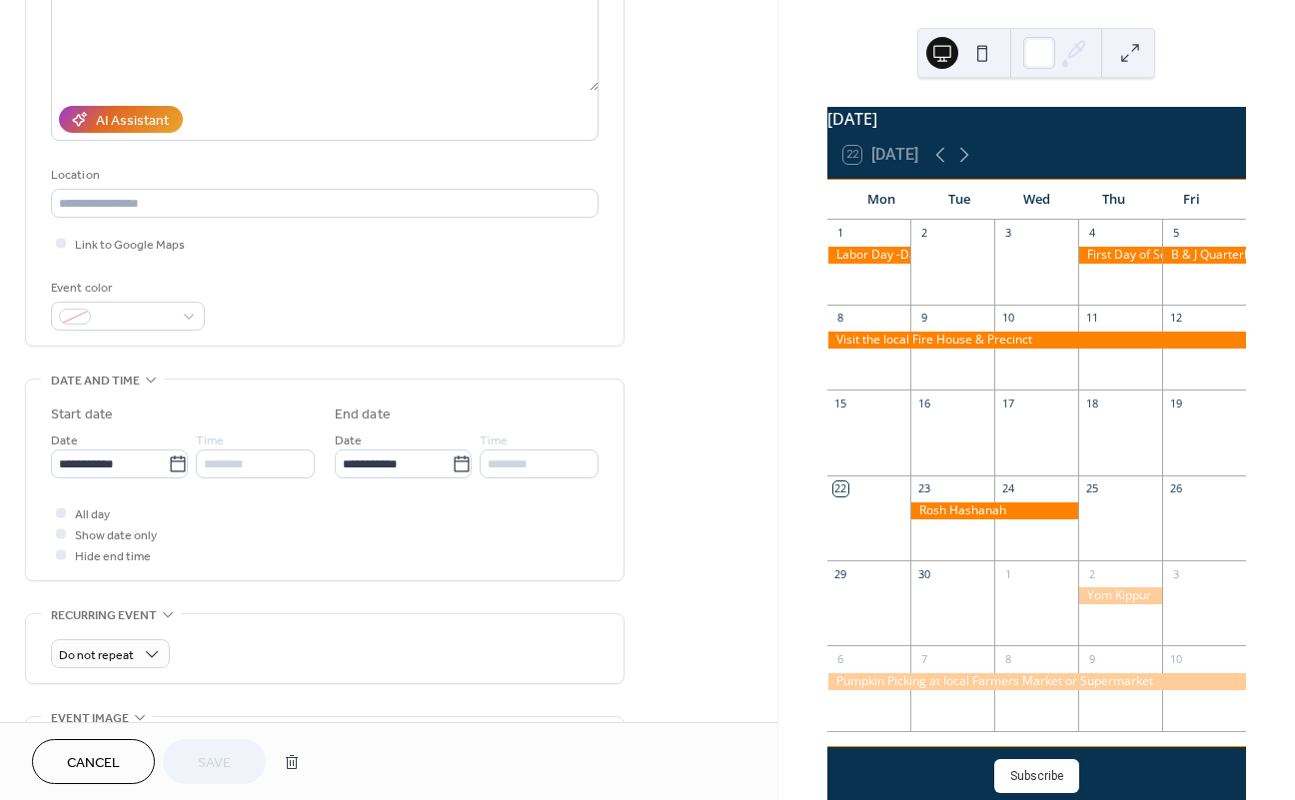
scroll to position [290, 0]
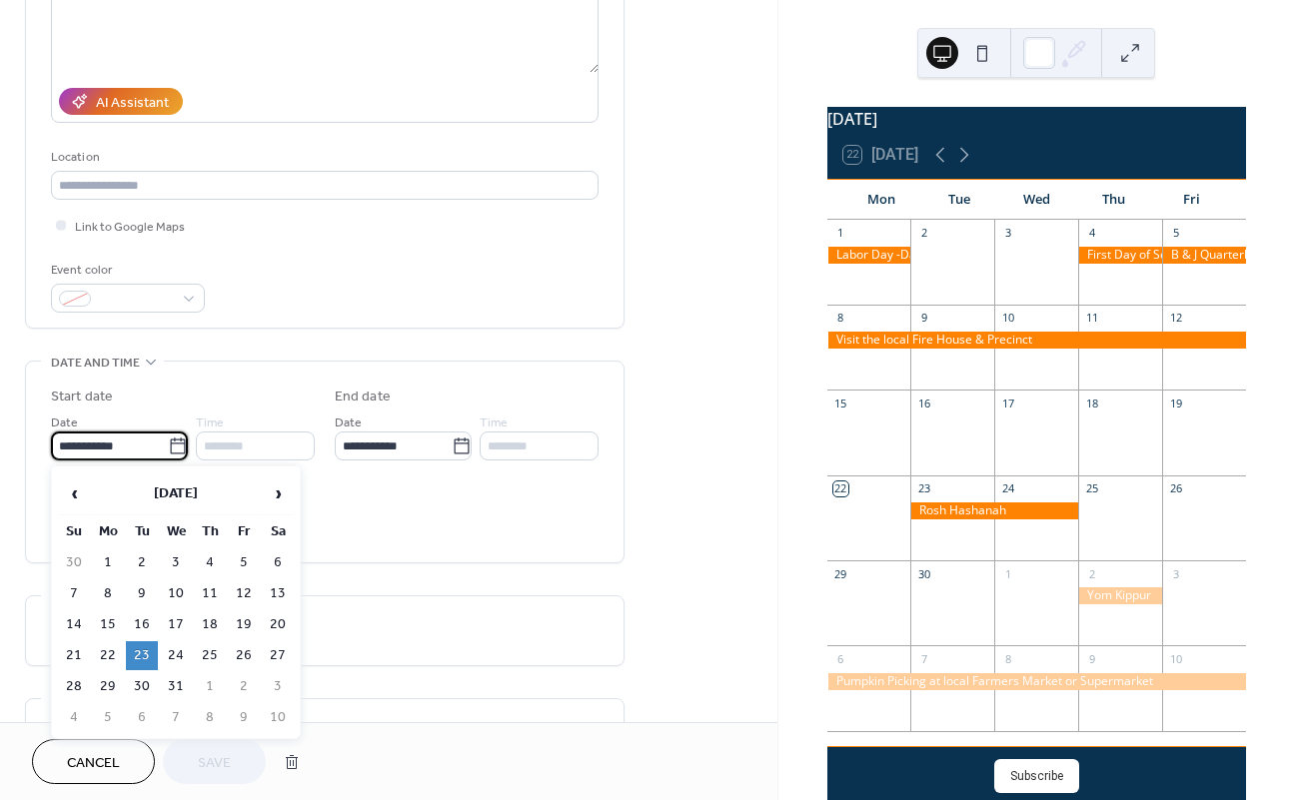
click at [101, 449] on input "**********" at bounding box center [109, 446] width 117 height 29
click at [176, 650] on td "24" at bounding box center [176, 655] width 32 height 29
type input "**********"
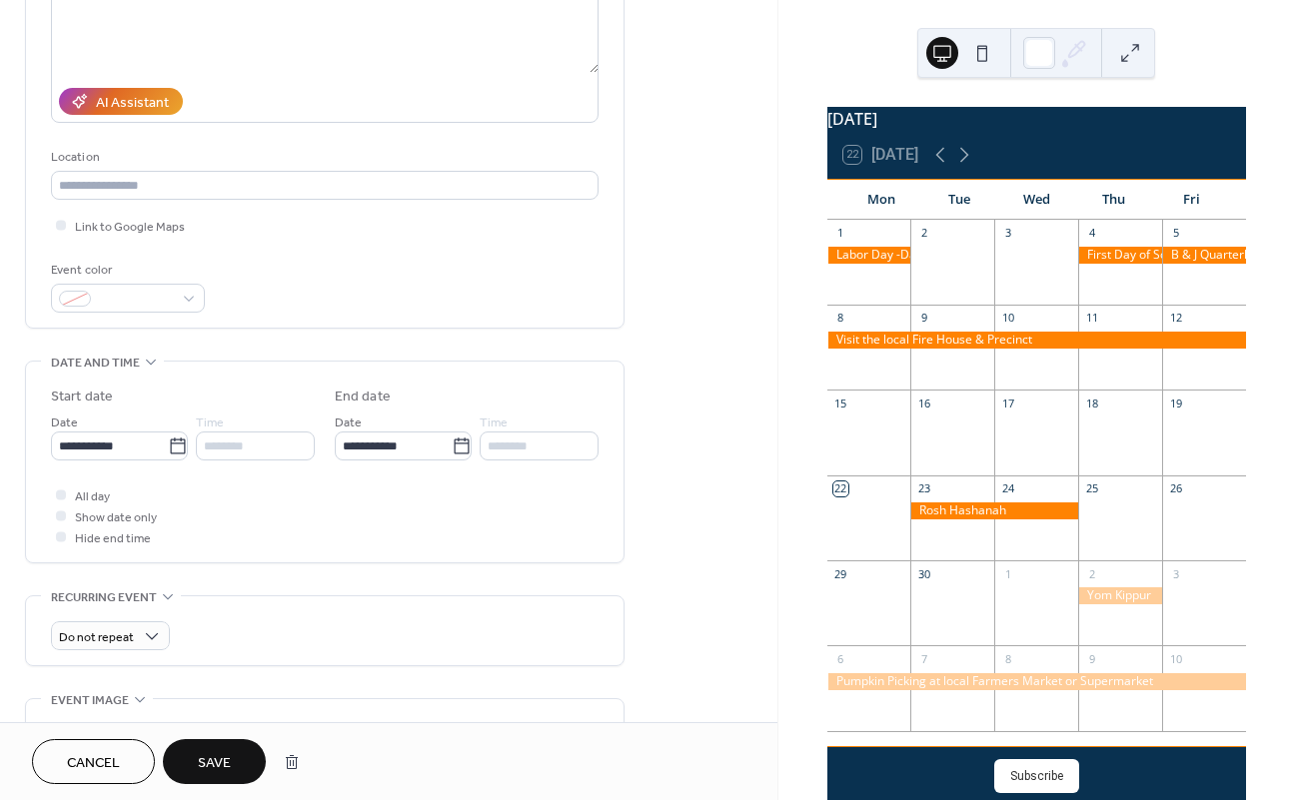
scroll to position [379, 0]
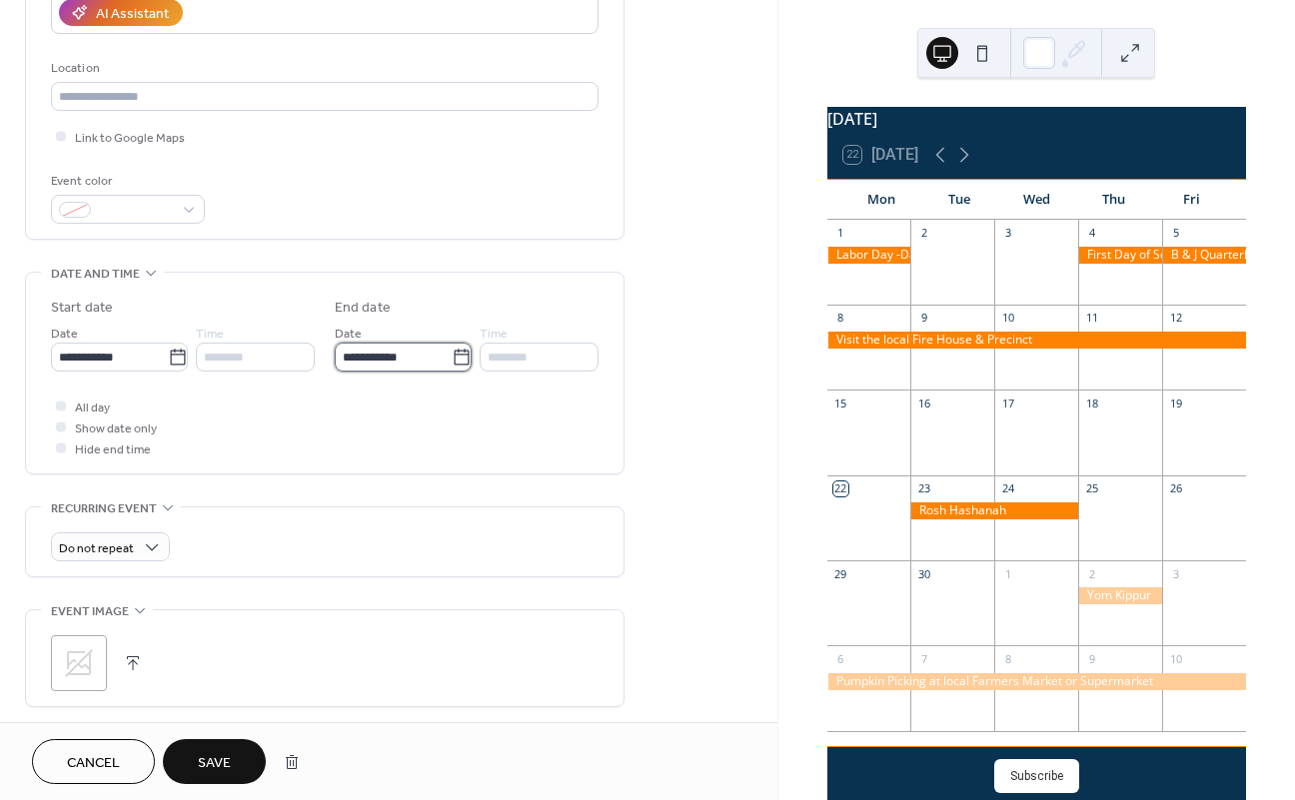
click at [358, 355] on input "**********" at bounding box center [393, 357] width 117 height 29
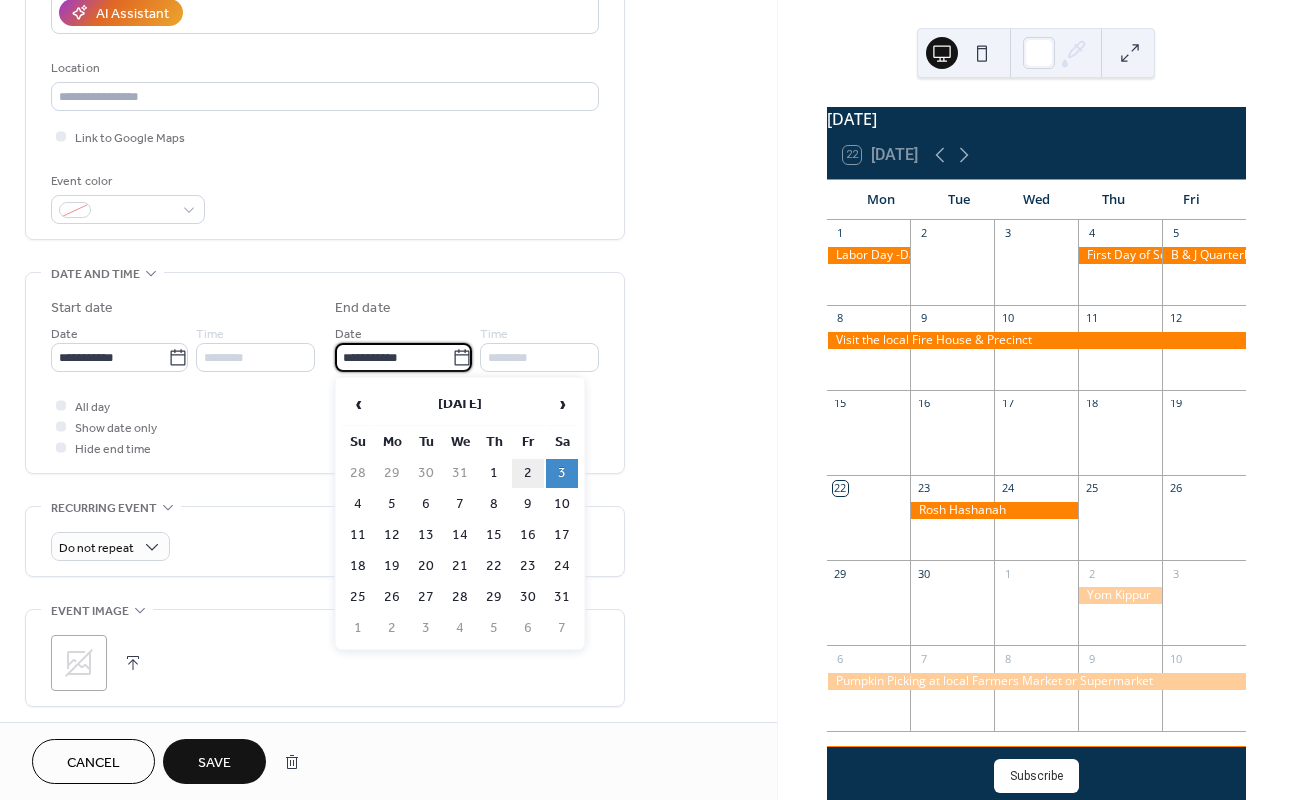
click at [528, 475] on td "2" at bounding box center [528, 474] width 32 height 29
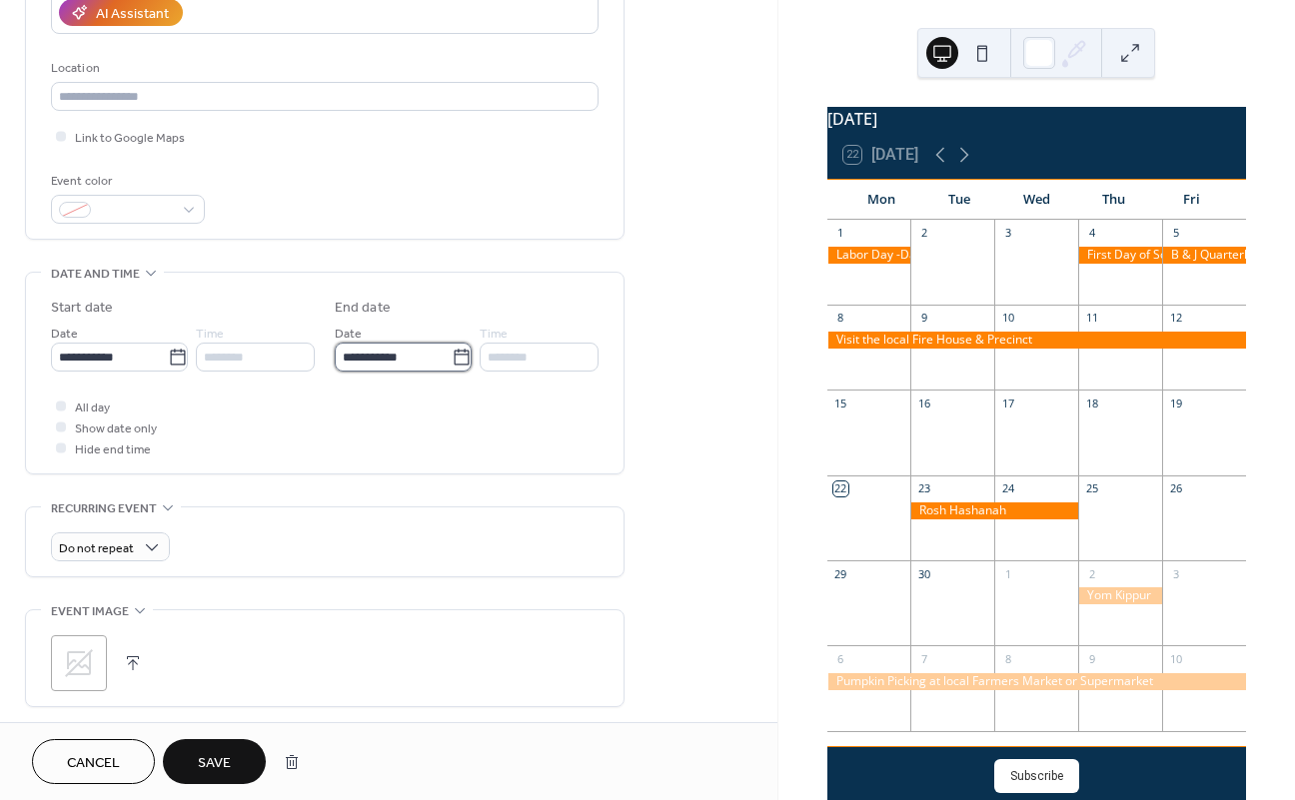
click at [420, 355] on input "**********" at bounding box center [393, 357] width 117 height 29
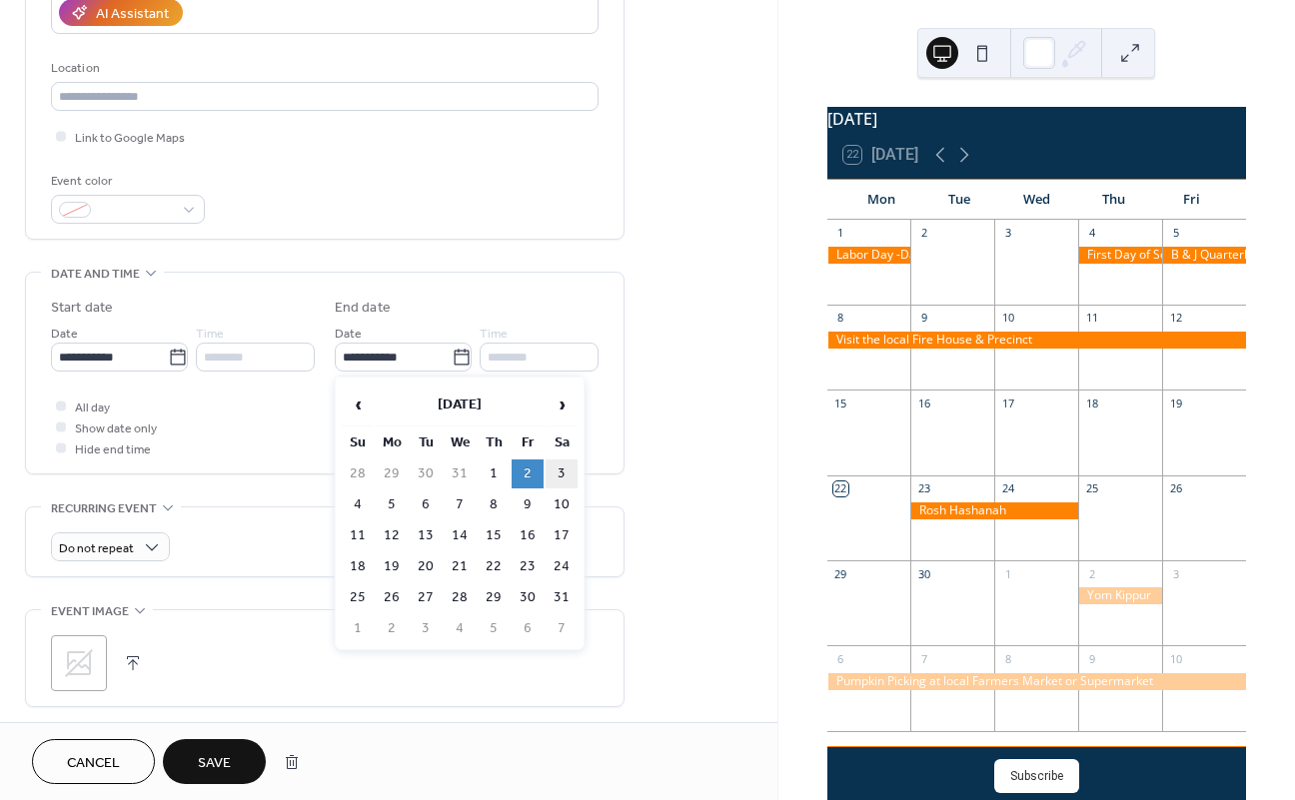
click at [551, 467] on td "3" at bounding box center [561, 474] width 32 height 29
type input "**********"
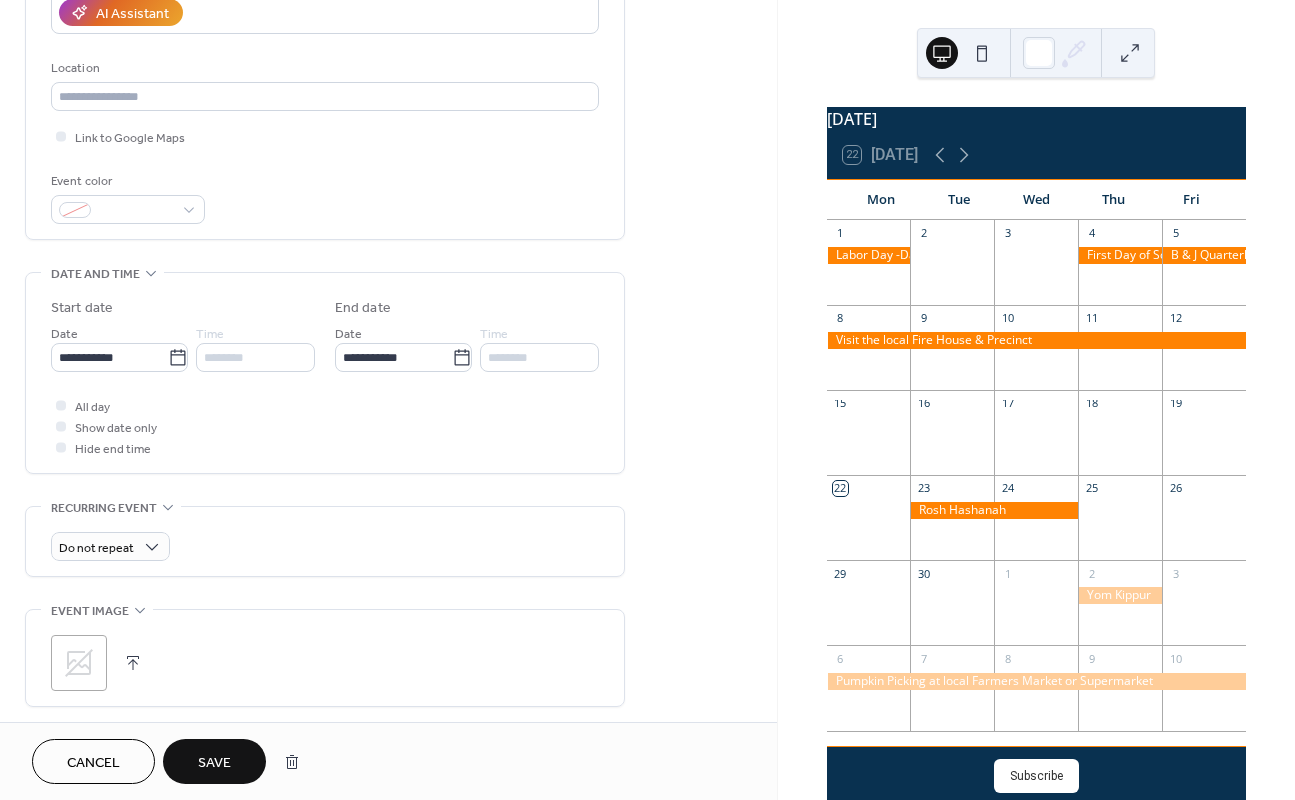
click at [218, 769] on span "Save" at bounding box center [214, 763] width 33 height 21
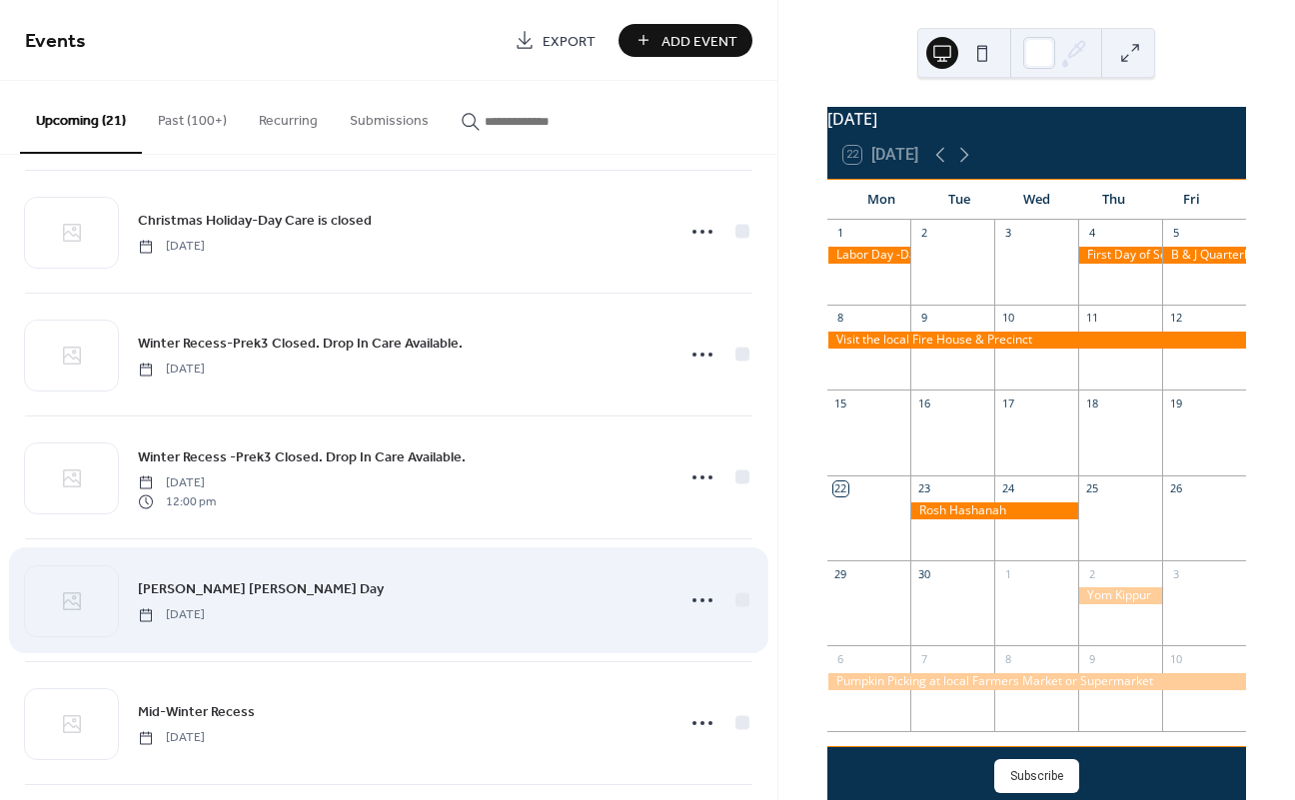
scroll to position [1553, 0]
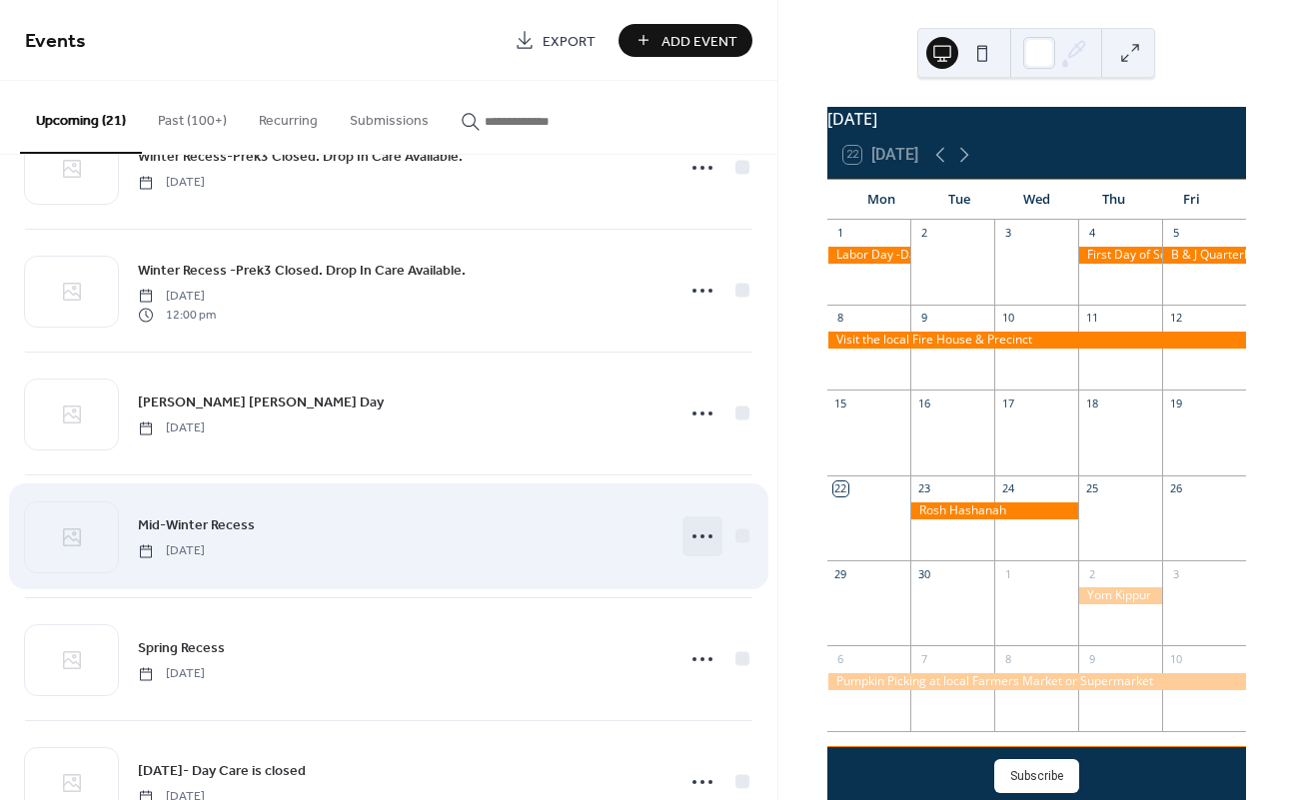
click at [697, 537] on icon at bounding box center [702, 537] width 32 height 32
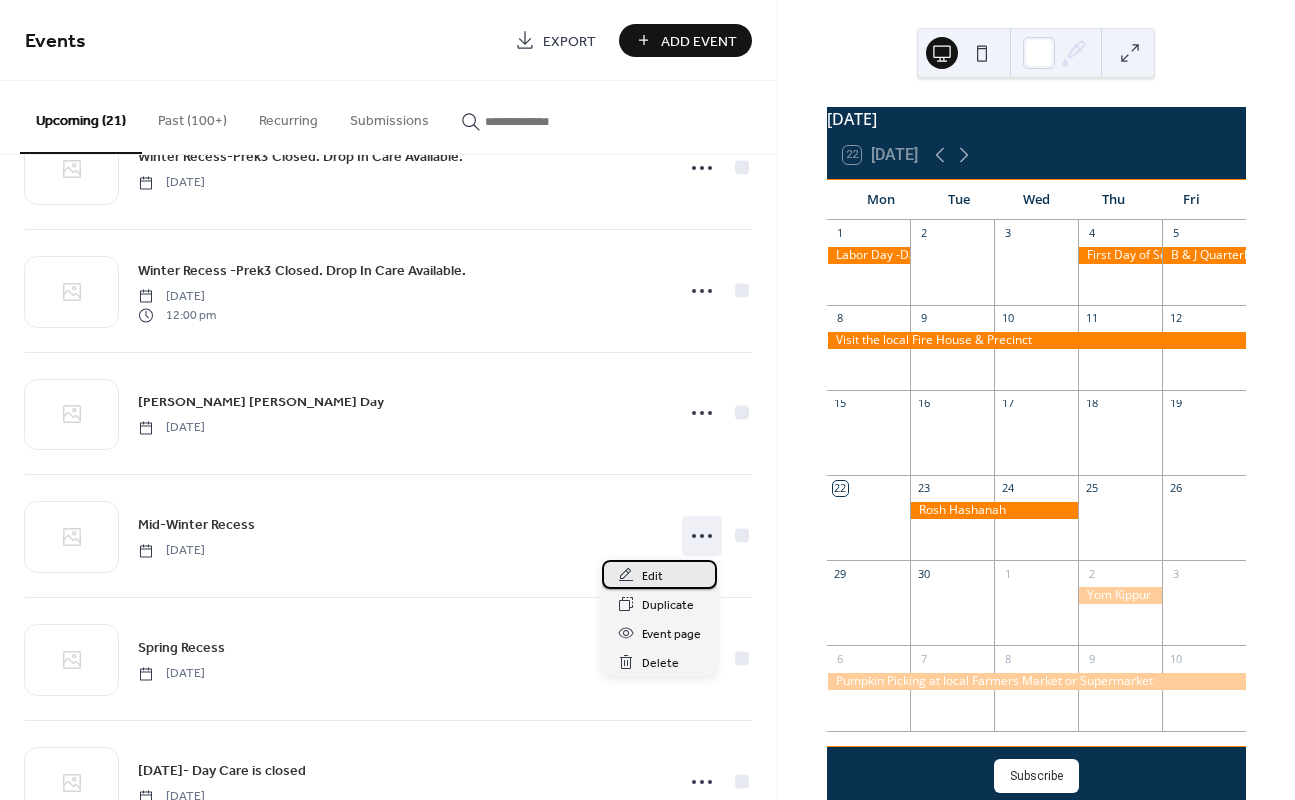
click at [686, 565] on div "Edit" at bounding box center [659, 574] width 116 height 29
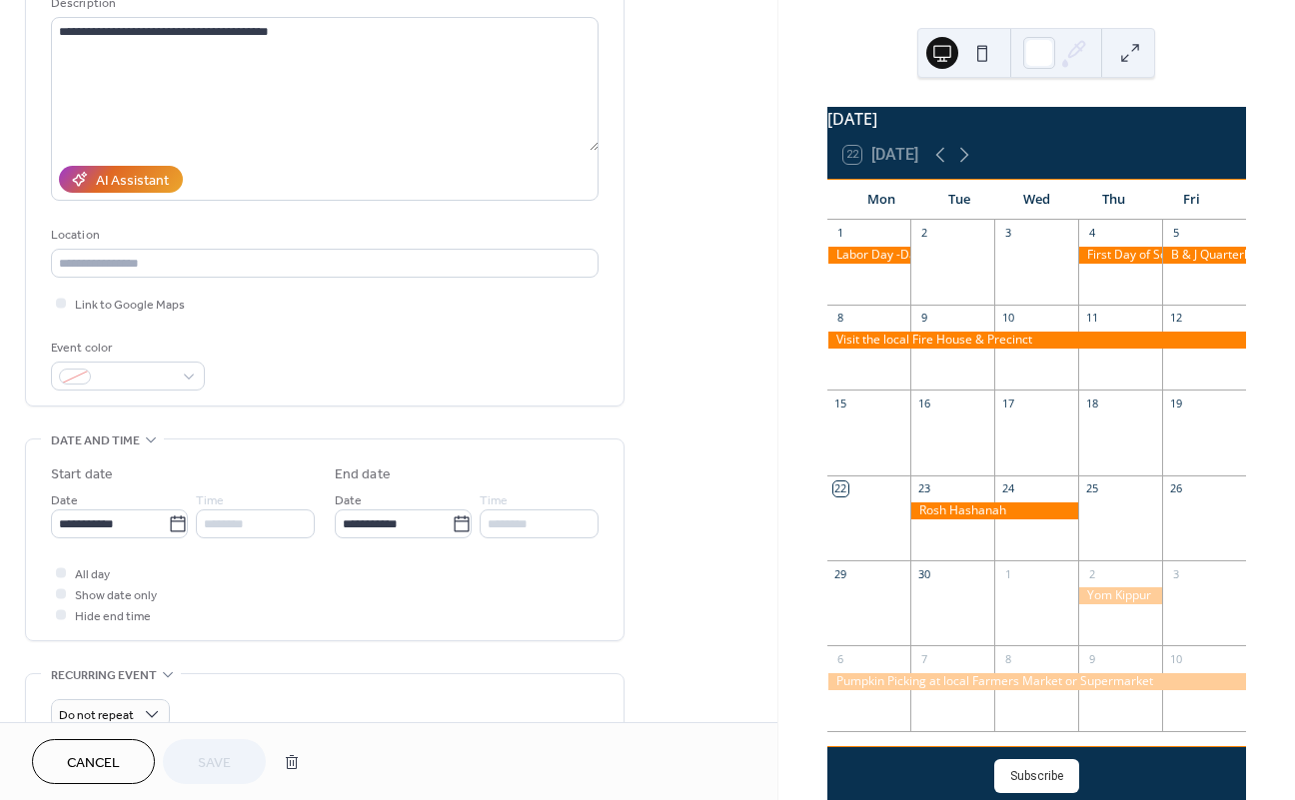
scroll to position [213, 0]
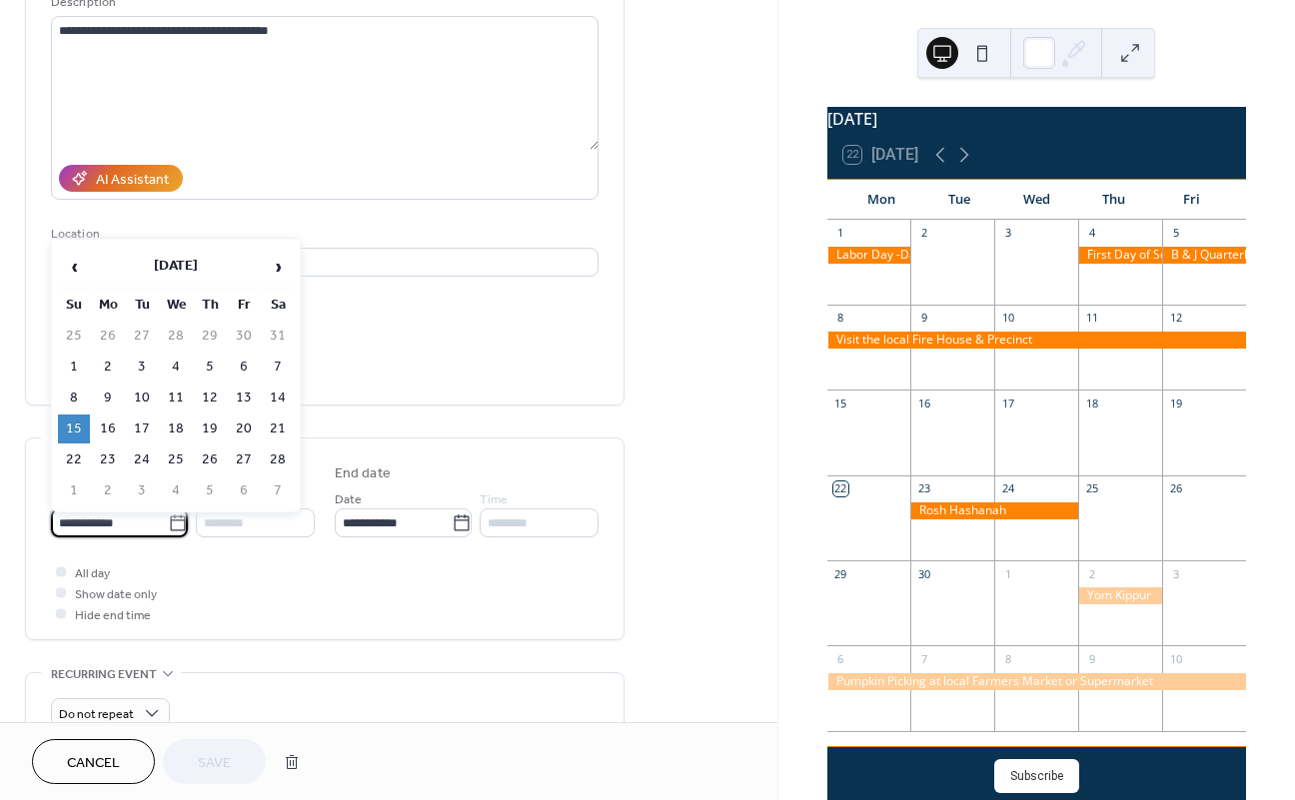
click at [109, 515] on input "**********" at bounding box center [109, 523] width 117 height 29
click at [99, 425] on td "16" at bounding box center [108, 429] width 32 height 29
type input "**********"
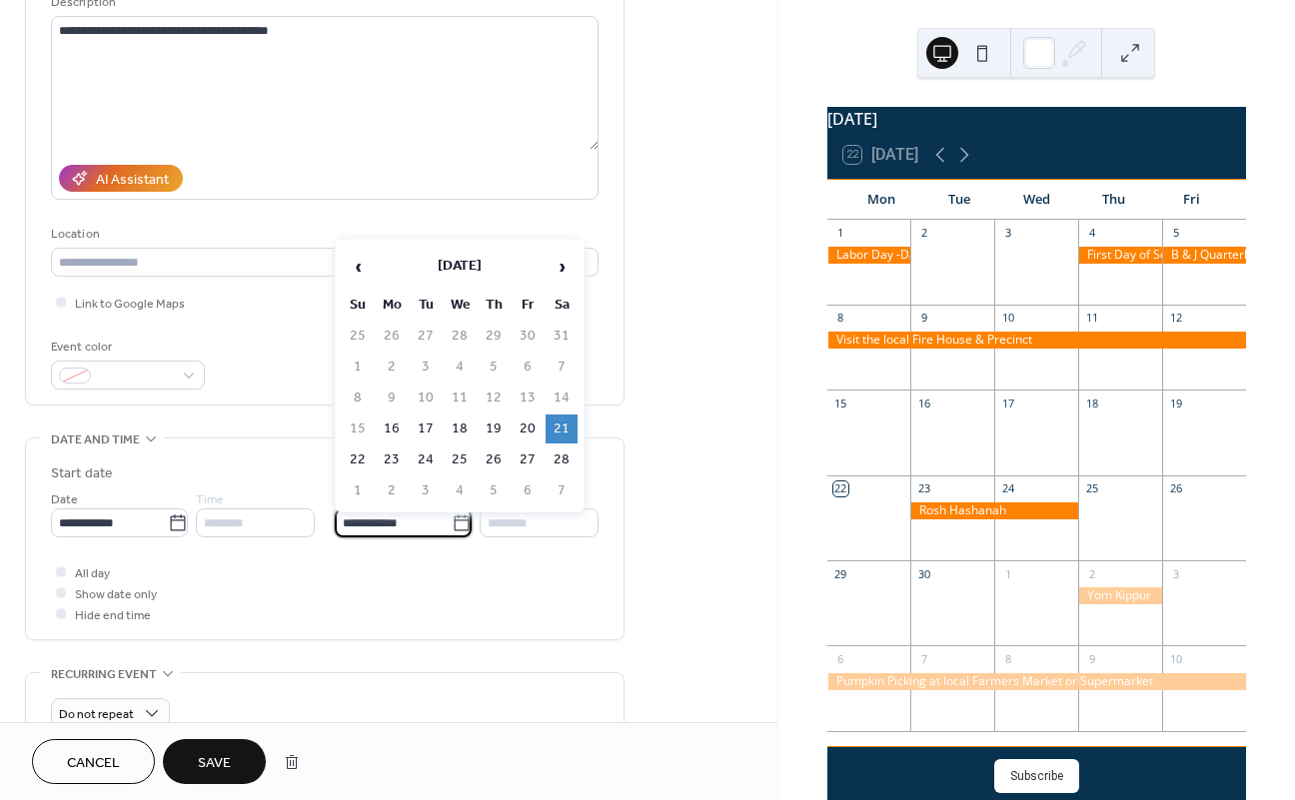
click at [368, 520] on input "**********" at bounding box center [393, 523] width 117 height 29
click at [521, 428] on td "20" at bounding box center [528, 429] width 32 height 29
type input "**********"
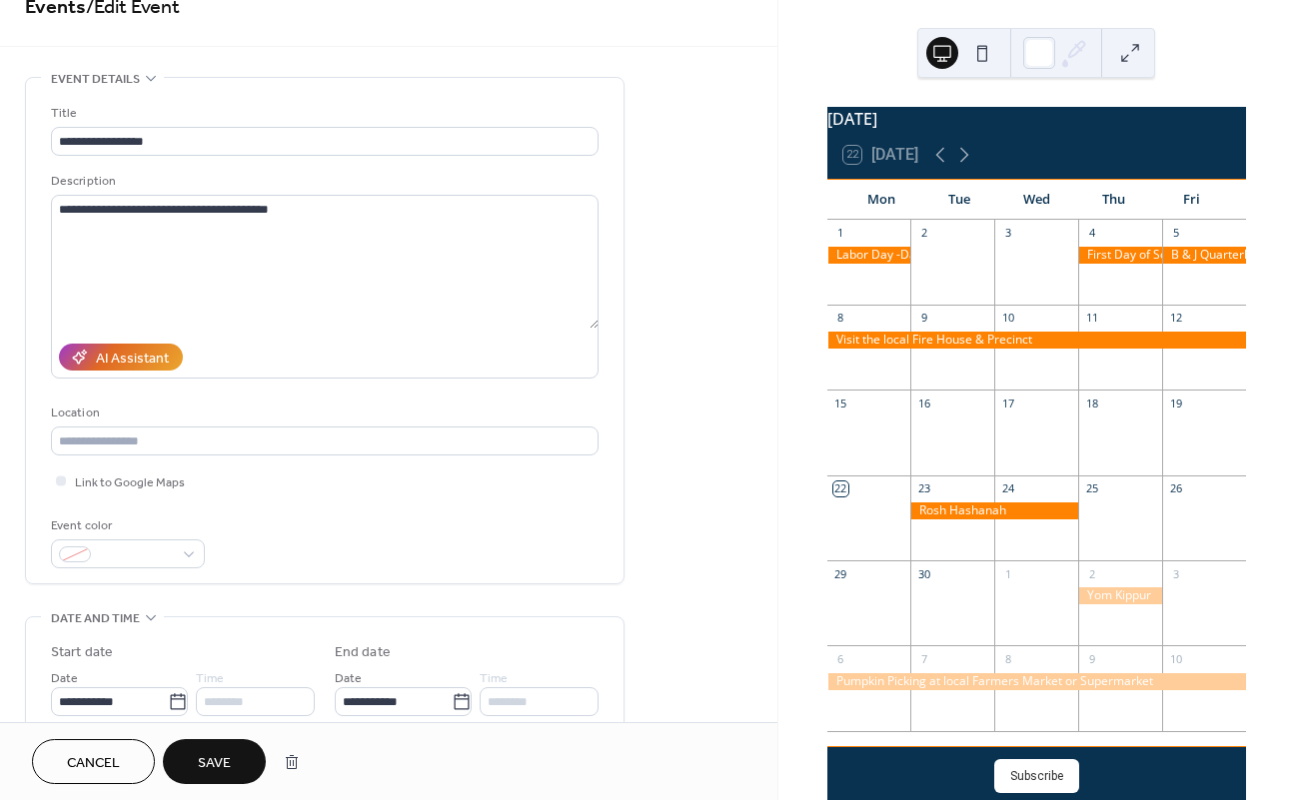
scroll to position [0, 0]
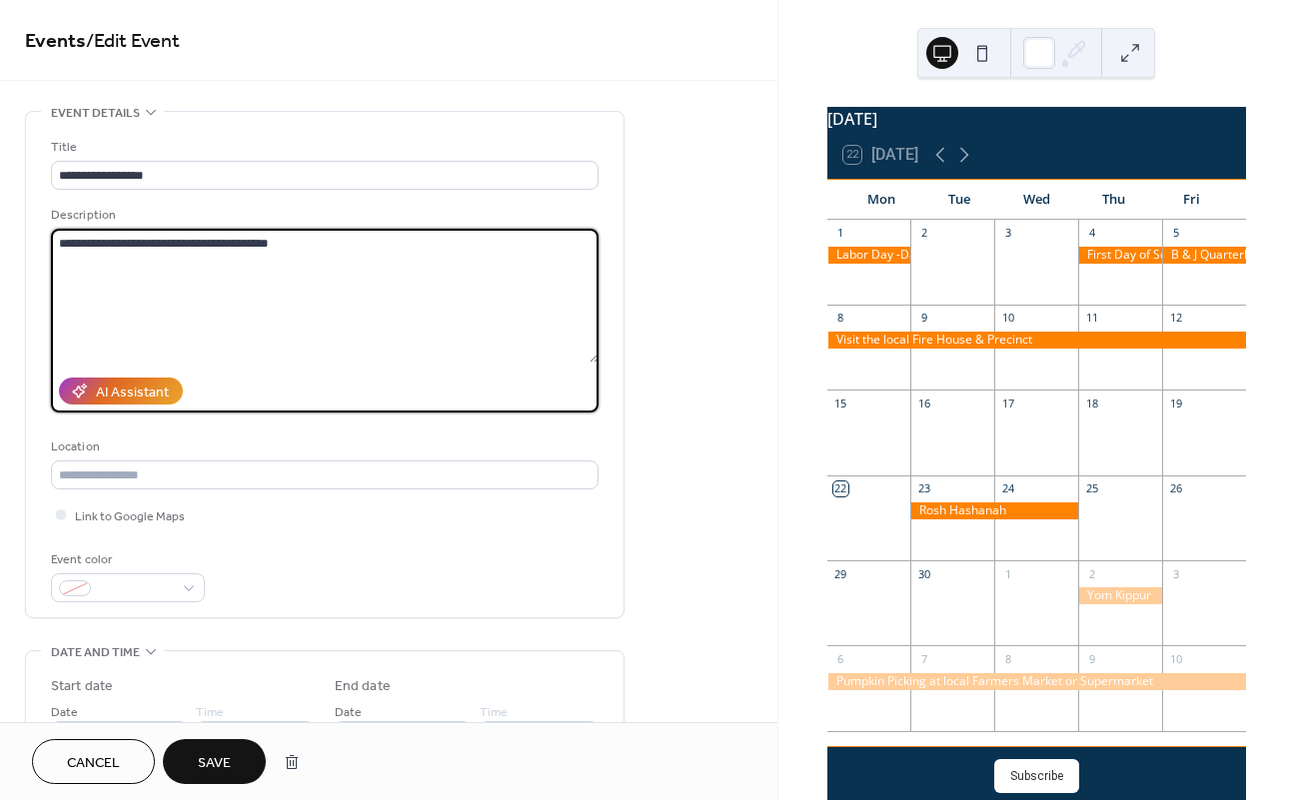
drag, startPoint x: 281, startPoint y: 245, endPoint x: 53, endPoint y: 244, distance: 227.8
click at [53, 244] on textarea "**********" at bounding box center [324, 296] width 547 height 134
click at [206, 171] on input "**********" at bounding box center [324, 175] width 547 height 29
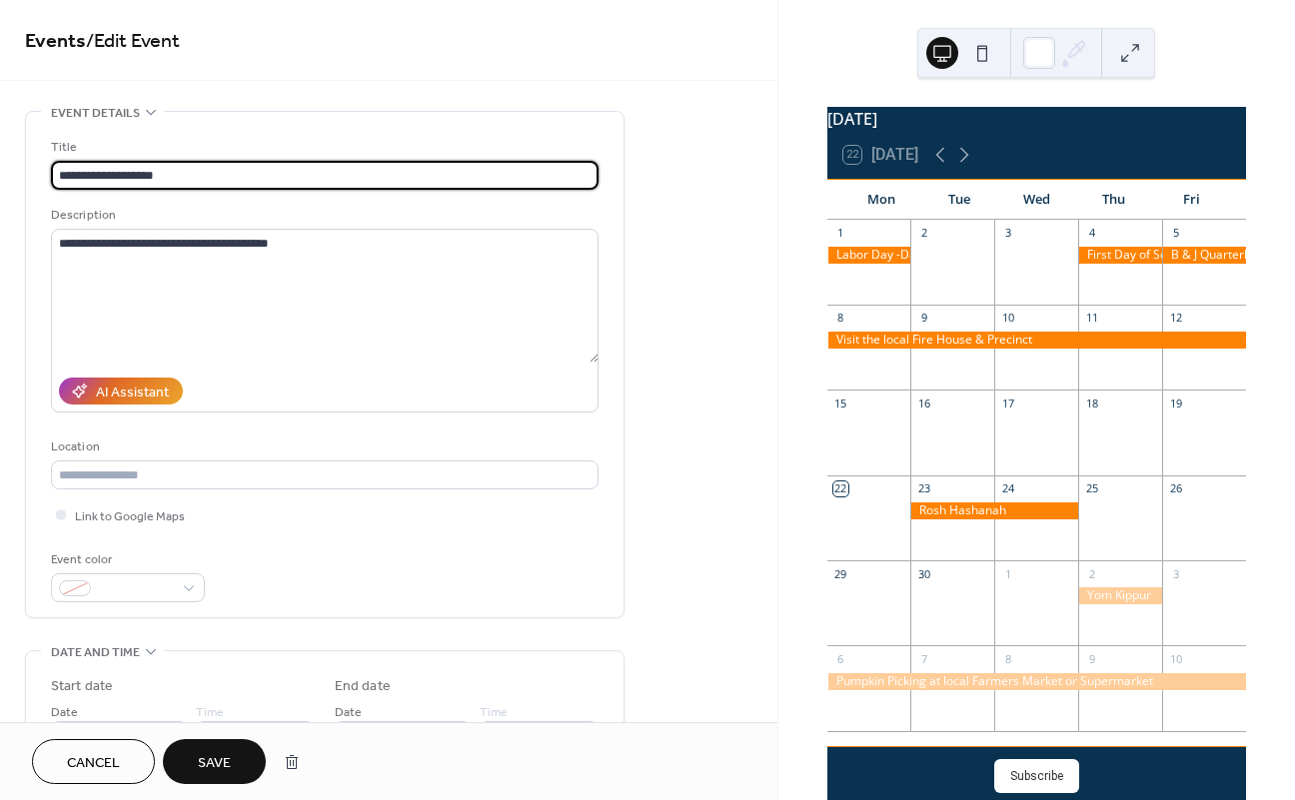
paste input "**********"
type input "**********"
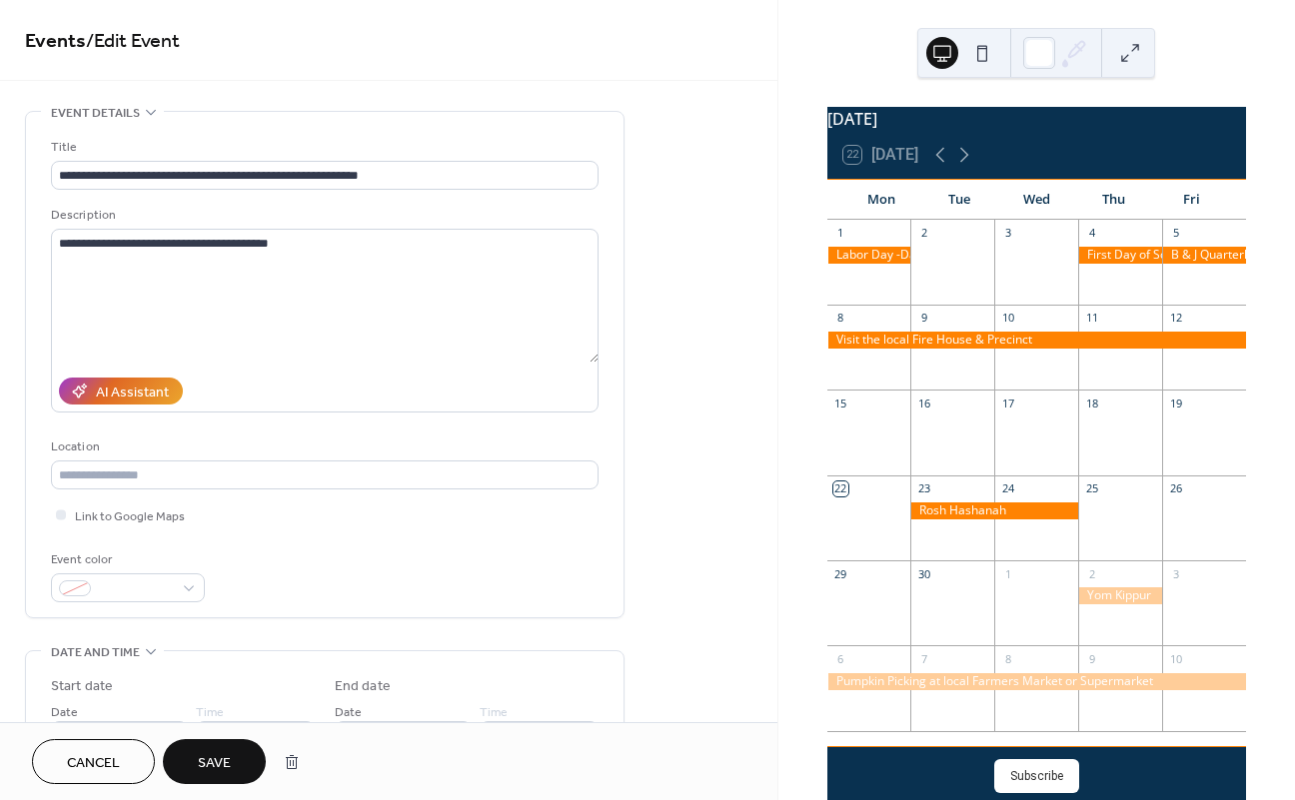
click at [201, 764] on span "Save" at bounding box center [214, 763] width 33 height 21
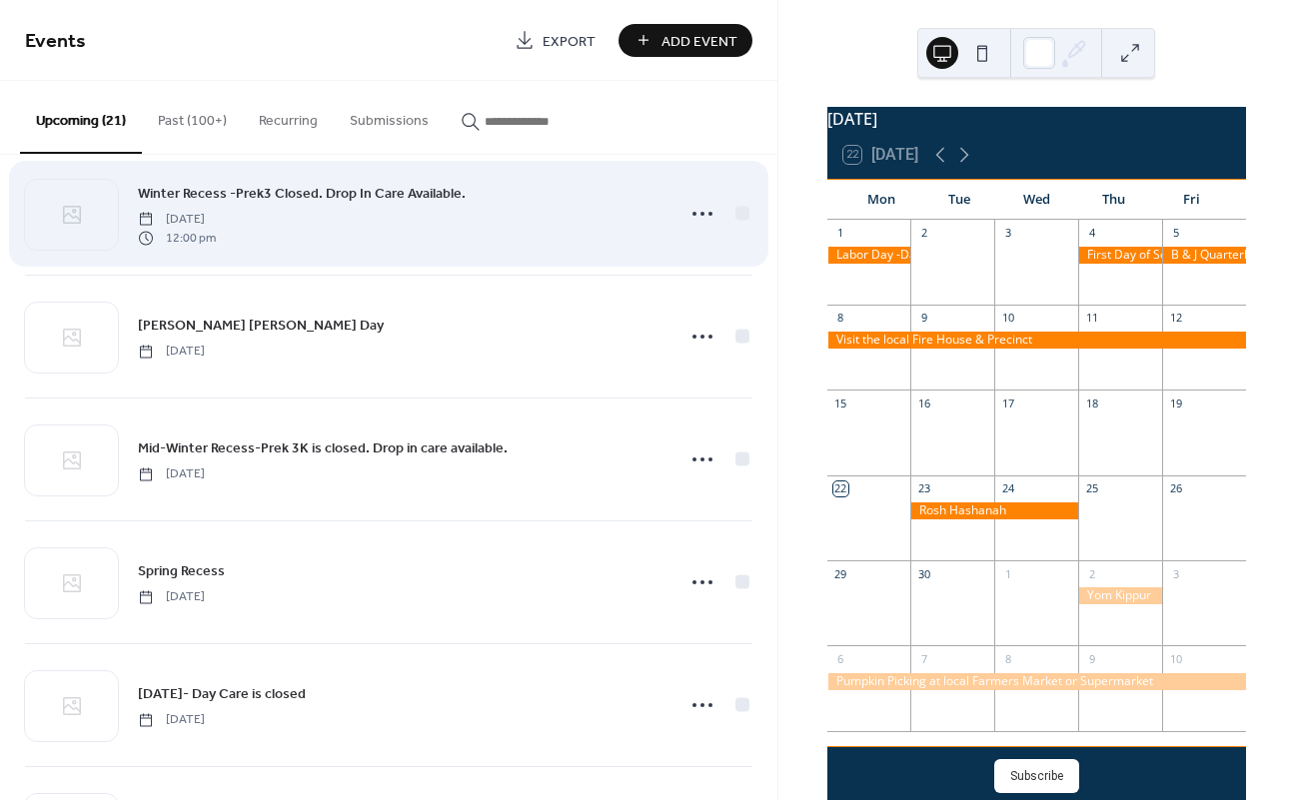
scroll to position [1628, 0]
click at [693, 211] on icon at bounding box center [702, 215] width 32 height 32
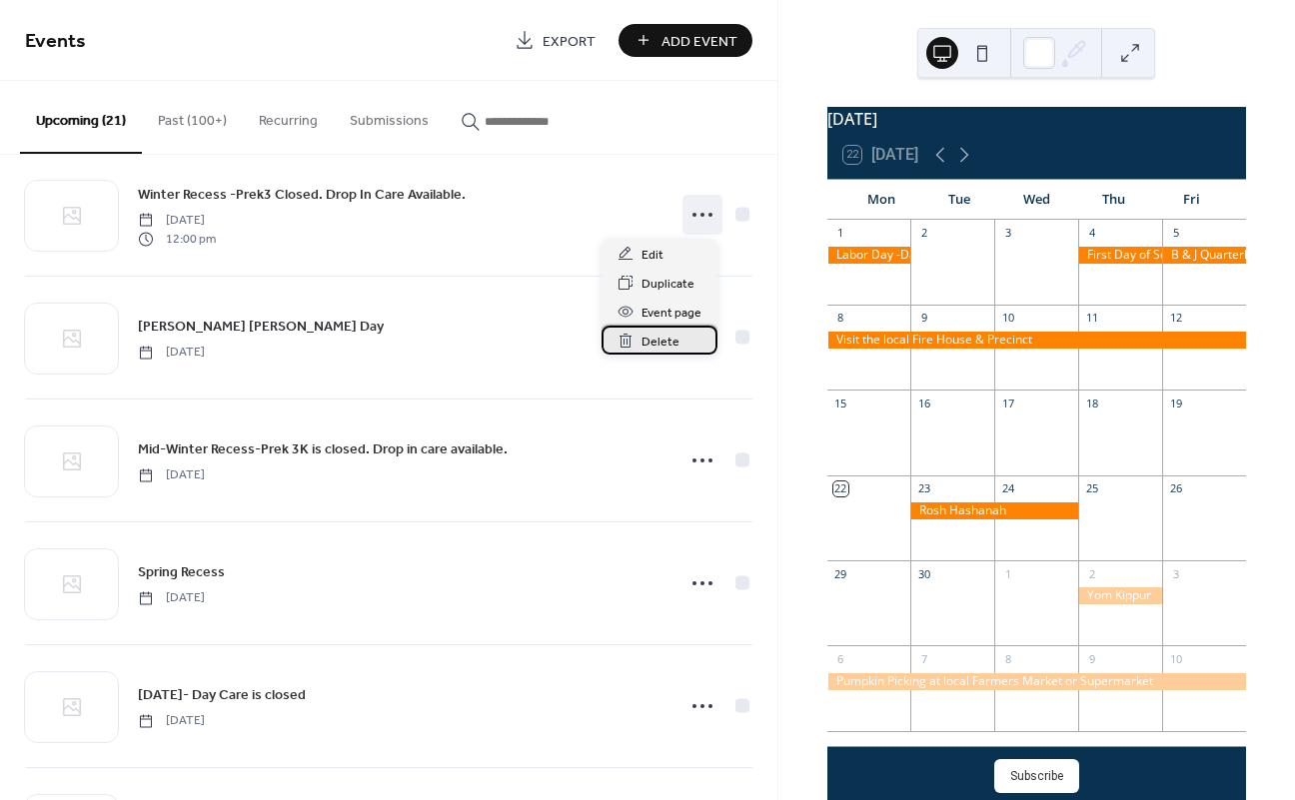
click at [666, 344] on span "Delete" at bounding box center [660, 342] width 38 height 21
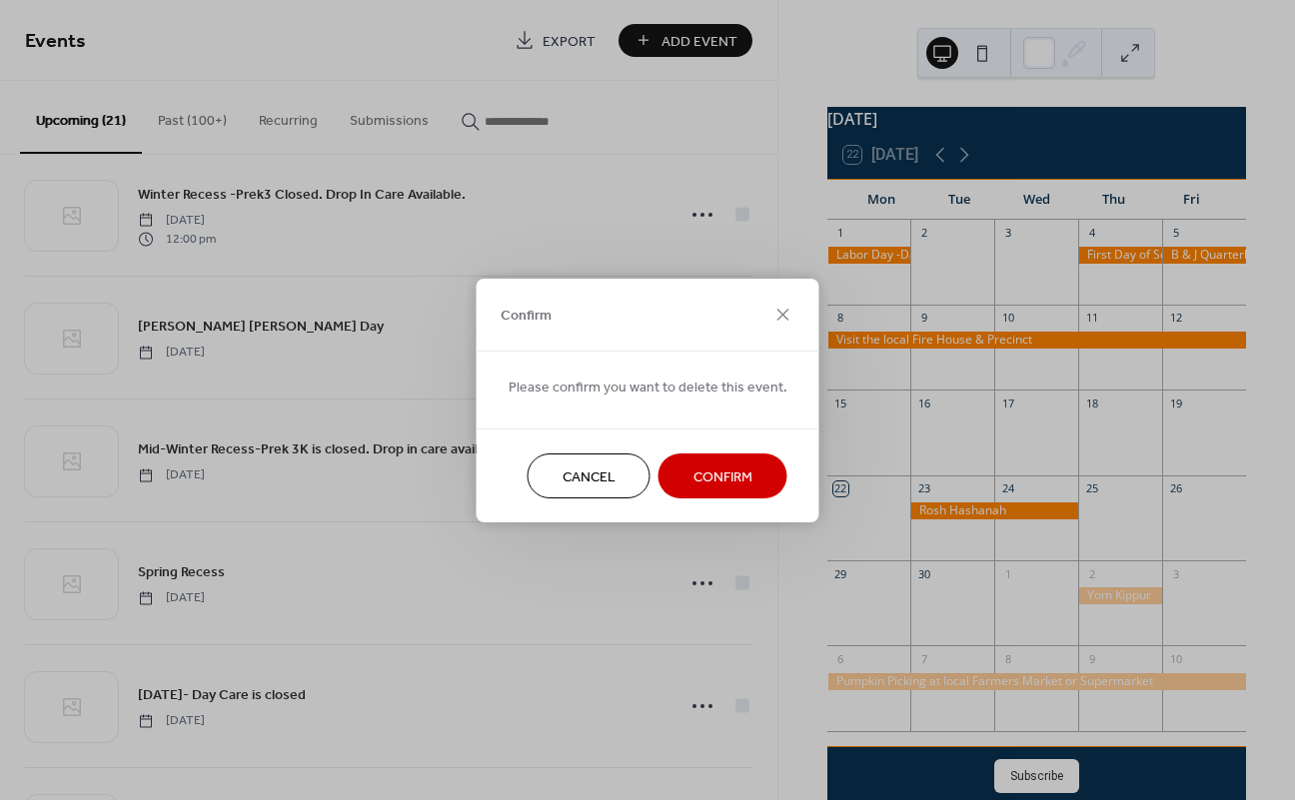
click at [727, 474] on span "Confirm" at bounding box center [722, 477] width 59 height 21
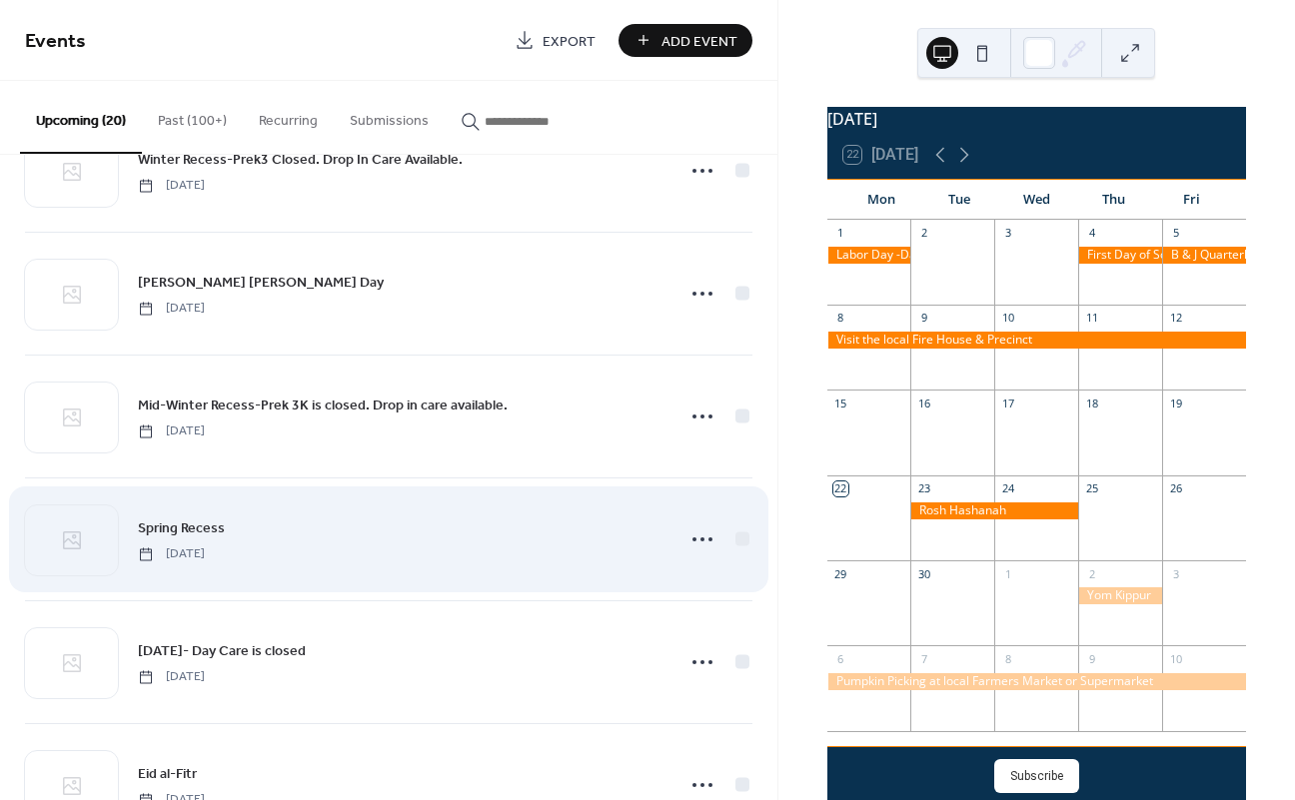
scroll to position [1548, 0]
click at [693, 536] on icon at bounding box center [702, 542] width 32 height 32
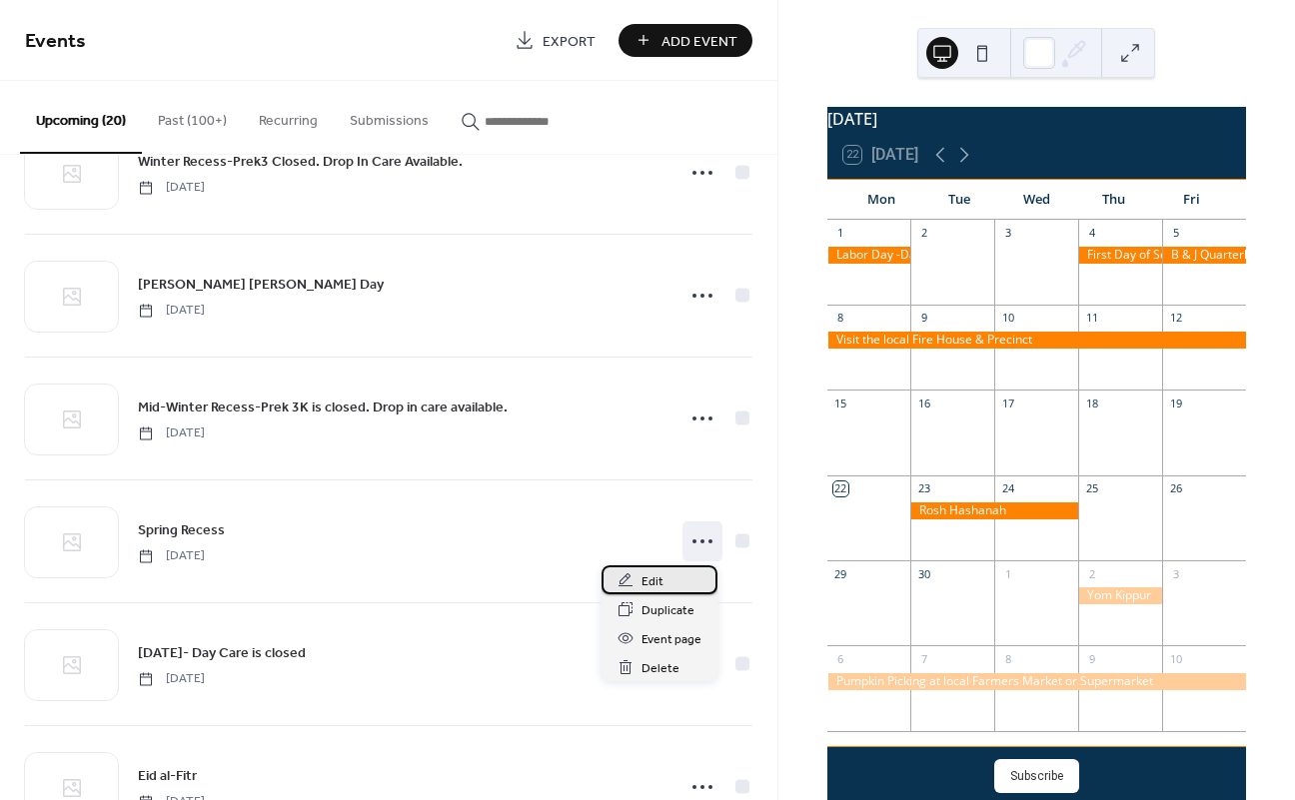
click at [653, 588] on span "Edit" at bounding box center [652, 581] width 22 height 21
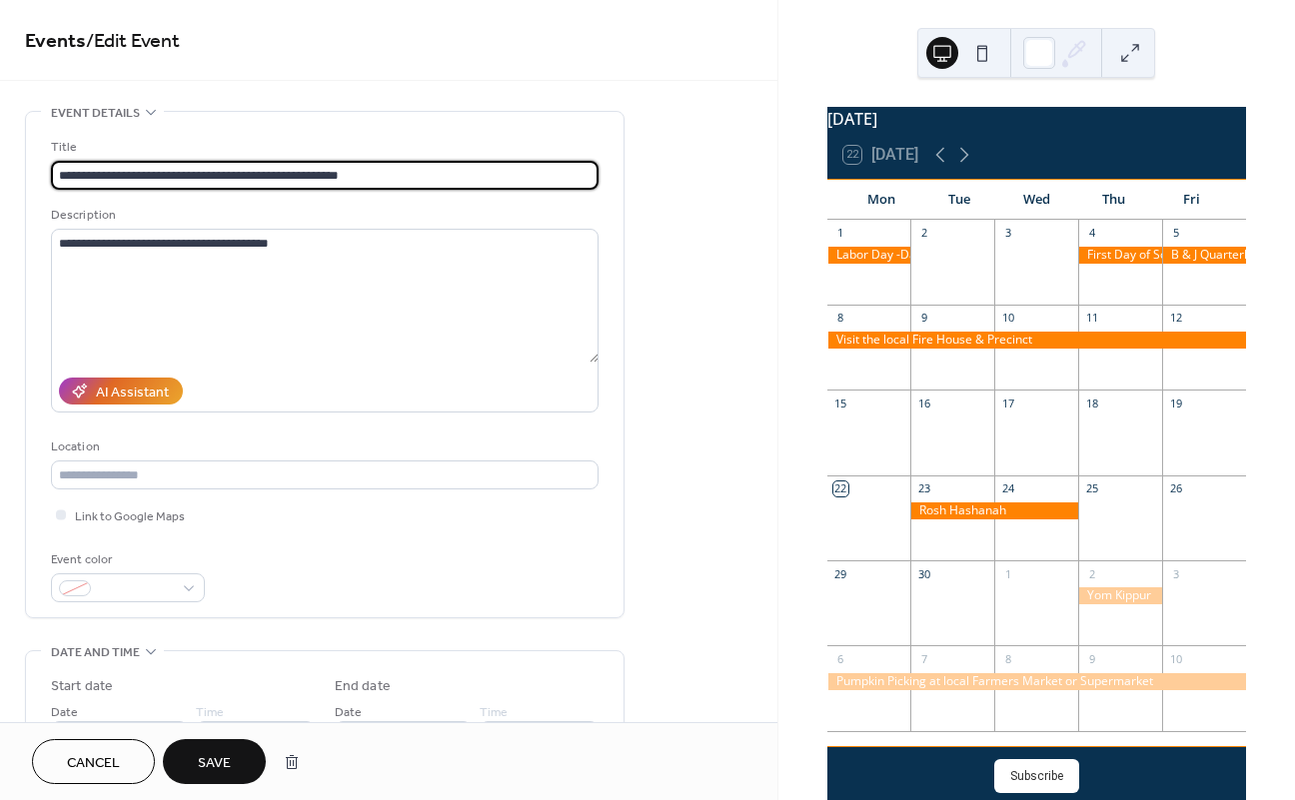
scroll to position [159, 0]
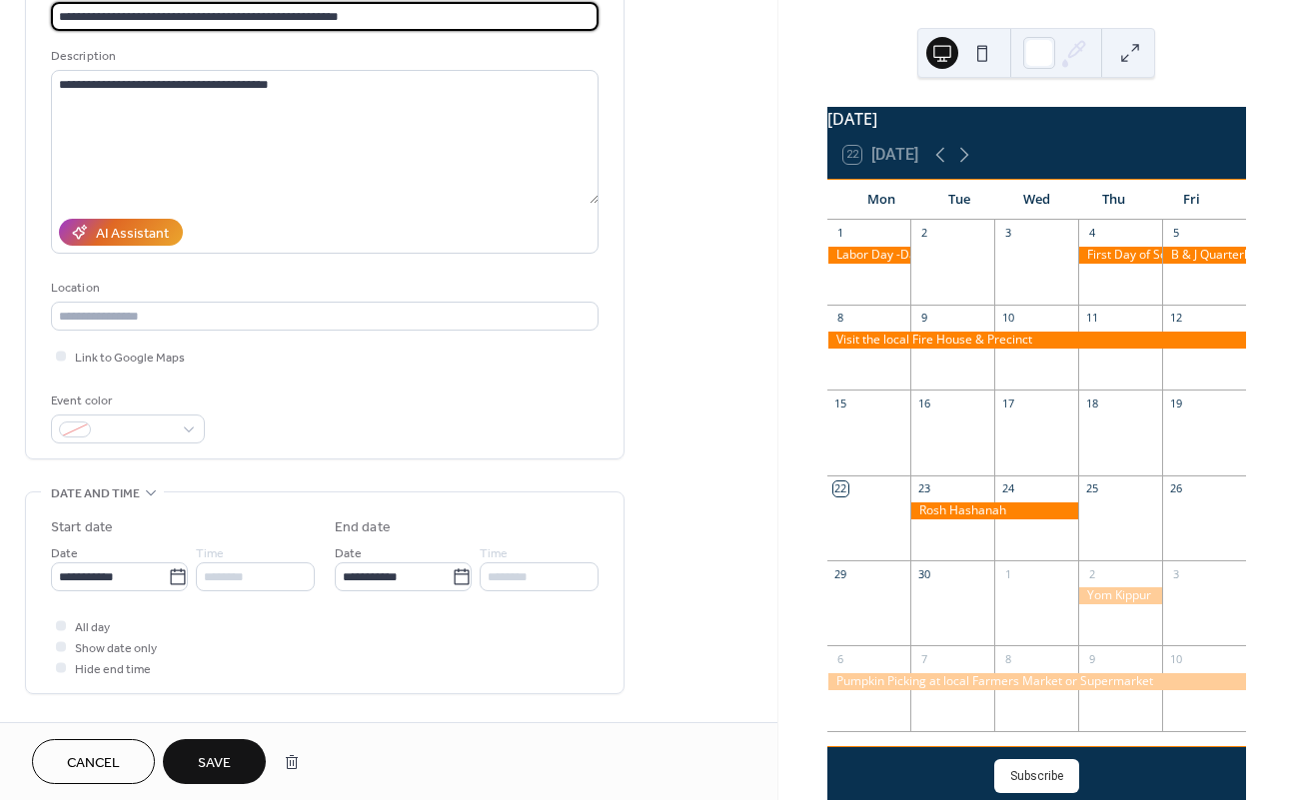
type input "**********"
click at [229, 755] on span "Save" at bounding box center [214, 763] width 33 height 21
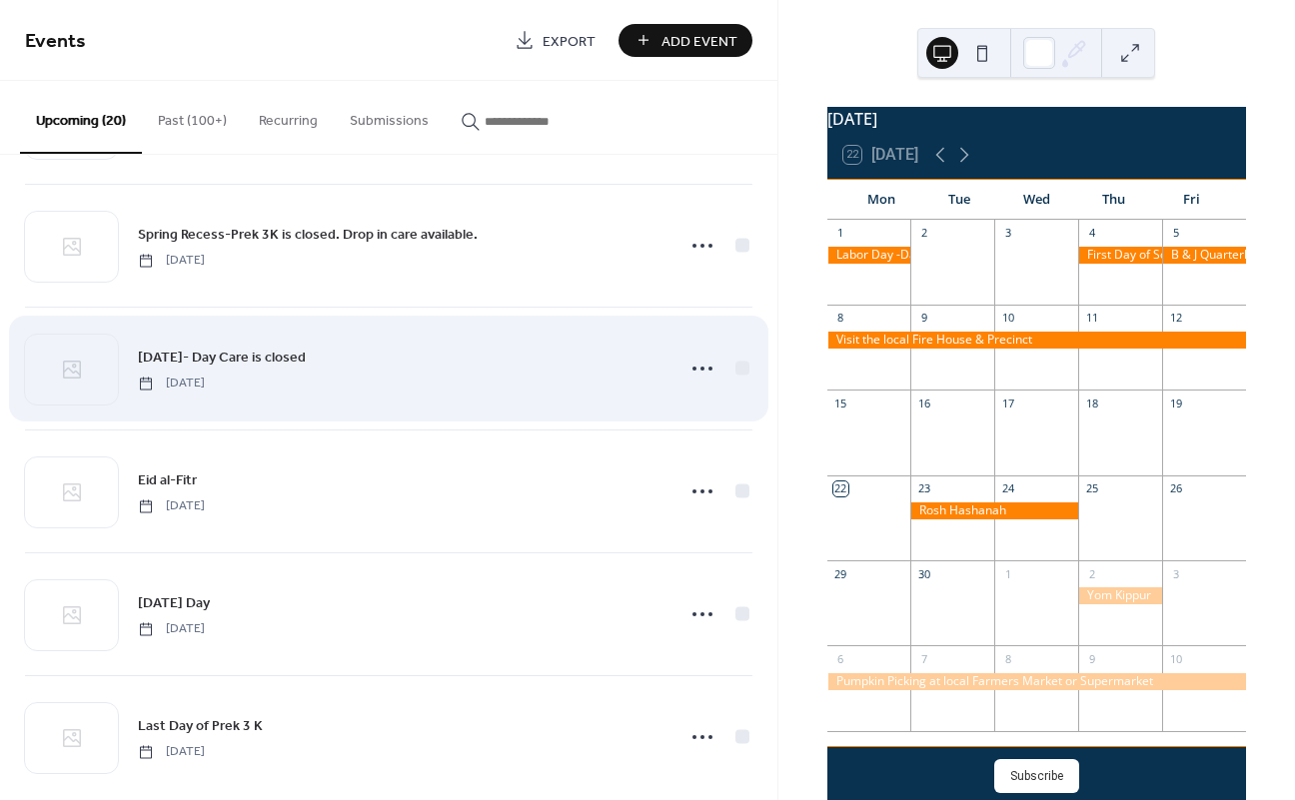
scroll to position [1808, 0]
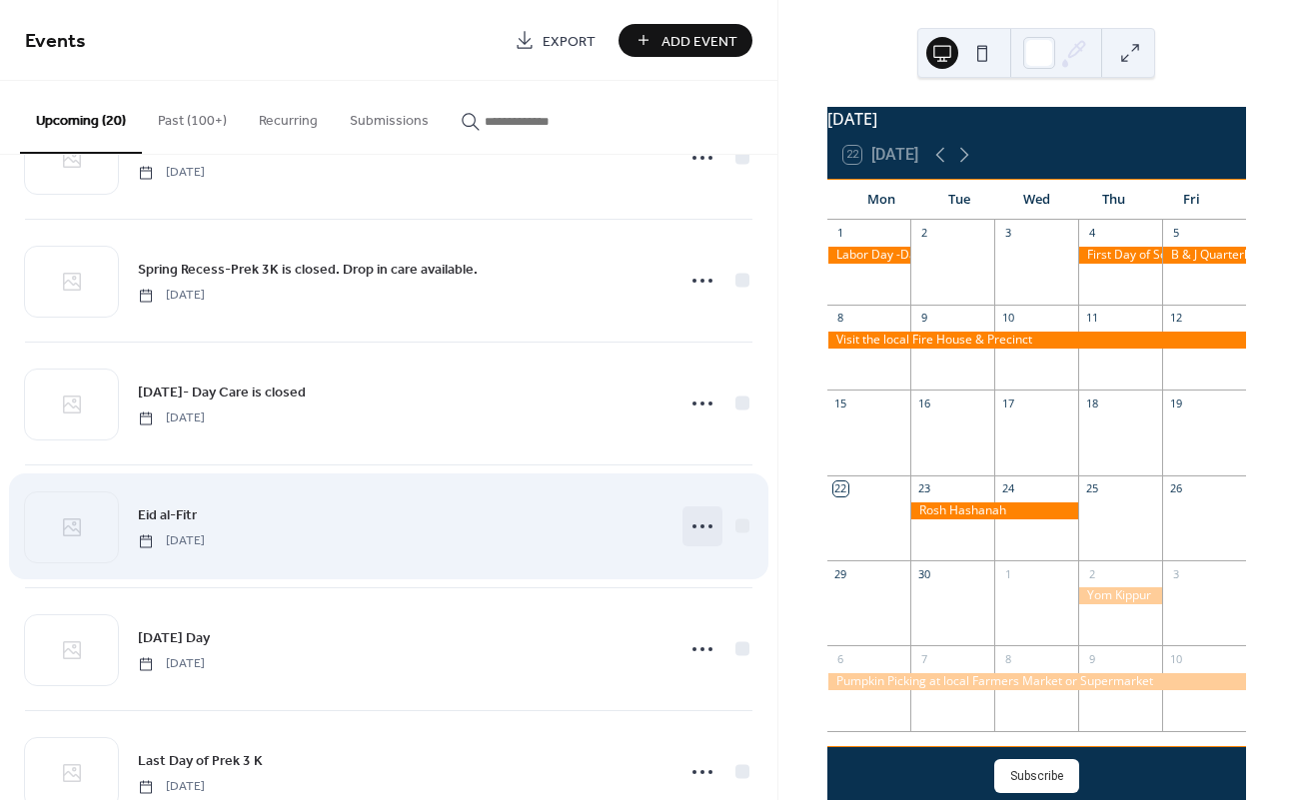
click at [701, 531] on icon at bounding box center [702, 527] width 32 height 32
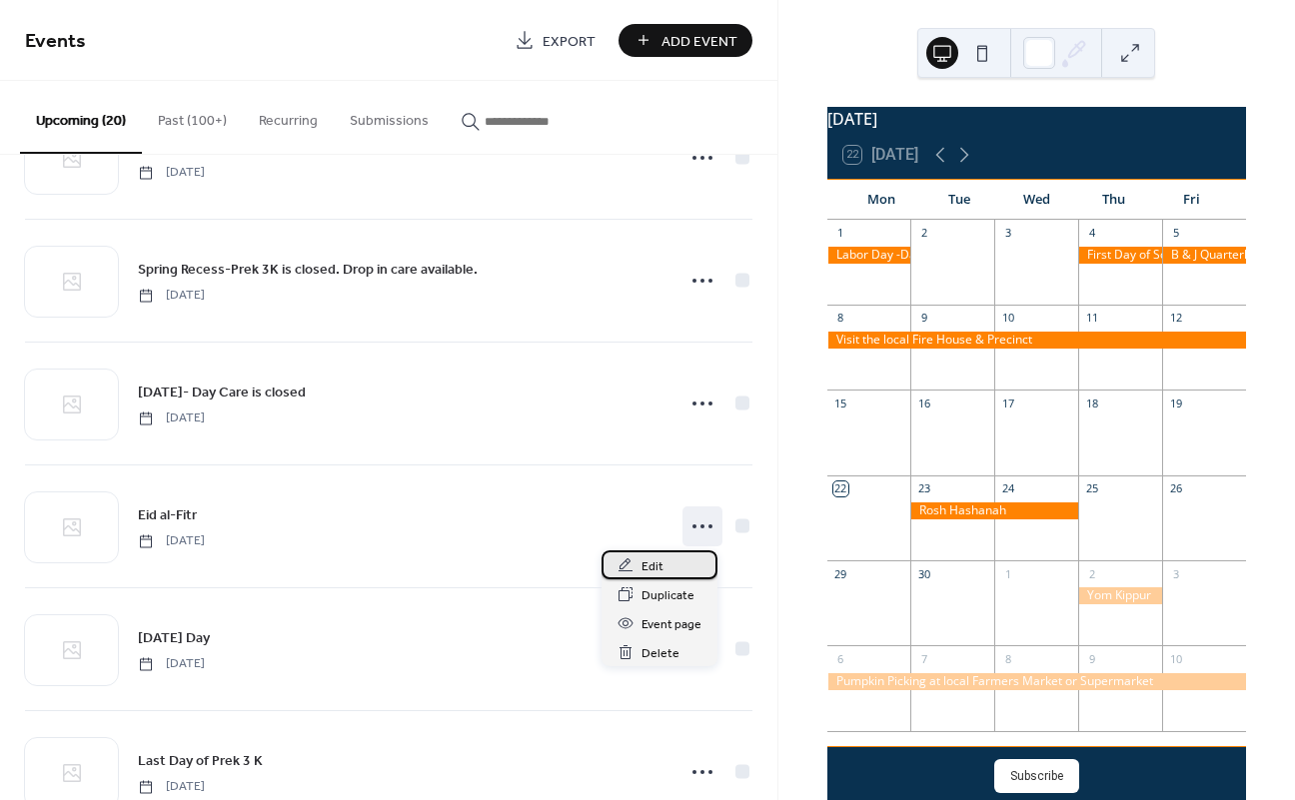
click at [685, 559] on div "Edit" at bounding box center [659, 564] width 116 height 29
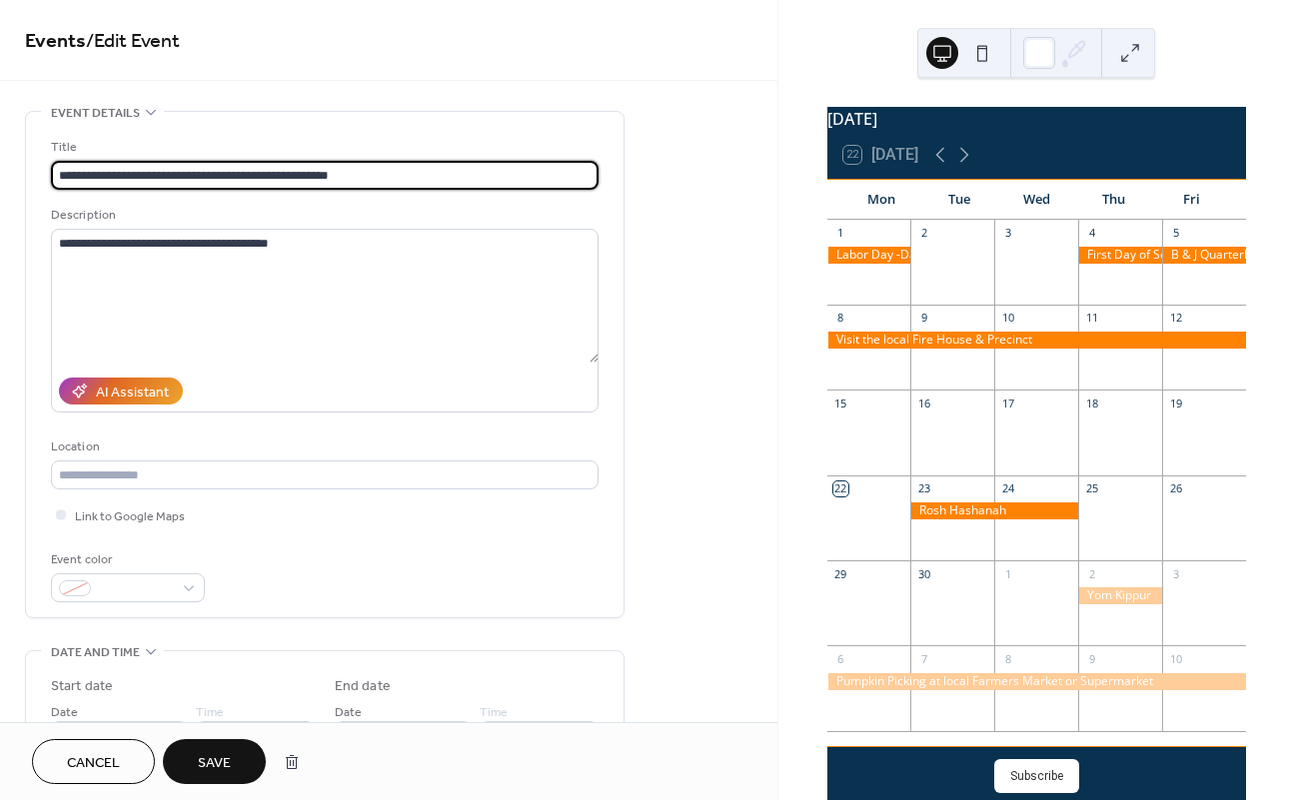
type input "**********"
click at [221, 753] on span "Save" at bounding box center [214, 763] width 33 height 21
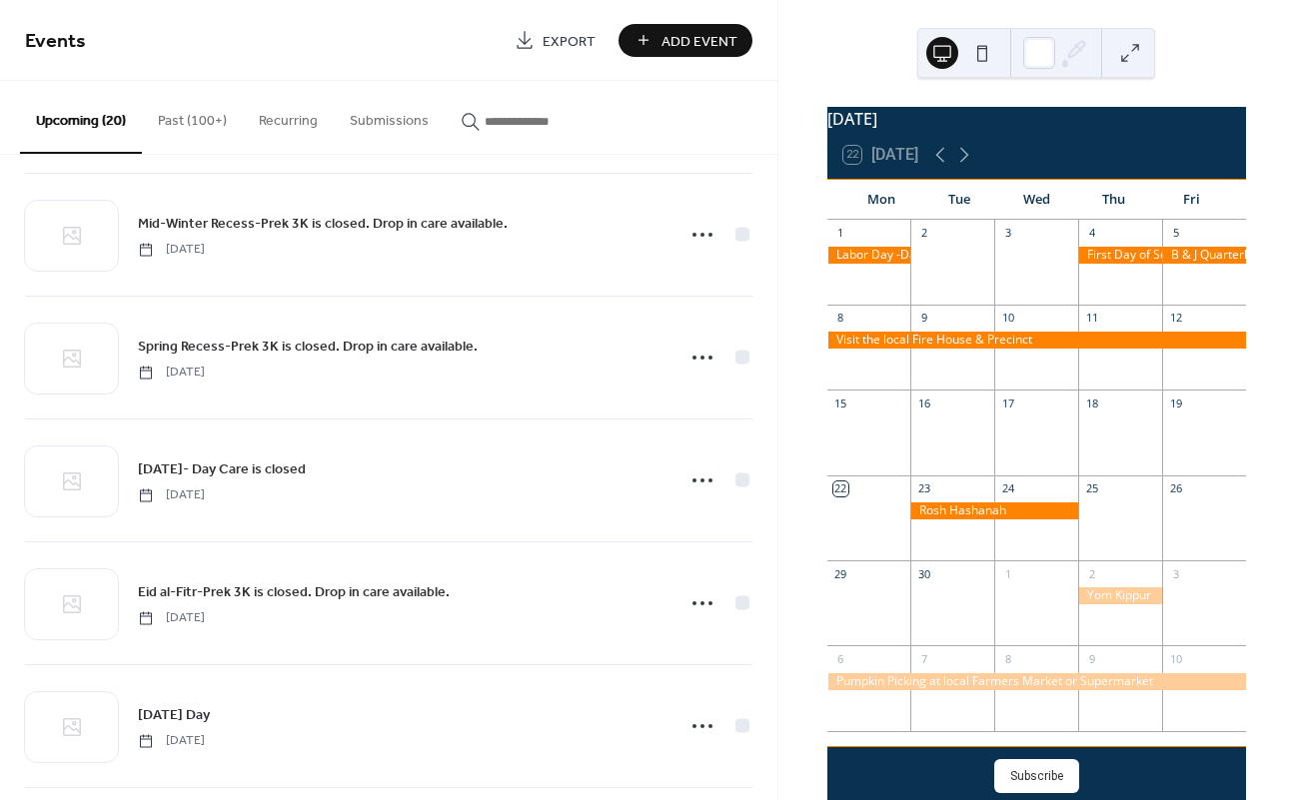
scroll to position [1862, 0]
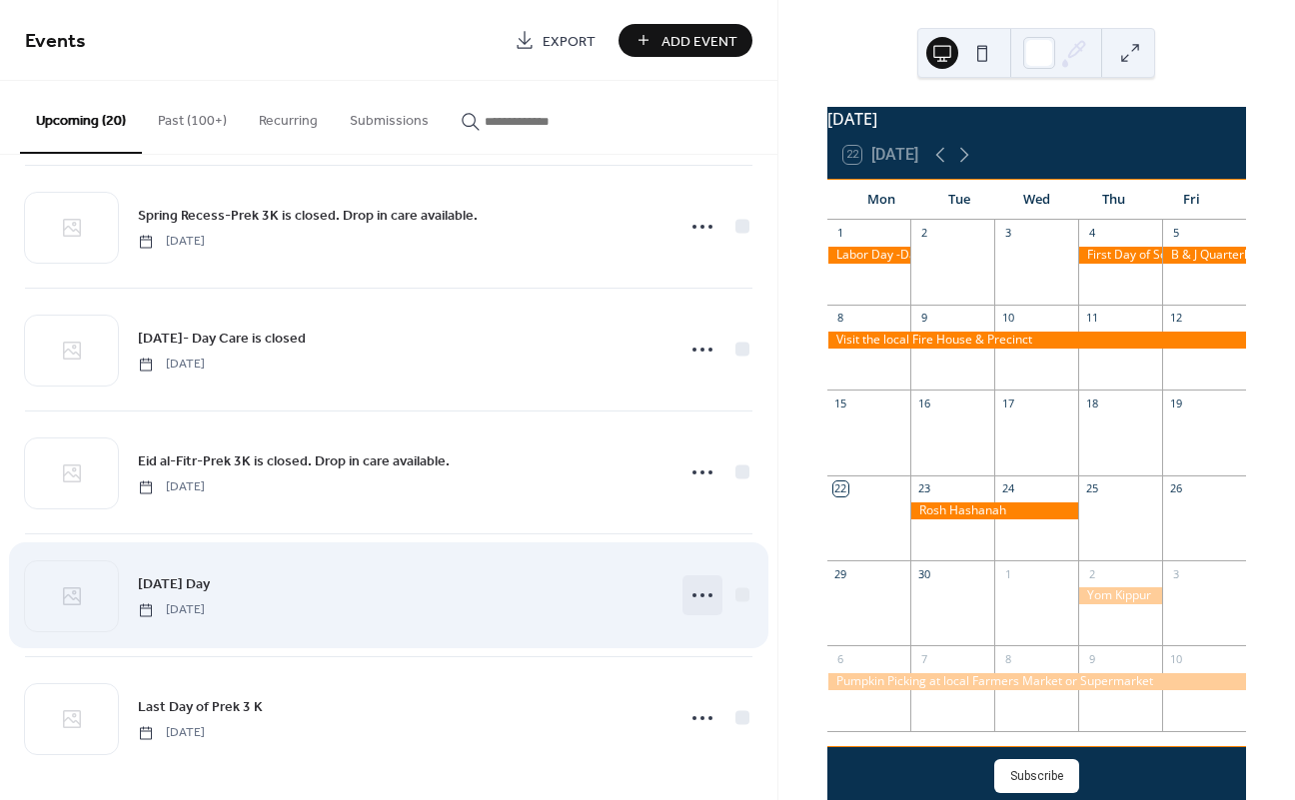
click at [700, 594] on icon at bounding box center [702, 595] width 32 height 32
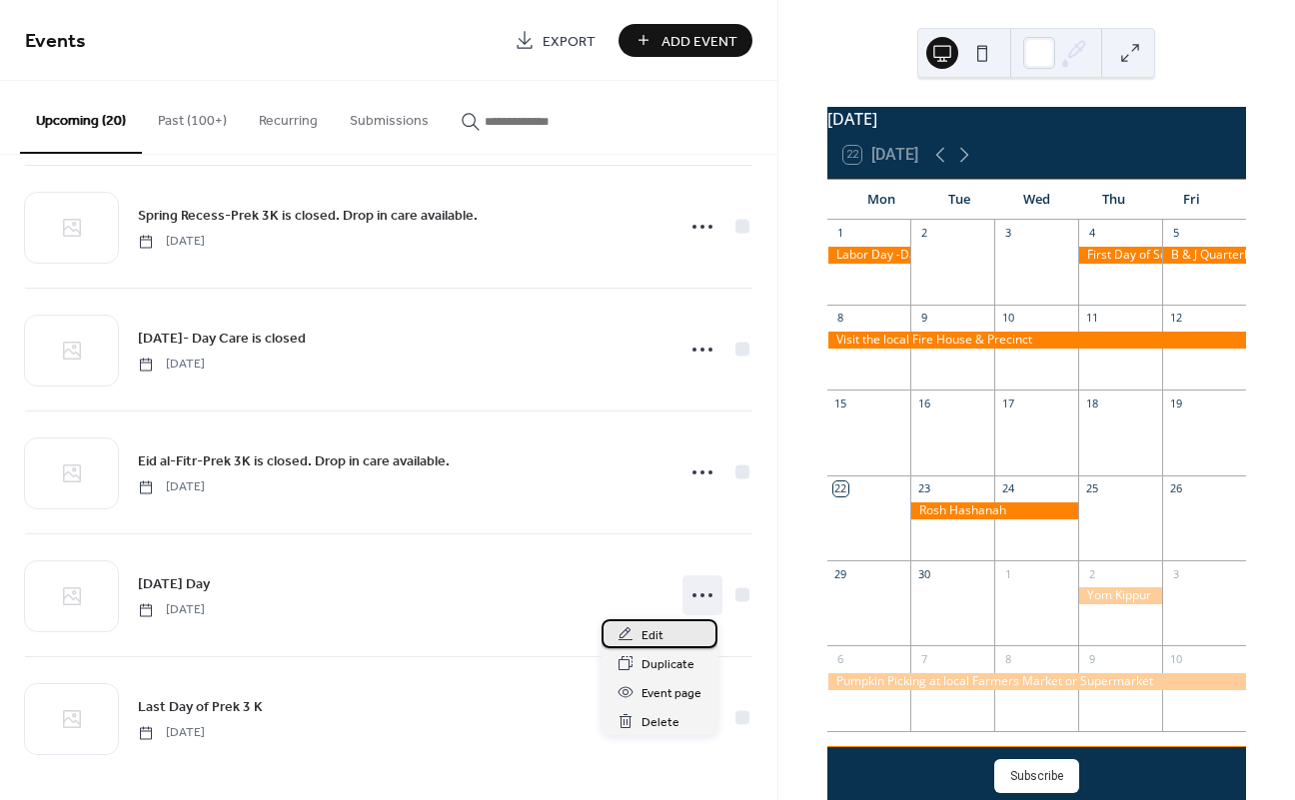
click at [644, 636] on span "Edit" at bounding box center [652, 635] width 22 height 21
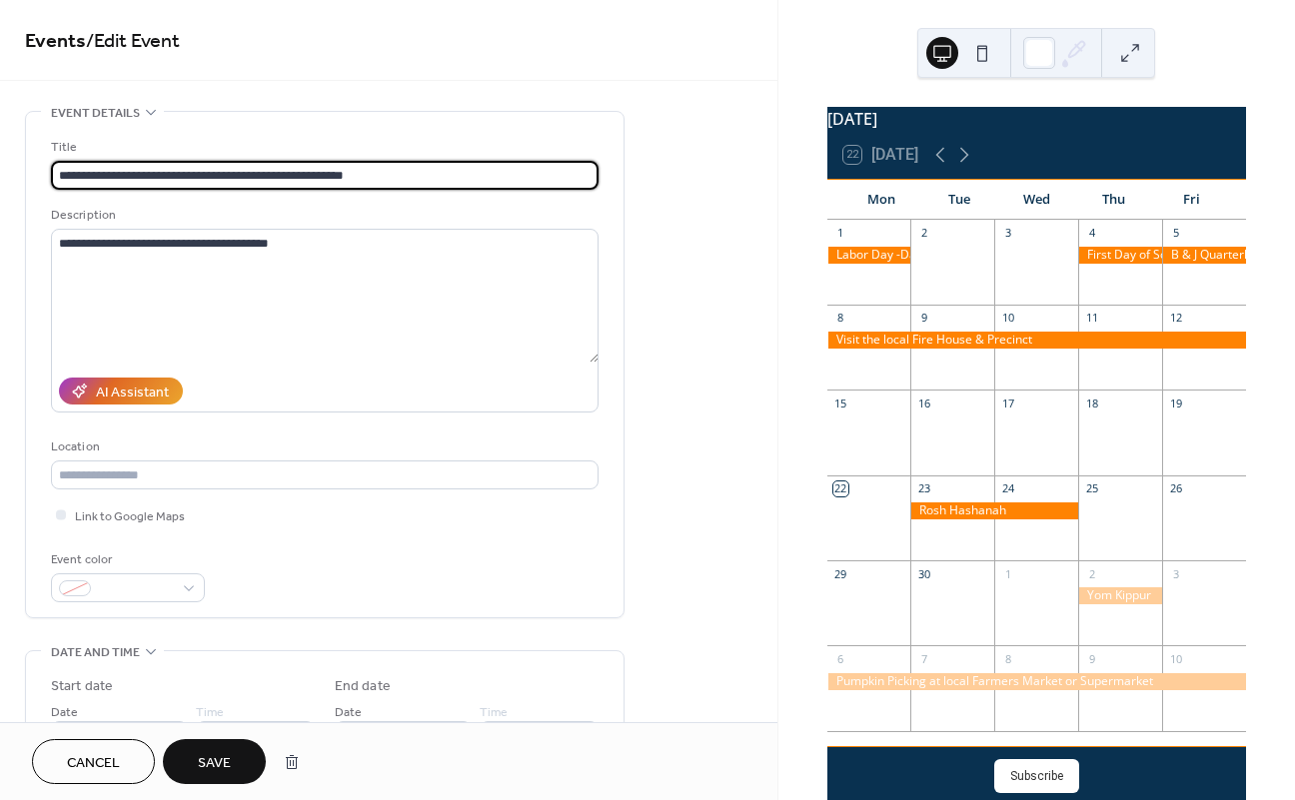
type input "**********"
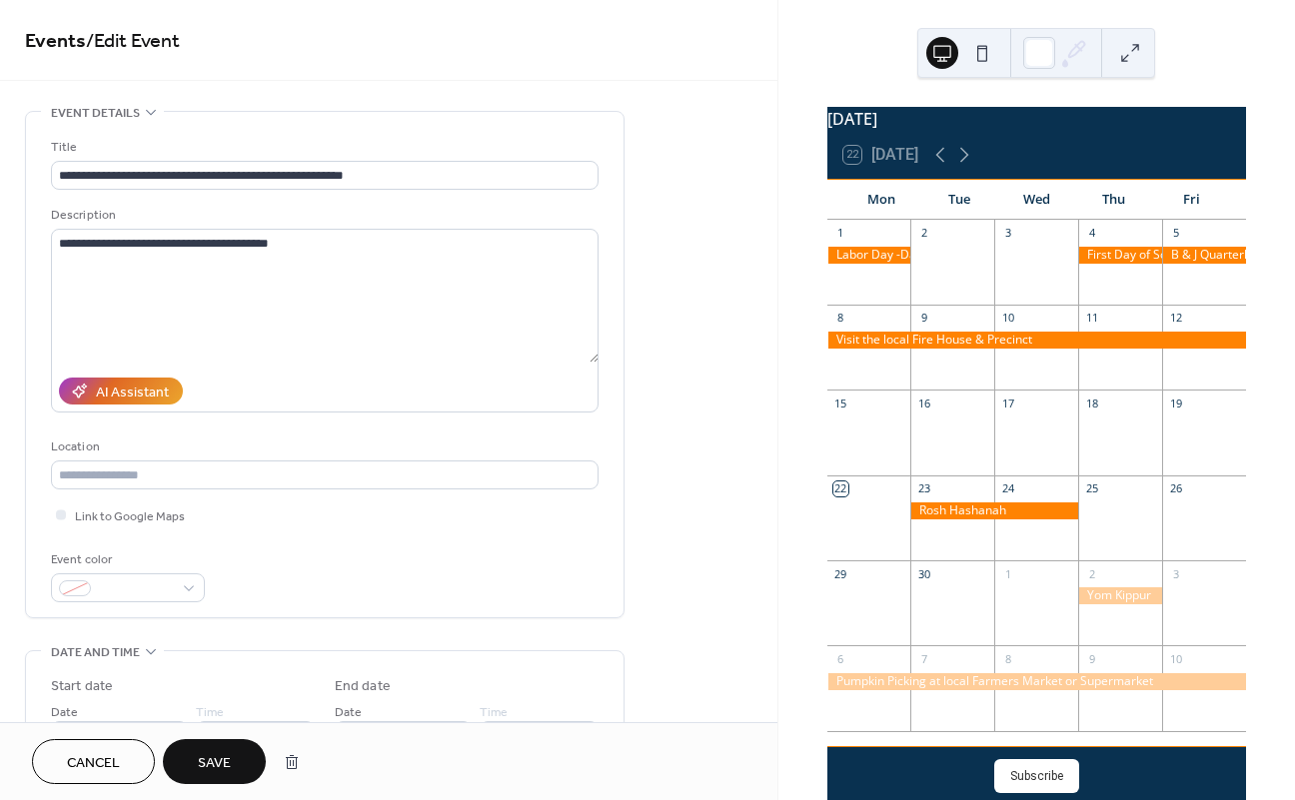
click at [227, 767] on span "Save" at bounding box center [214, 763] width 33 height 21
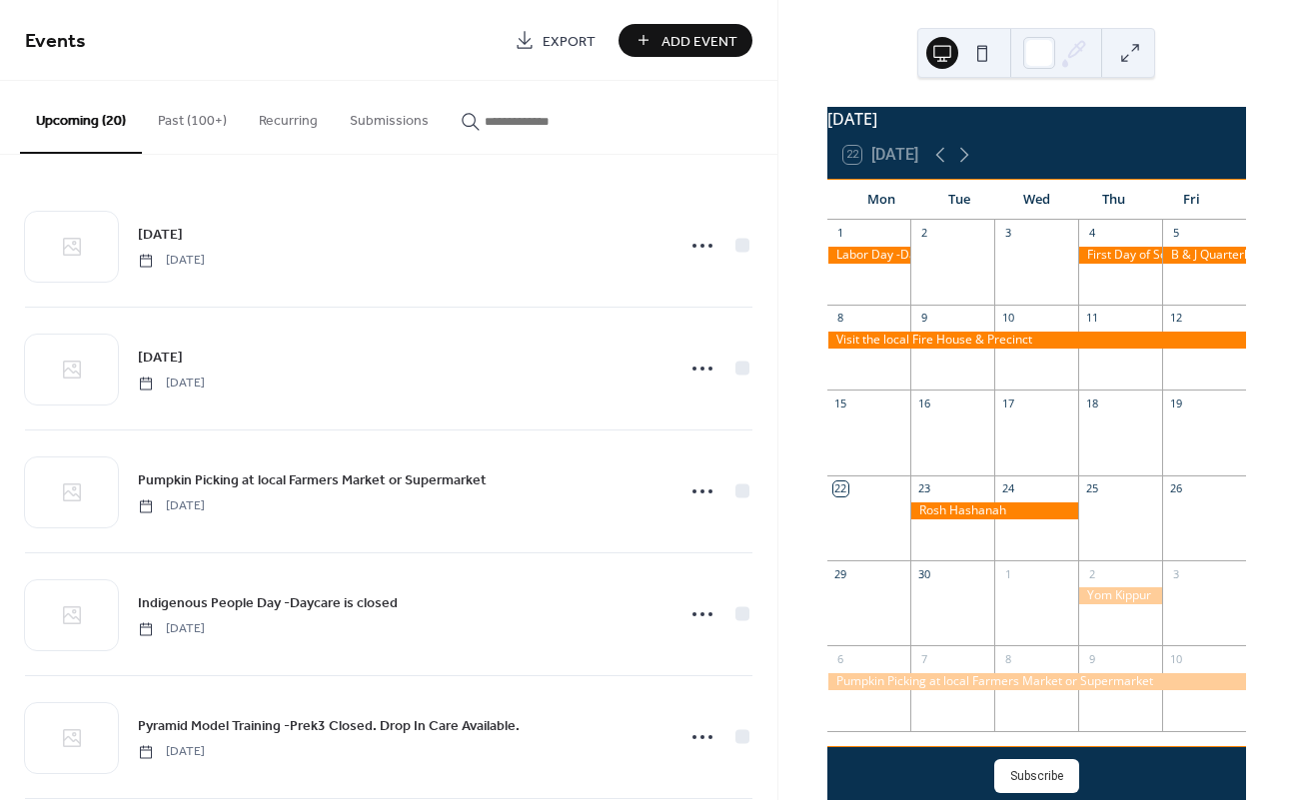
scroll to position [50, 0]
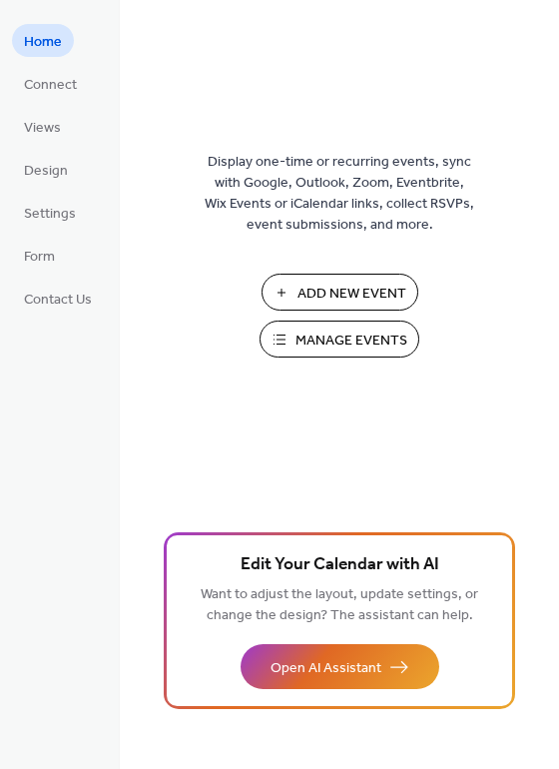
click at [327, 343] on span "Manage Events" at bounding box center [352, 341] width 112 height 21
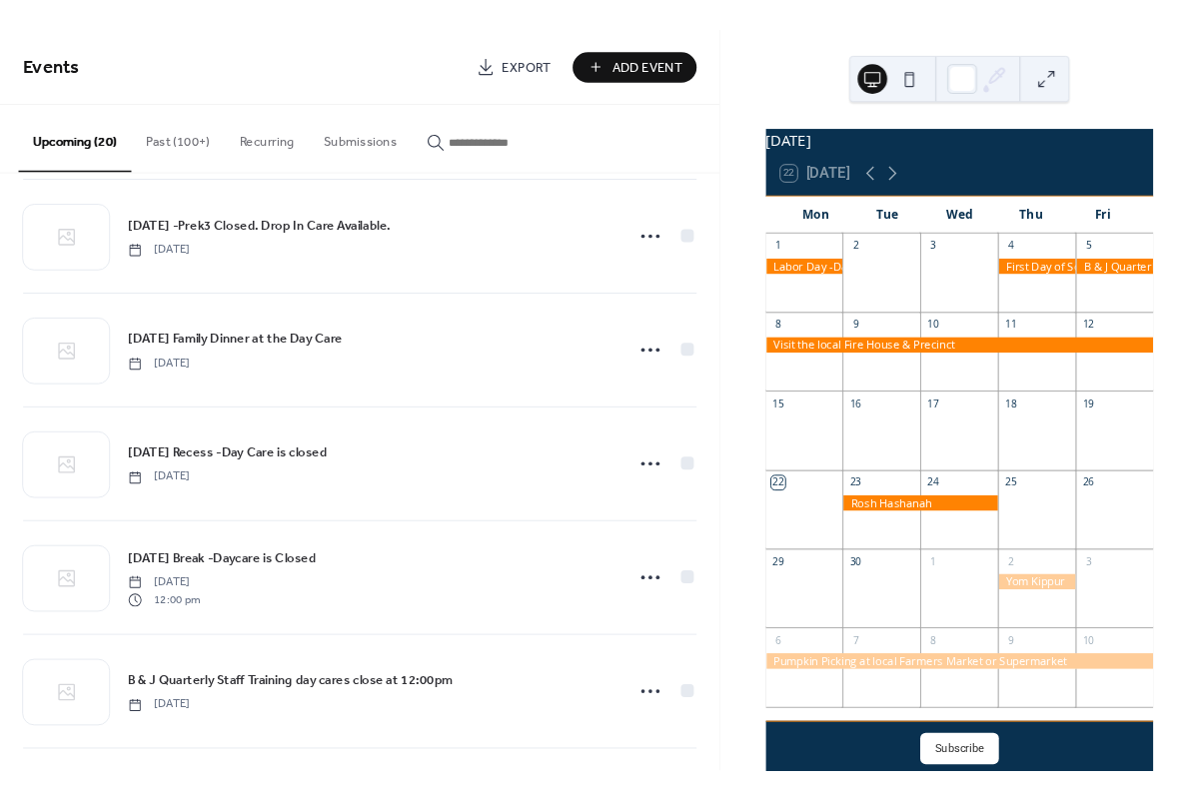
scroll to position [638, 0]
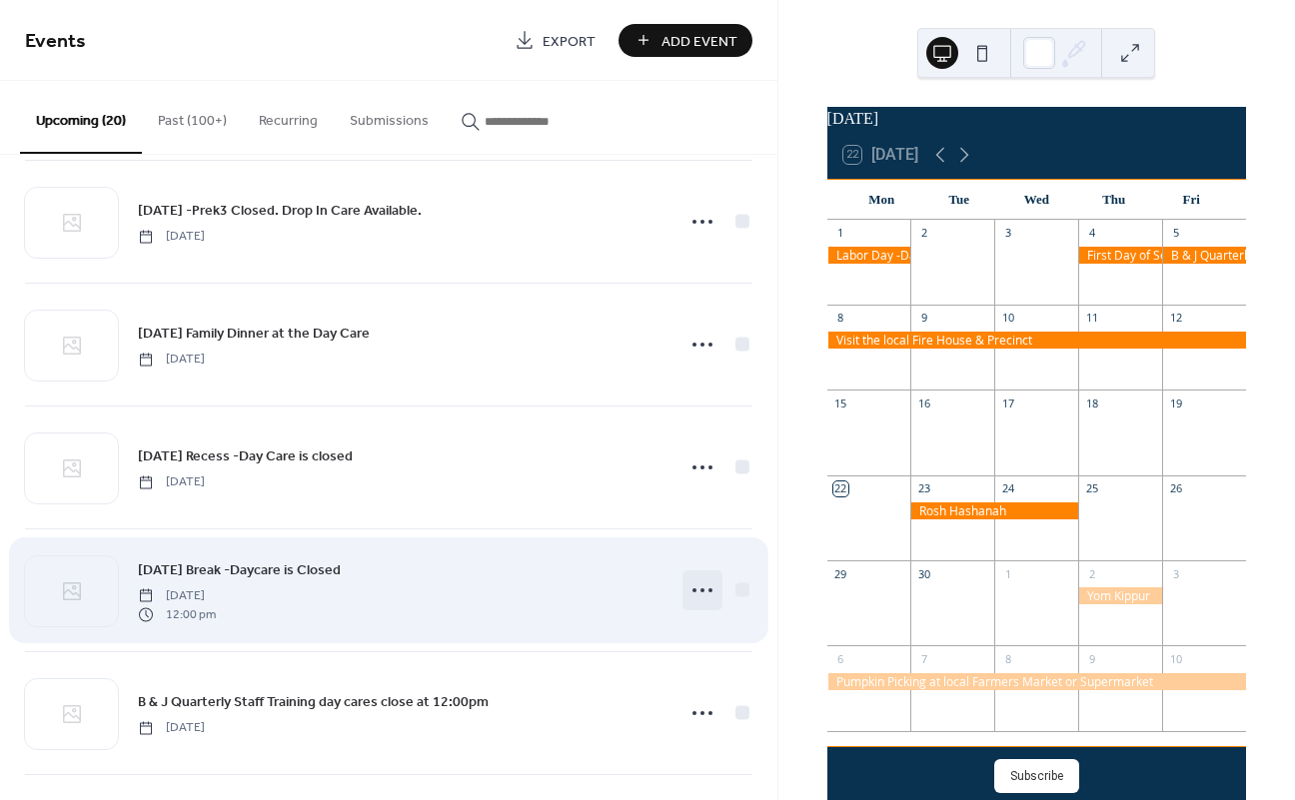
click at [695, 585] on icon at bounding box center [702, 590] width 32 height 32
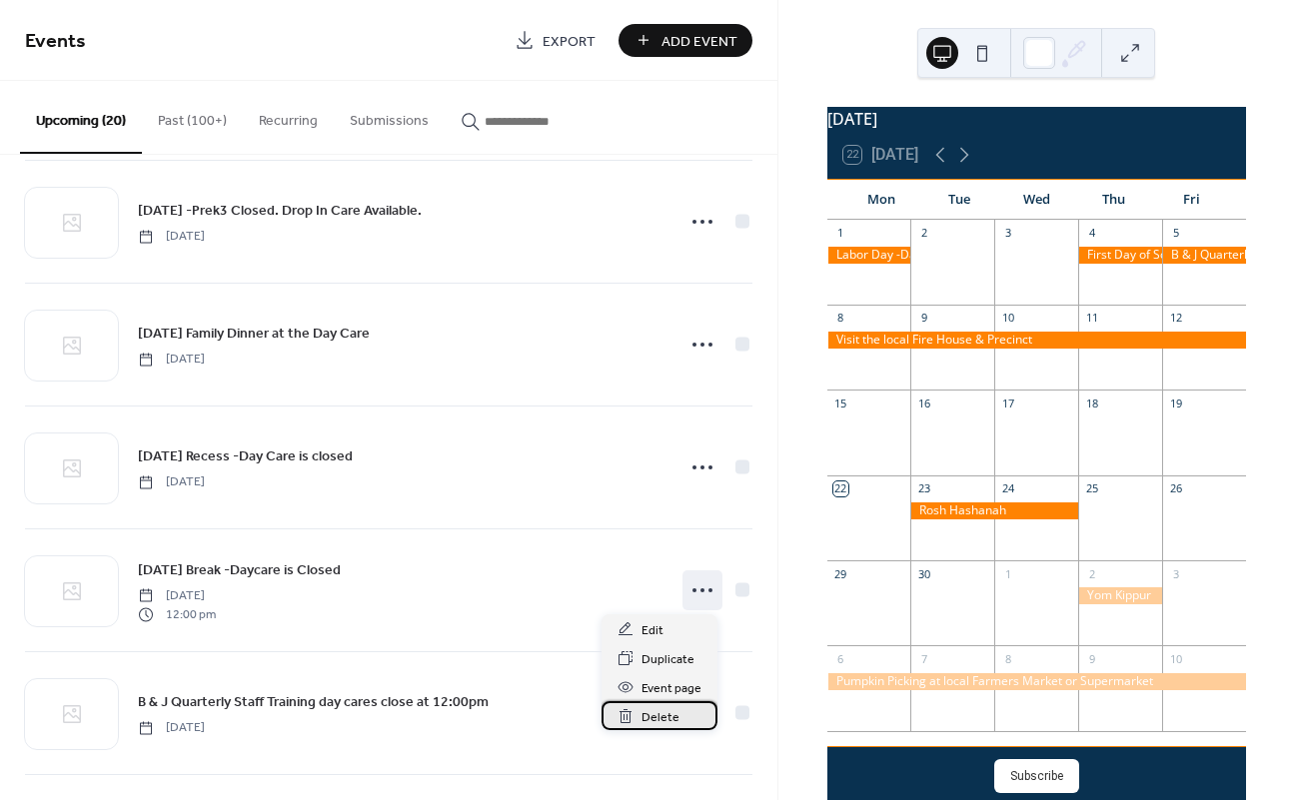
click at [661, 707] on span "Delete" at bounding box center [660, 717] width 38 height 21
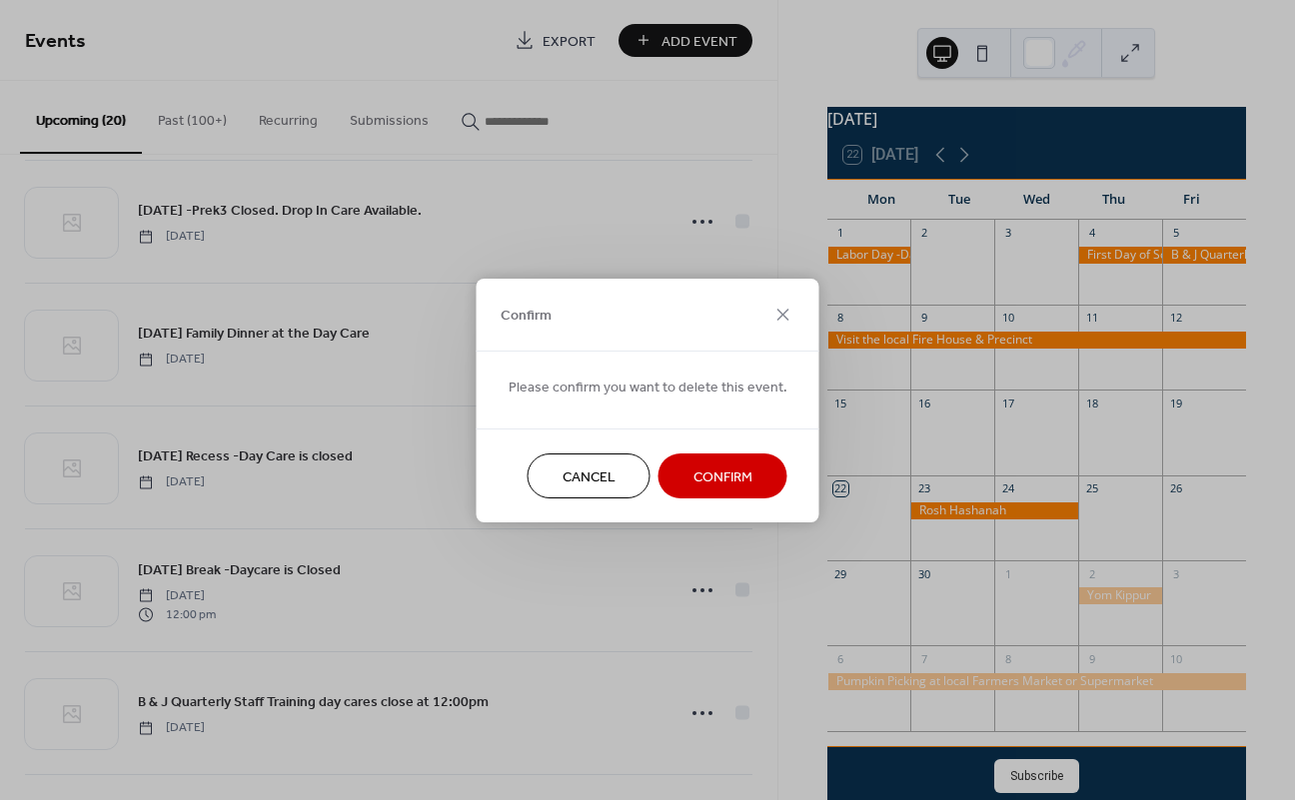
click at [705, 474] on span "Confirm" at bounding box center [722, 477] width 59 height 21
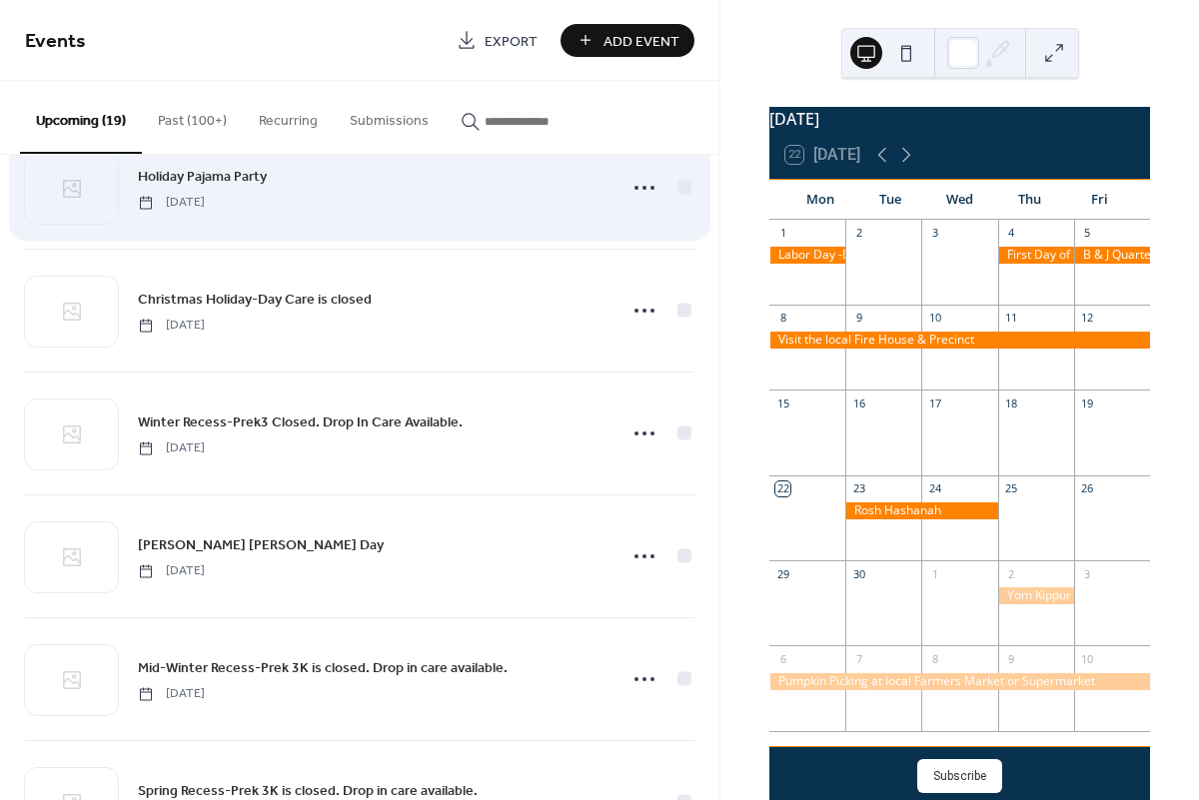
scroll to position [1166, 0]
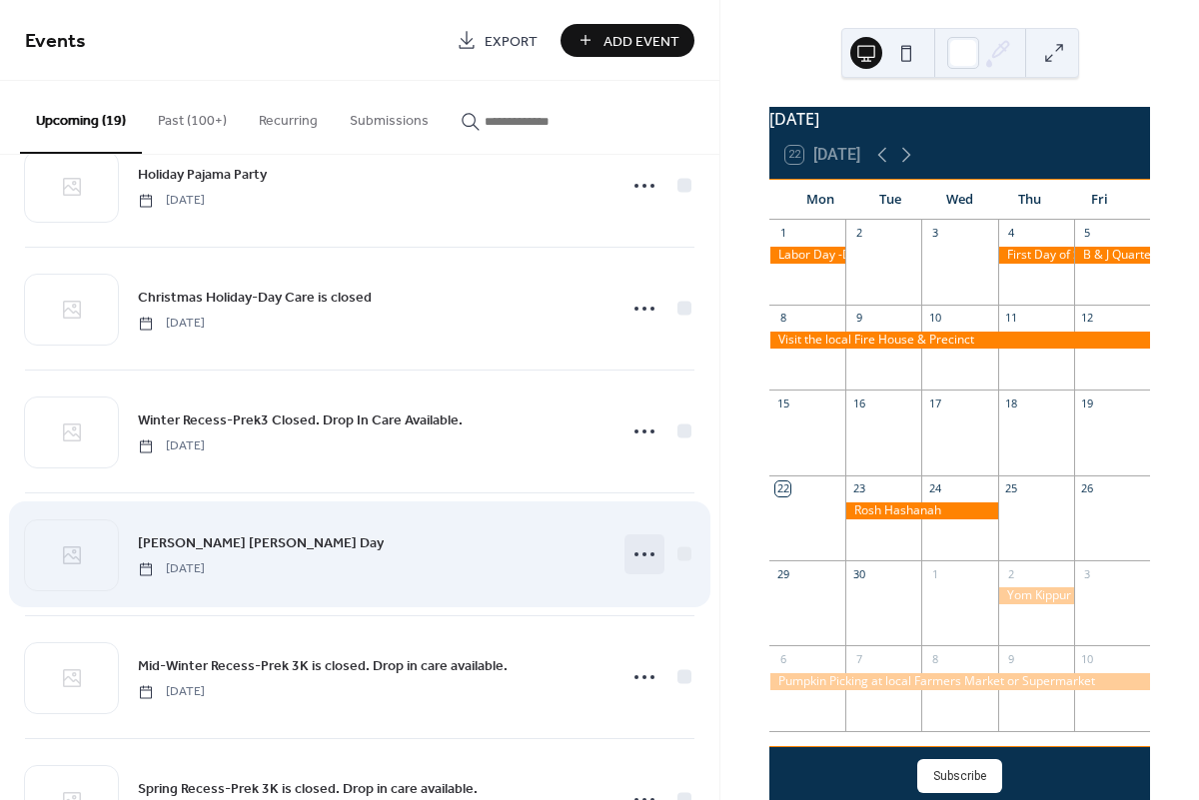
click at [642, 552] on circle at bounding box center [644, 554] width 4 height 4
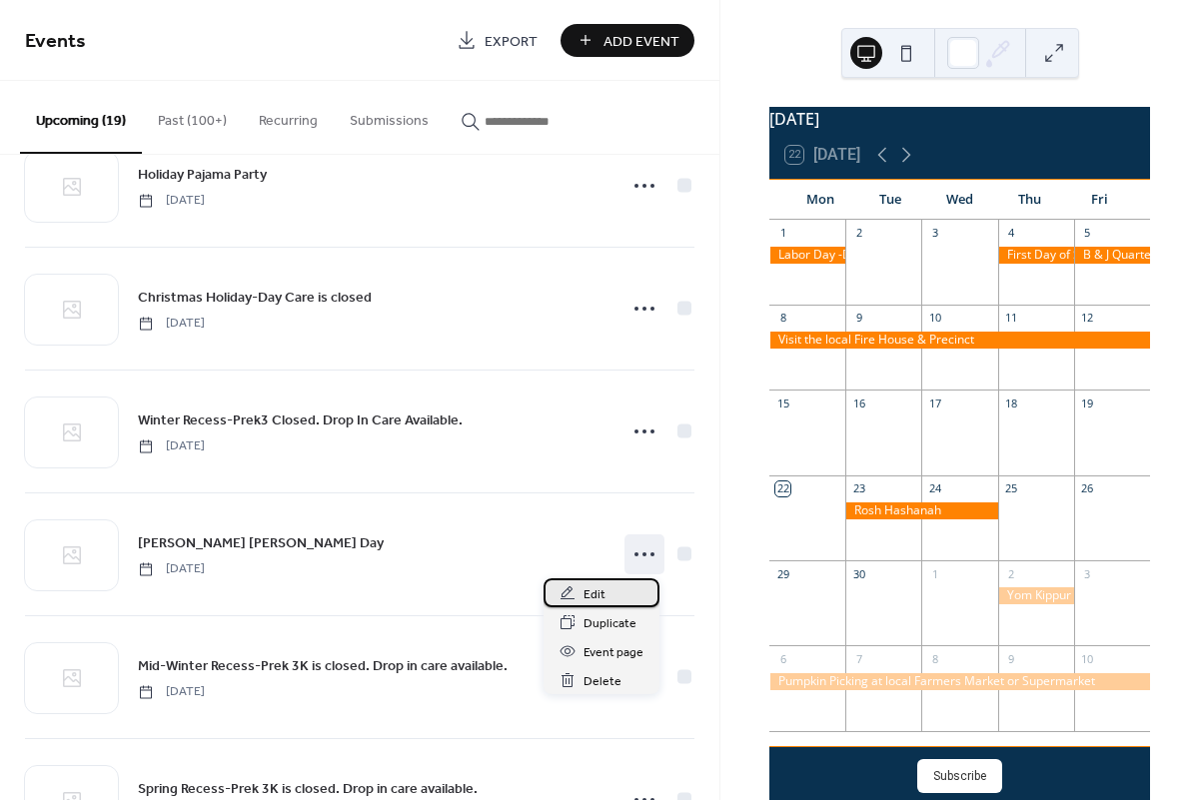
click at [601, 587] on span "Edit" at bounding box center [594, 594] width 22 height 21
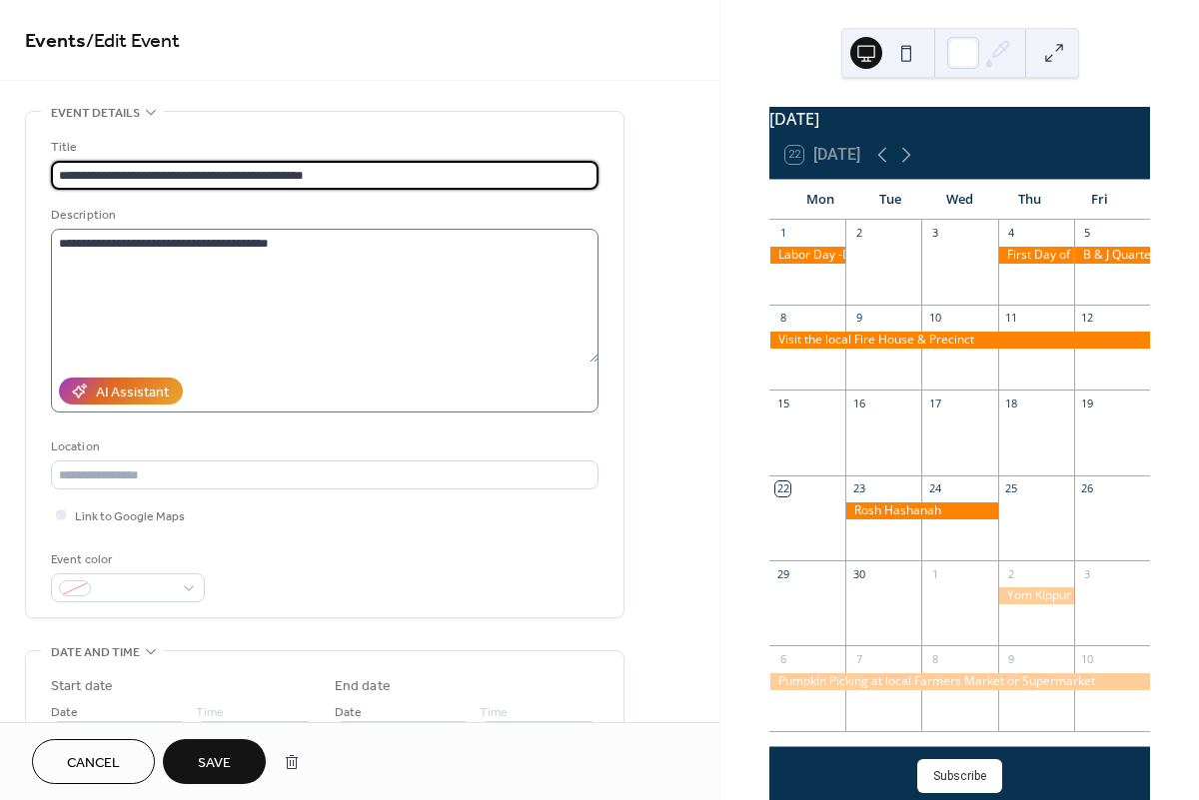
type input "**********"
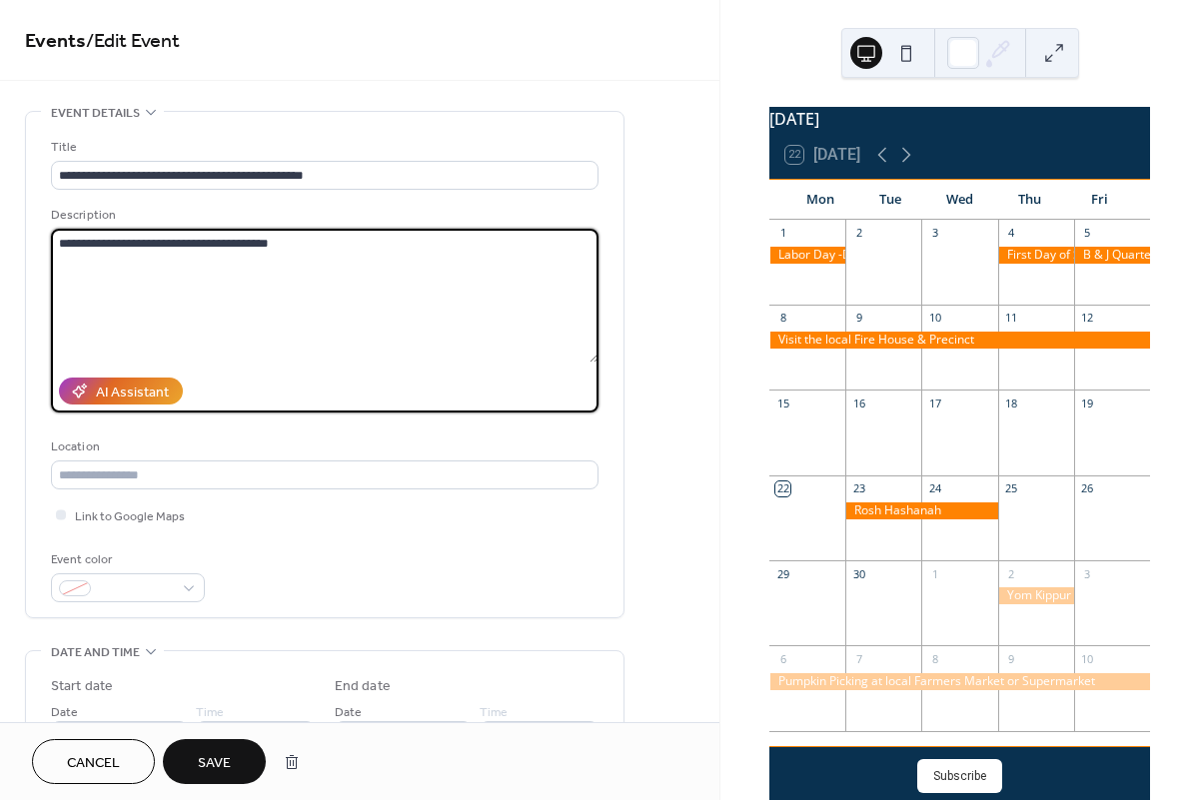
drag, startPoint x: 326, startPoint y: 250, endPoint x: 35, endPoint y: 245, distance: 290.8
click at [35, 249] on div "**********" at bounding box center [324, 365] width 597 height 506
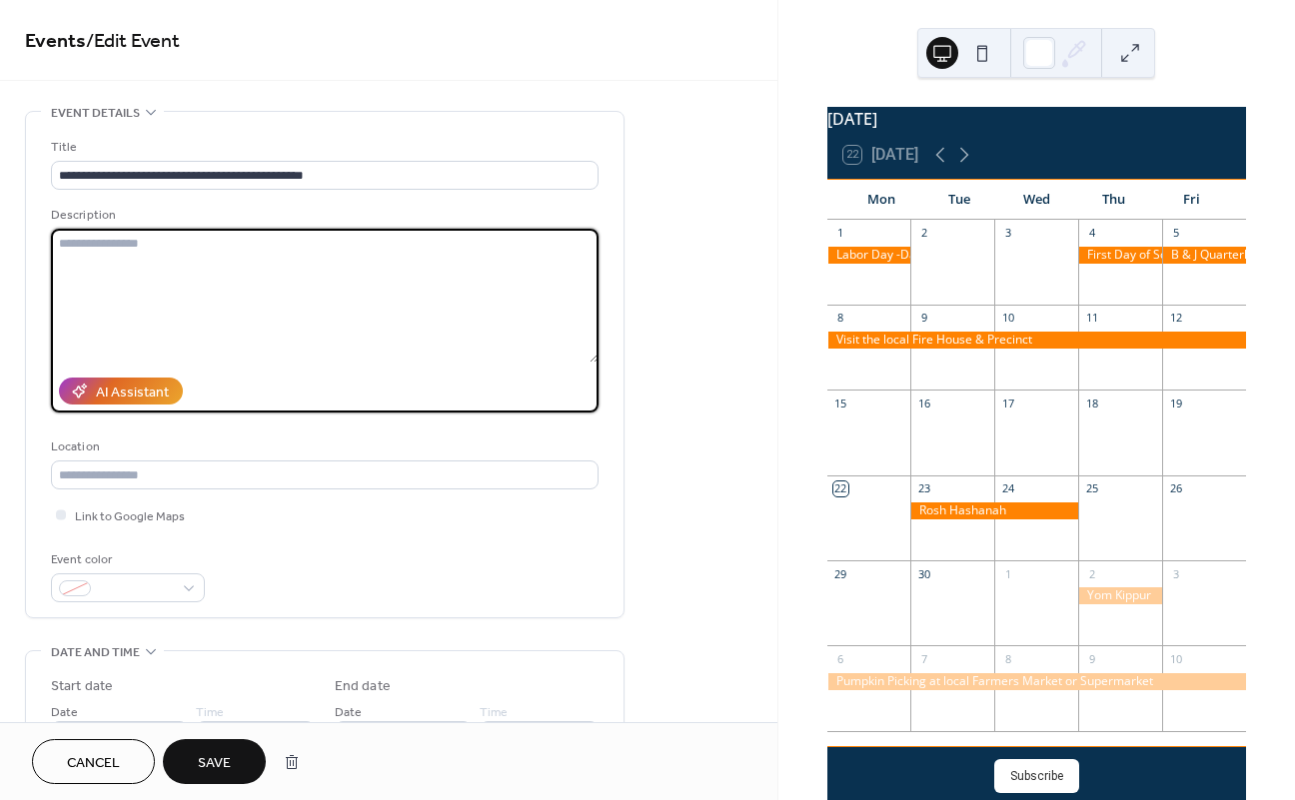
drag, startPoint x: 487, startPoint y: 348, endPoint x: 211, endPoint y: 751, distance: 488.8
click at [211, 753] on span "Save" at bounding box center [214, 763] width 33 height 21
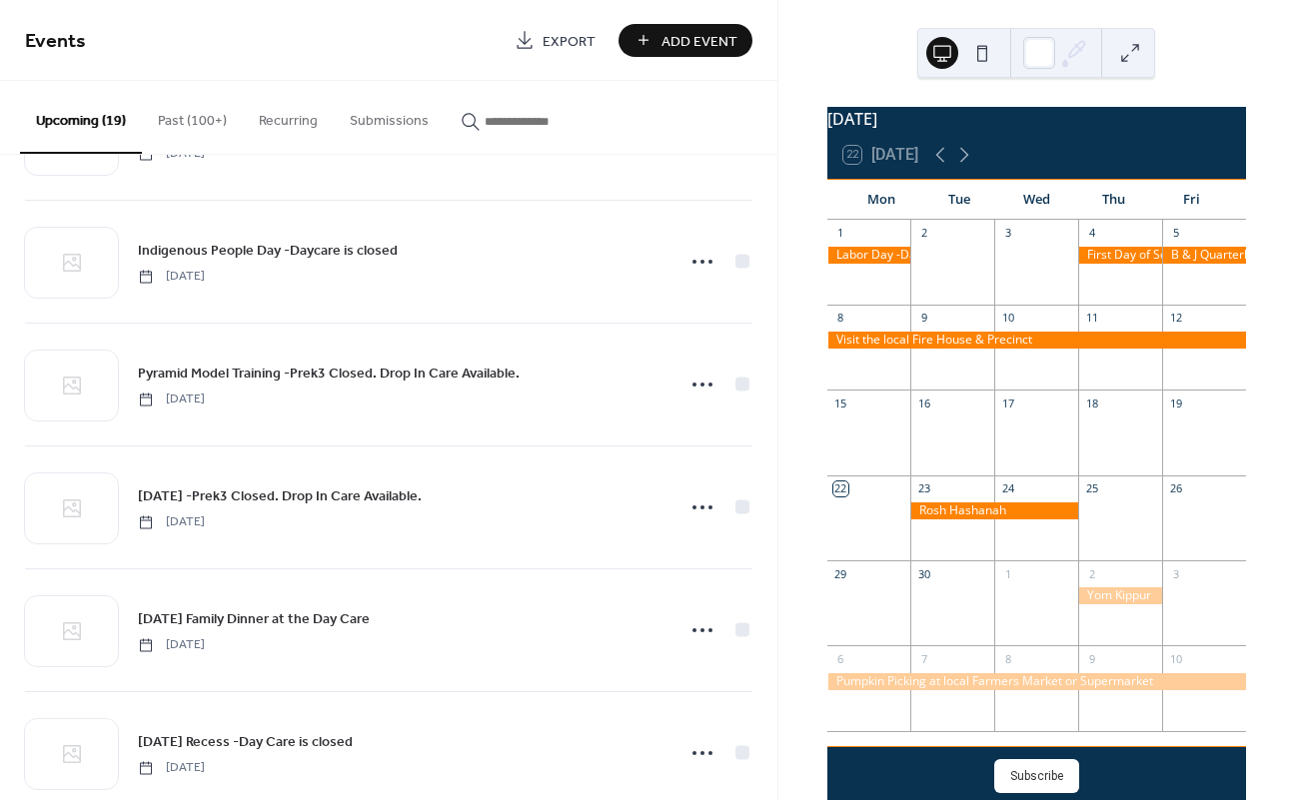
scroll to position [1656, 0]
